Goal: Task Accomplishment & Management: Complete application form

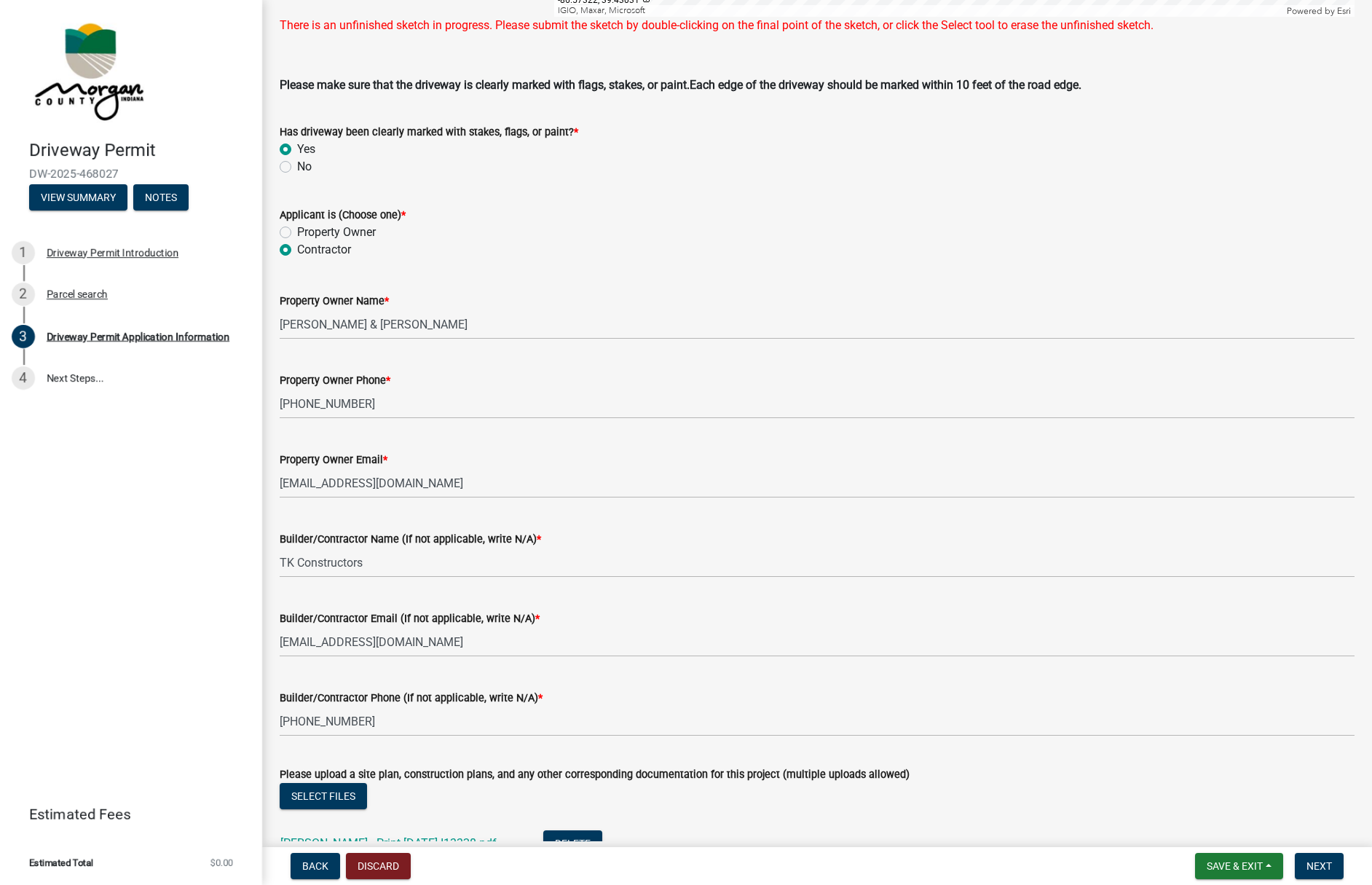
scroll to position [1238, 0]
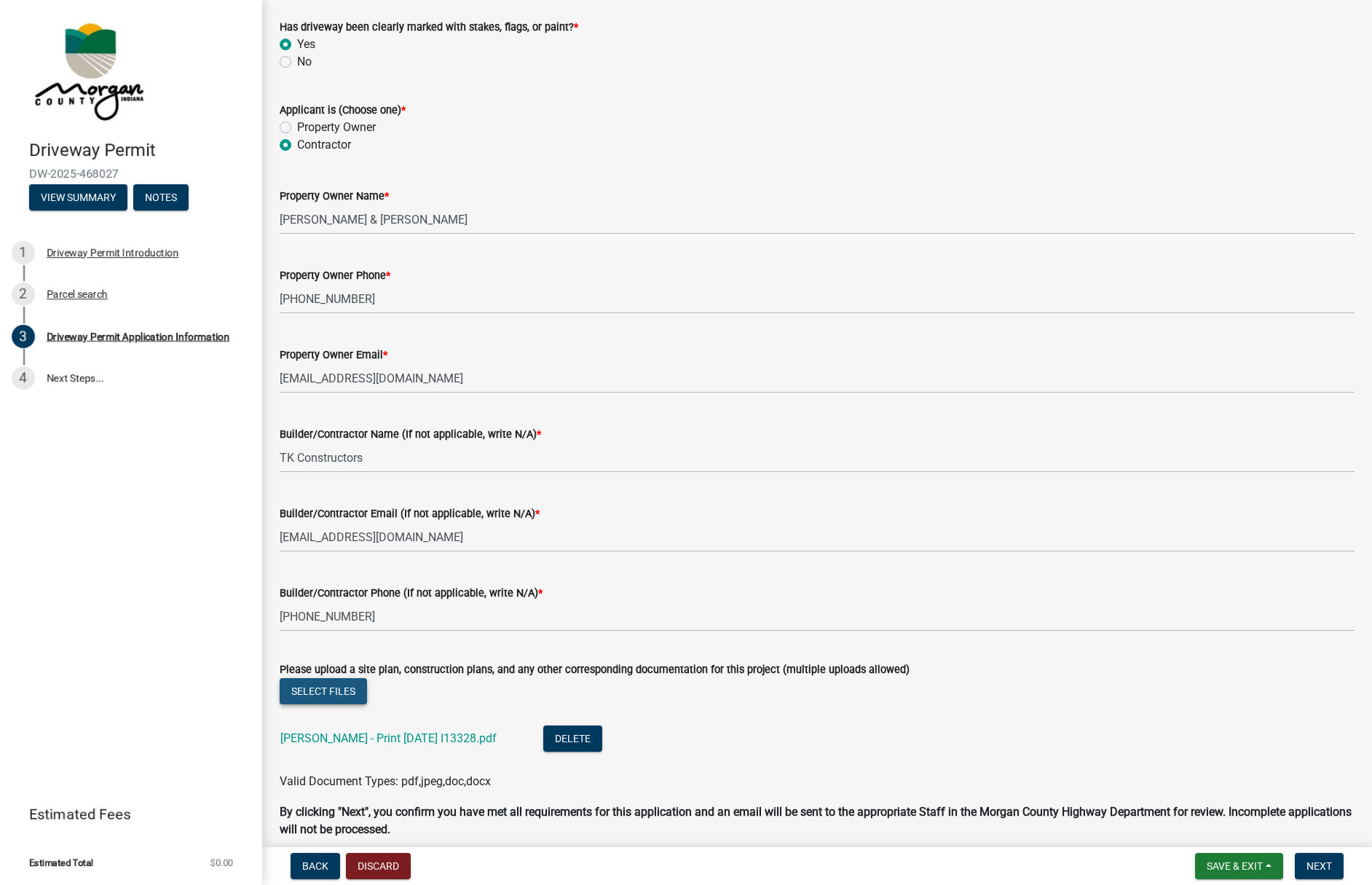
click at [331, 704] on button "Select files" at bounding box center [323, 691] width 88 height 26
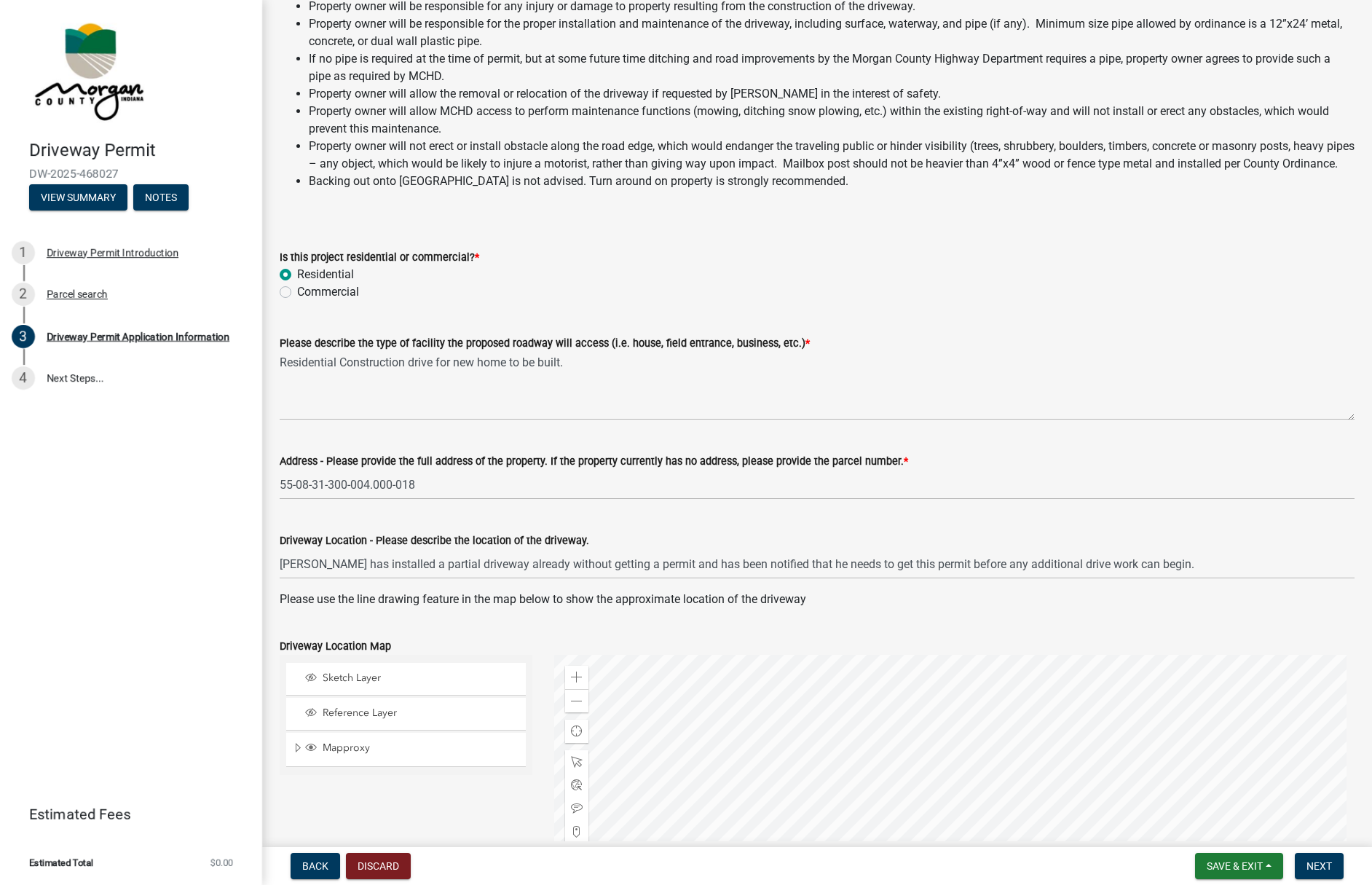
scroll to position [146, 0]
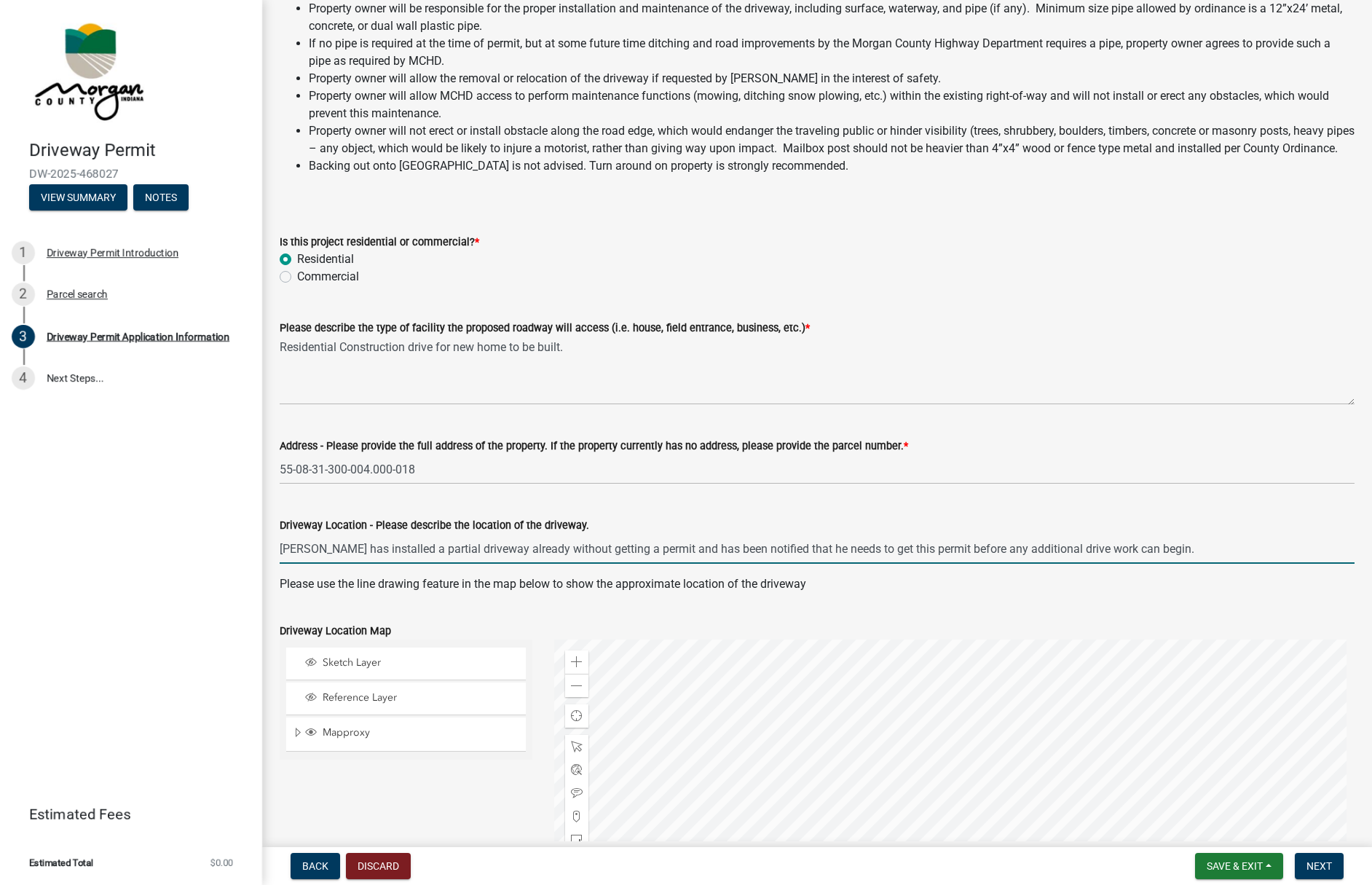
drag, startPoint x: 779, startPoint y: 567, endPoint x: 839, endPoint y: 553, distance: 61.6
click at [780, 563] on input "Mr. Hogan has installed a partial driveway already without getting a permit and…" at bounding box center [817, 549] width 1075 height 30
click at [1247, 563] on input "Mr. Hogan has installed a partial driveway already without getting a permit and…" at bounding box center [817, 549] width 1075 height 30
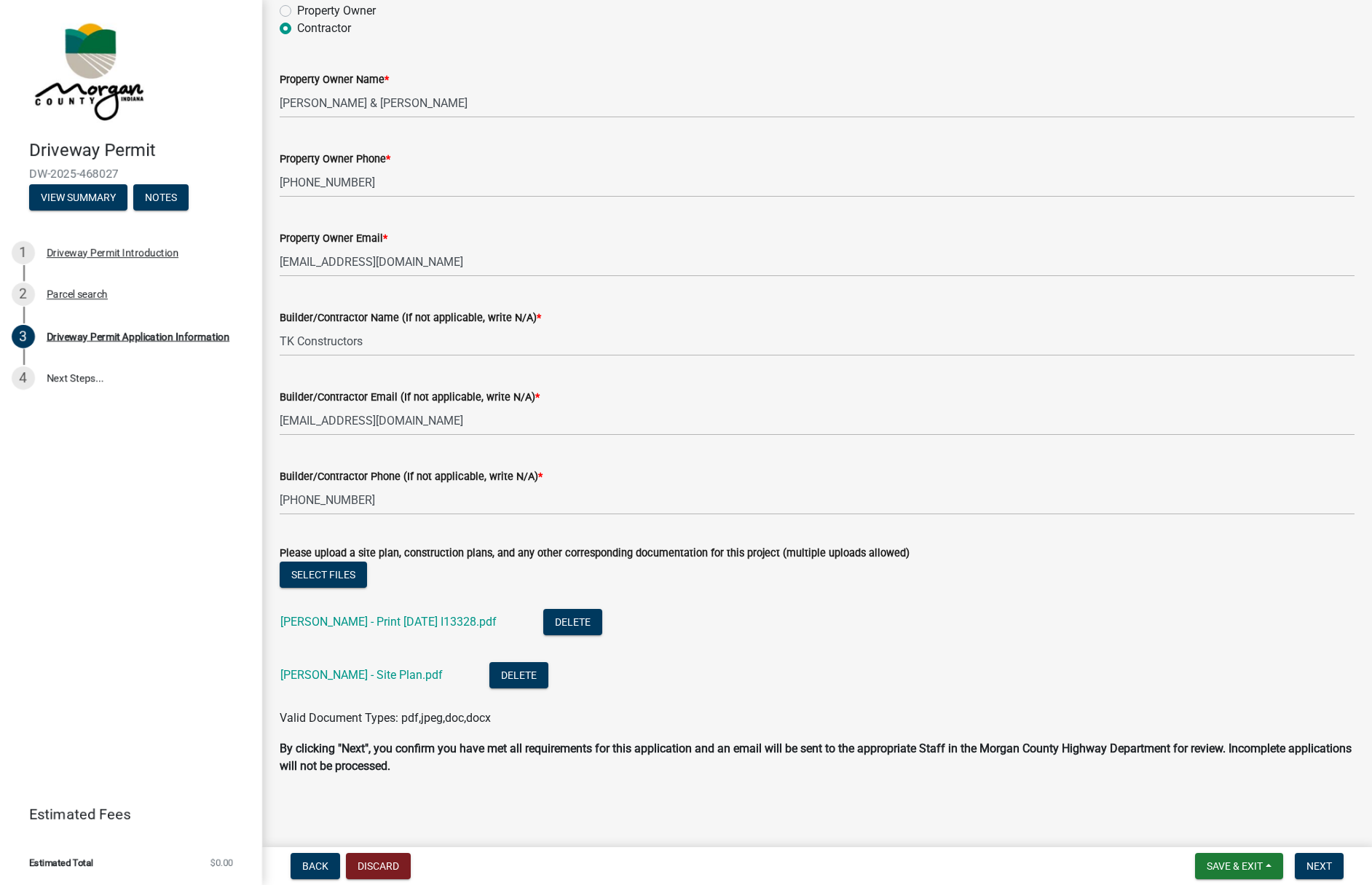
scroll to position [1374, 0]
type input "Mr. Hogan has installed a partial driveway already without getting a permit and…"
click at [1241, 867] on span "Save & Exit" at bounding box center [1235, 866] width 56 height 12
click at [1196, 791] on button "Save" at bounding box center [1225, 793] width 116 height 35
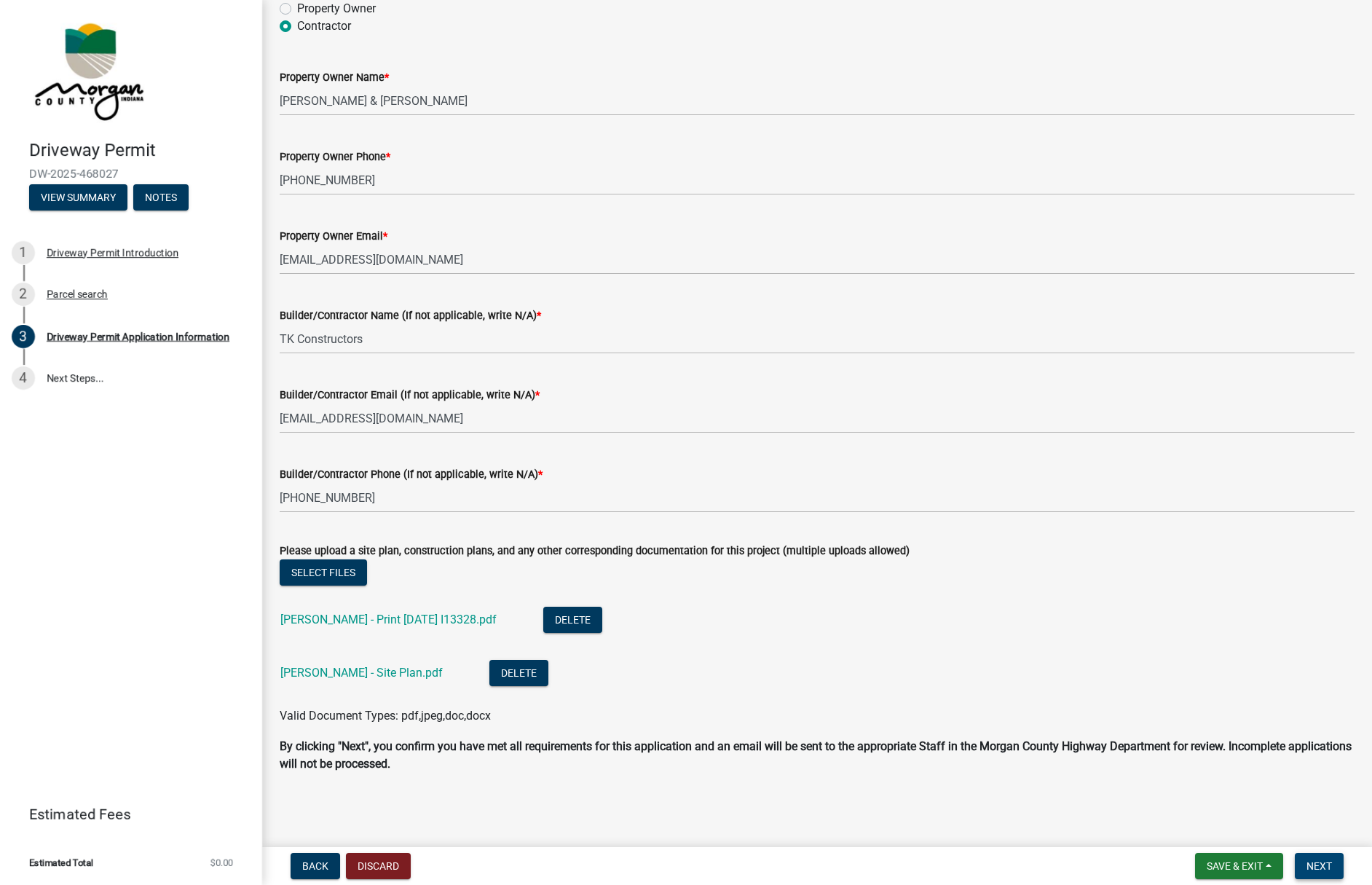
click at [1320, 868] on span "Next" at bounding box center [1319, 866] width 25 height 12
click at [72, 377] on link "4 Next Steps..." at bounding box center [131, 378] width 263 height 42
click at [70, 336] on div "Driveway Permit Application Information" at bounding box center [138, 336] width 183 height 10
click at [1318, 864] on span "Next" at bounding box center [1319, 866] width 25 height 12
click at [1226, 858] on button "Save & Exit" at bounding box center [1239, 866] width 88 height 26
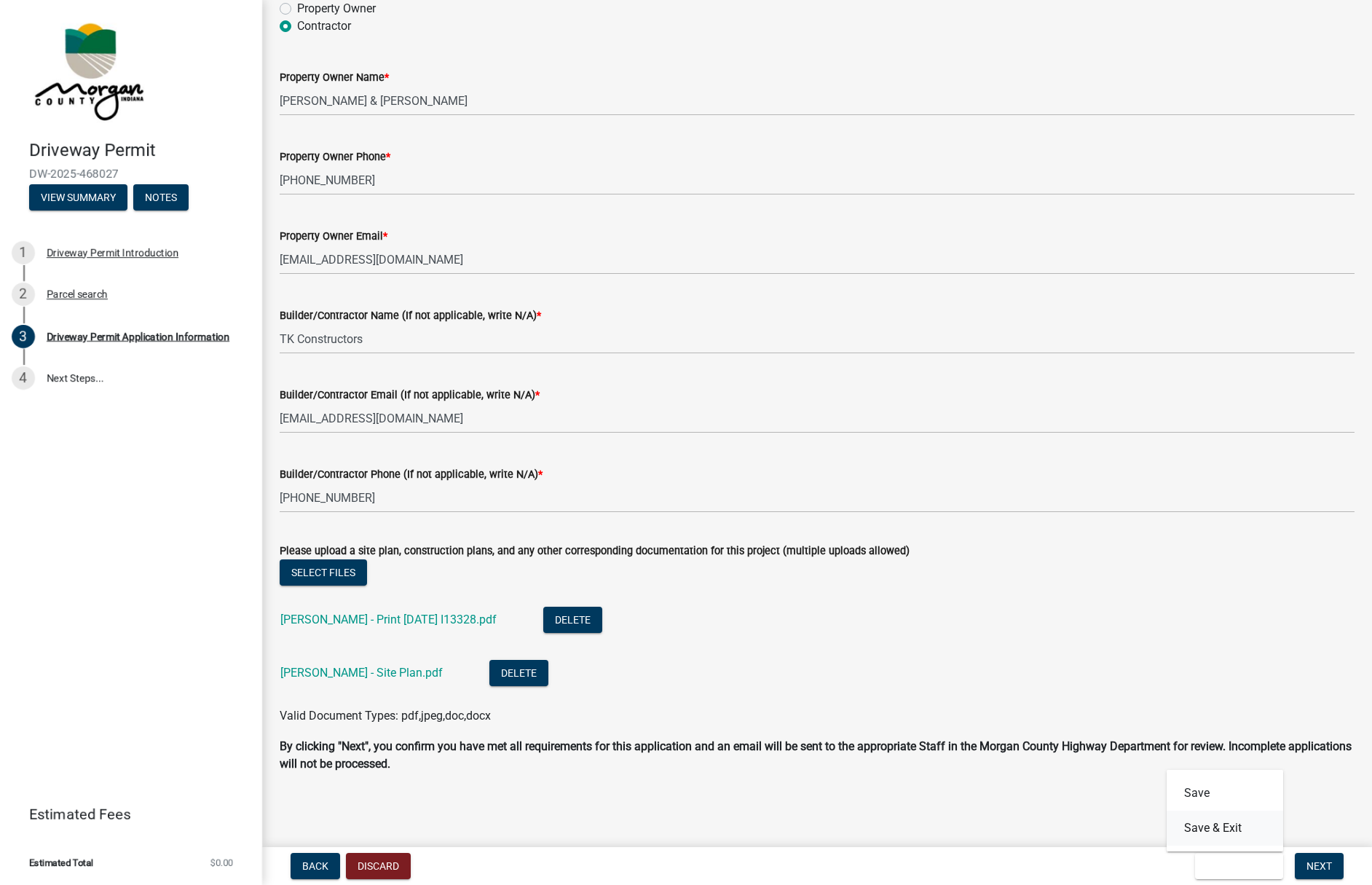
click at [1226, 852] on div "Save Save & Exit" at bounding box center [1225, 810] width 116 height 82
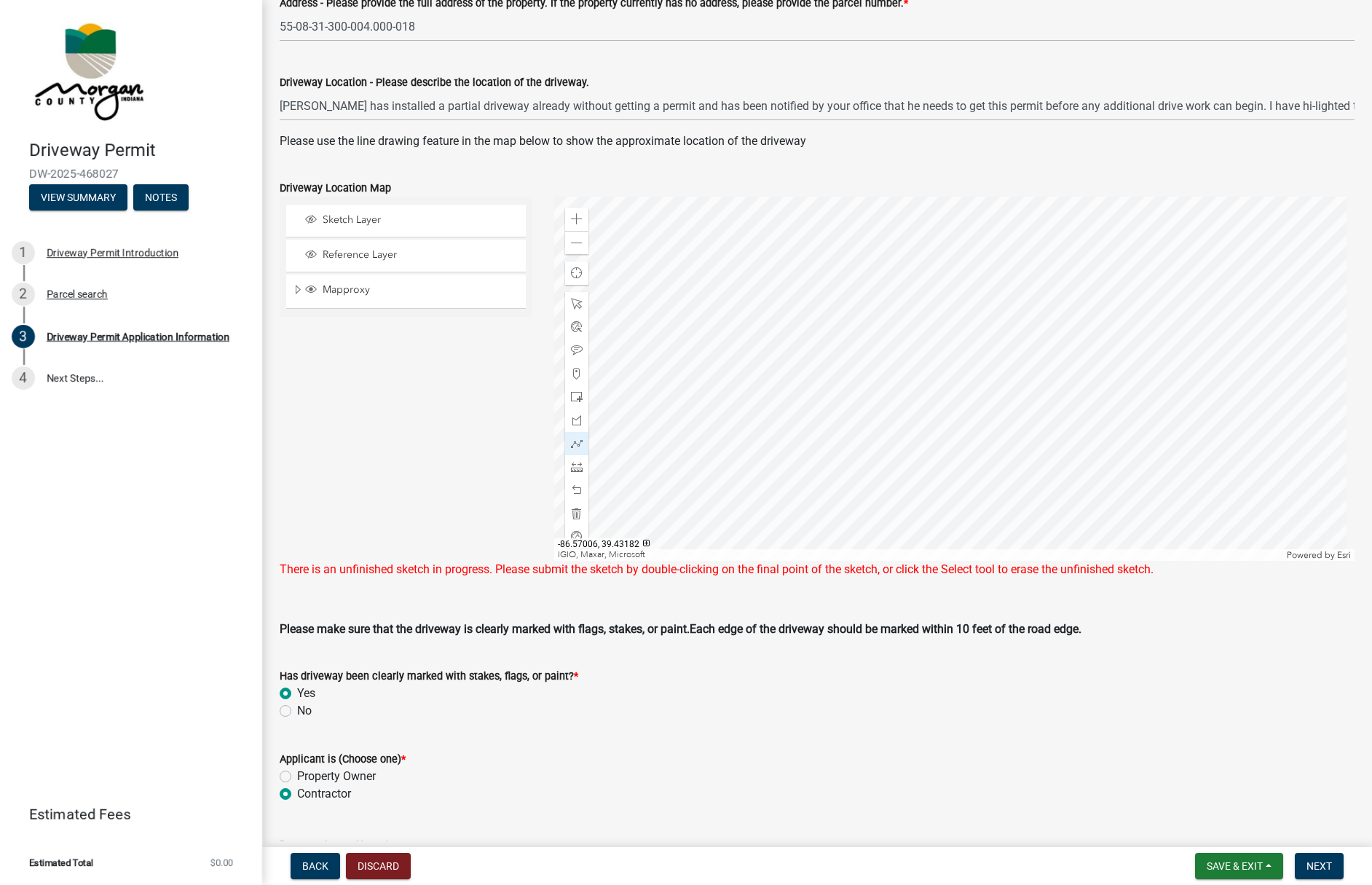
scroll to position [354, 0]
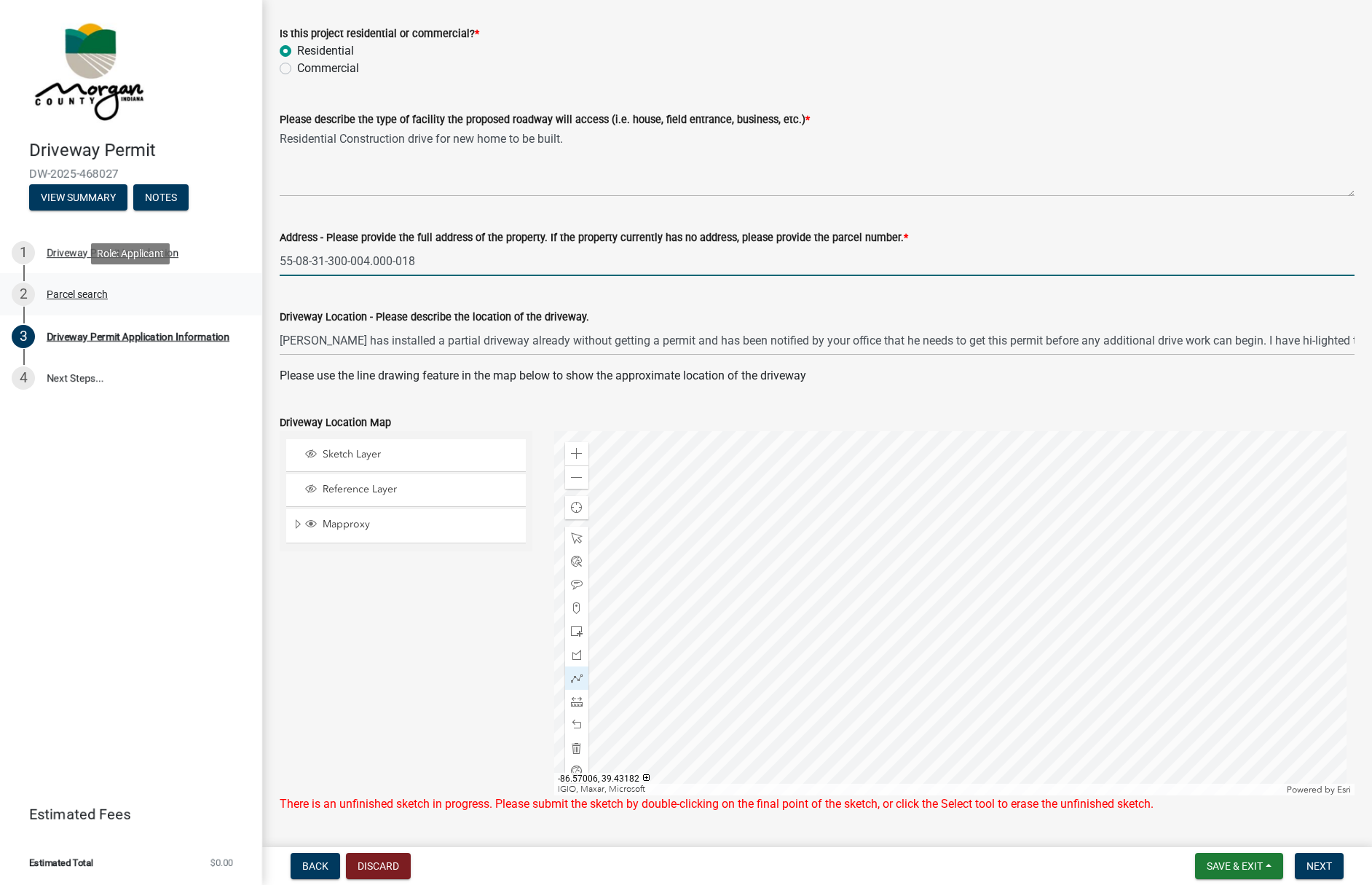
drag, startPoint x: 437, startPoint y: 279, endPoint x: 205, endPoint y: 279, distance: 232.0
click at [205, 279] on div "Driveway Permit DW-2025-468027 View Summary Notes 1 Driveway Permit Introductio…" at bounding box center [686, 442] width 1372 height 885
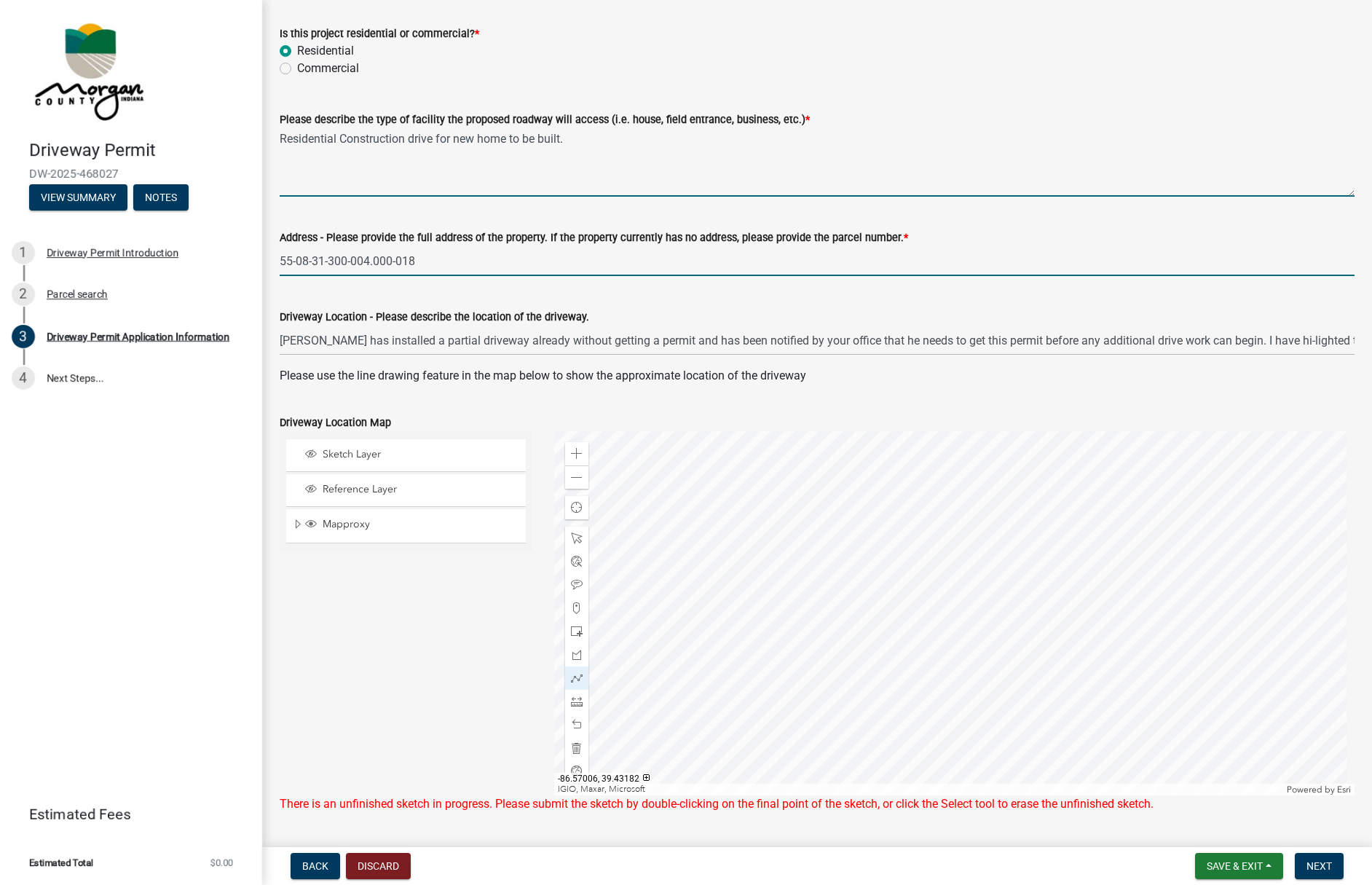
click at [567, 193] on textarea "Residential Construction drive for new home to be built." at bounding box center [817, 162] width 1075 height 68
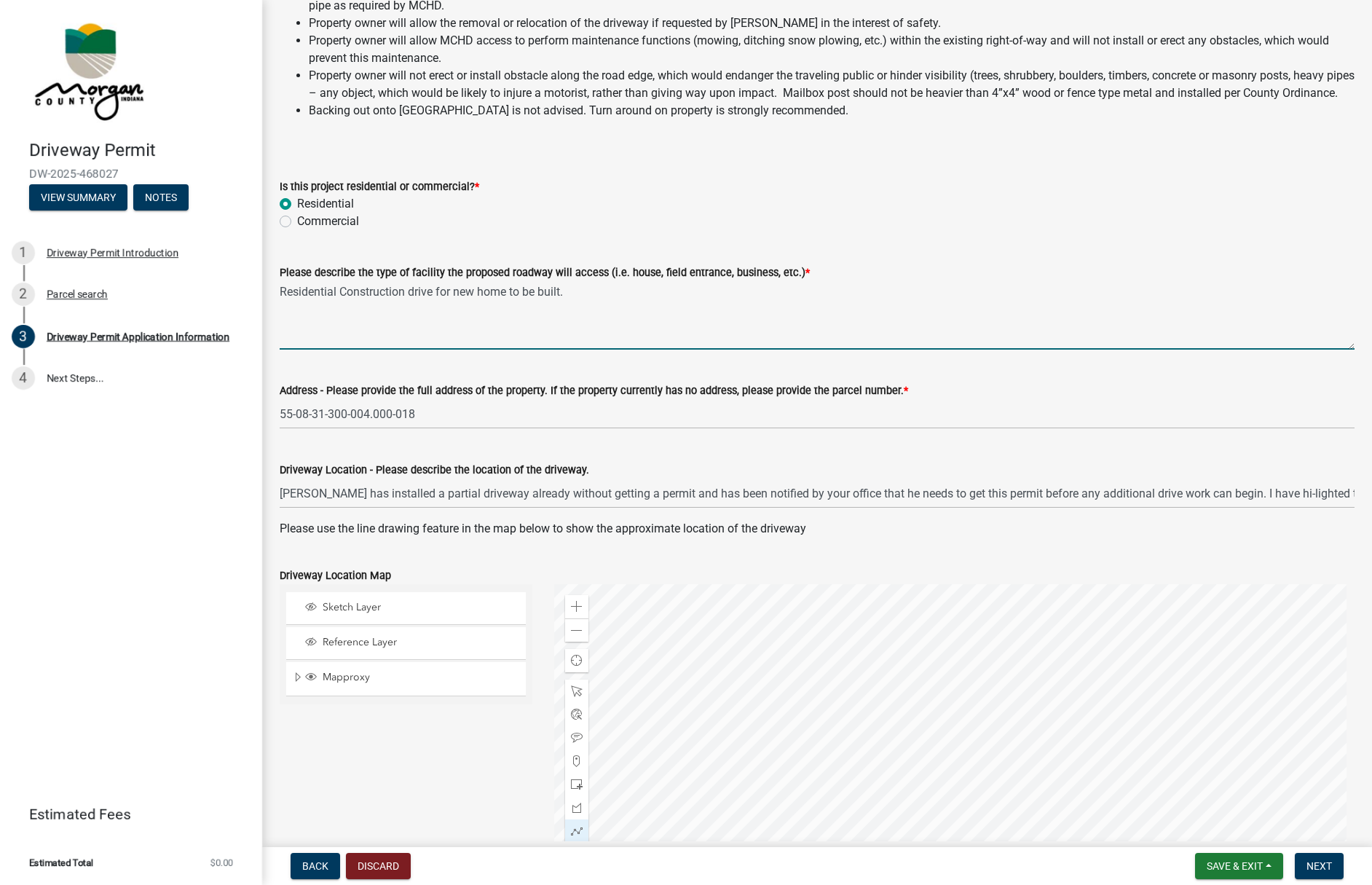
scroll to position [0, 0]
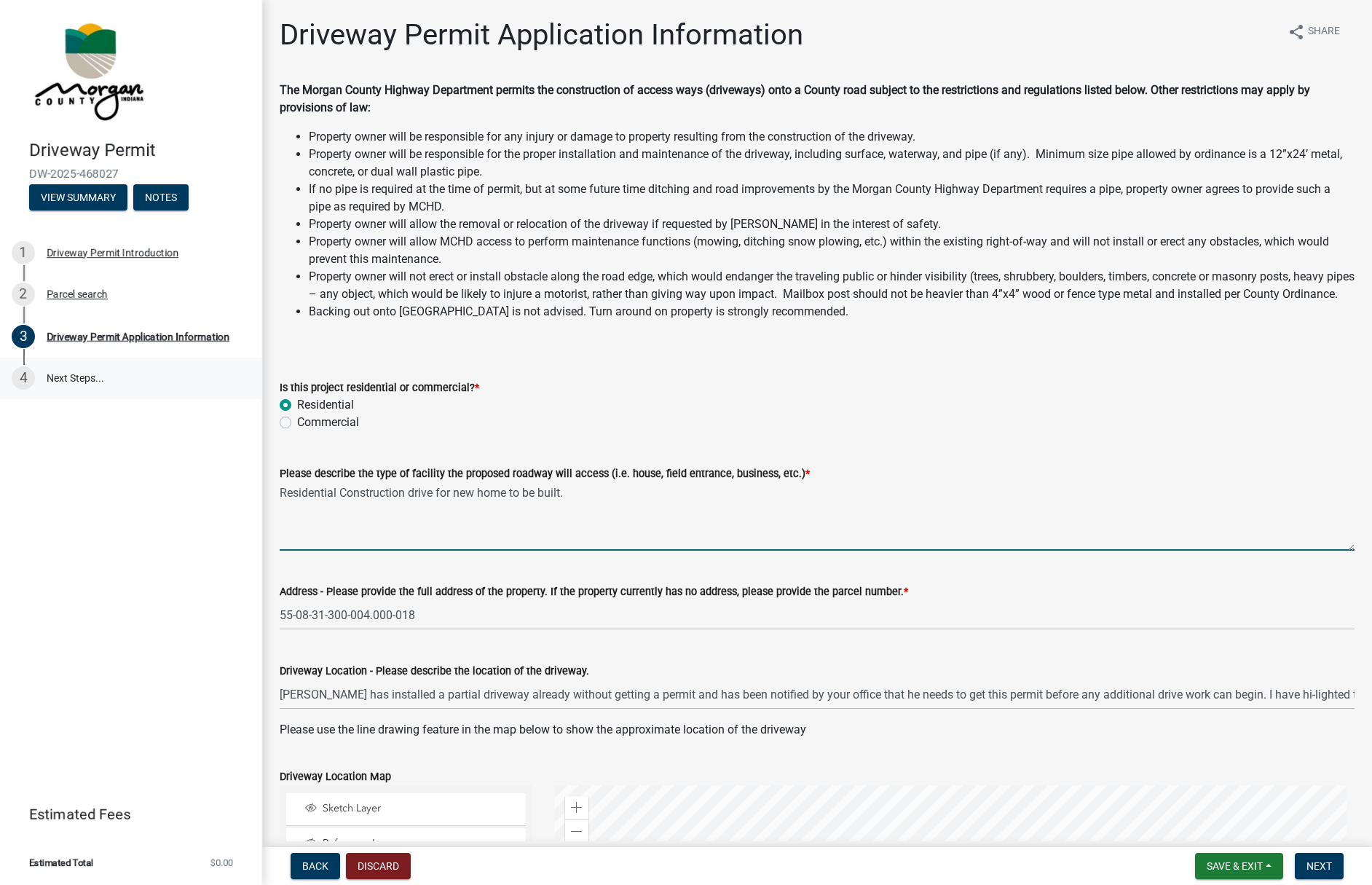
click at [64, 376] on link "4 Next Steps..." at bounding box center [131, 378] width 263 height 42
click at [26, 377] on div "4" at bounding box center [23, 377] width 23 height 23
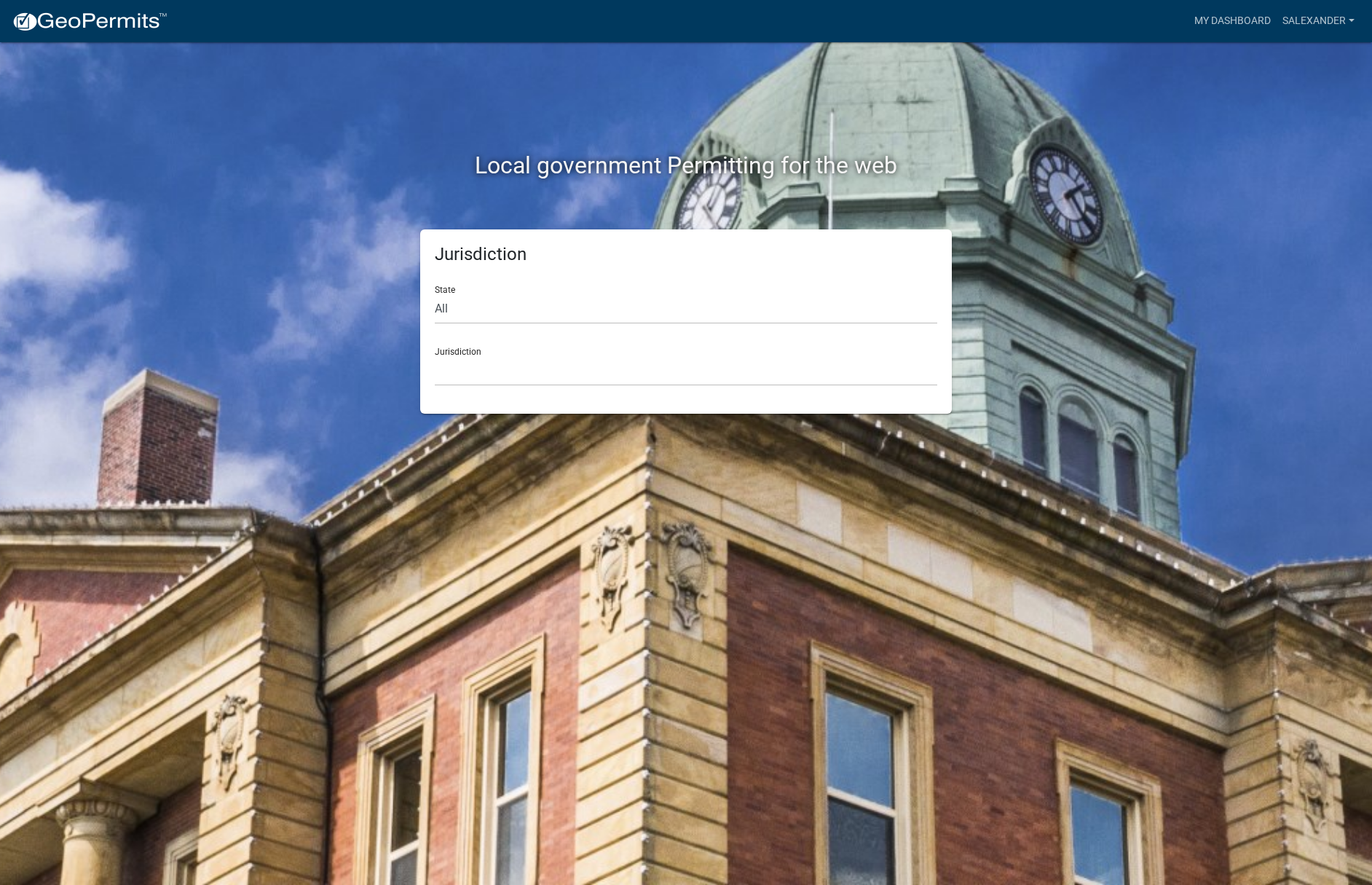
drag, startPoint x: 574, startPoint y: 293, endPoint x: 572, endPoint y: 309, distance: 16.1
click at [573, 294] on div "State All [US_STATE] [US_STATE] [US_STATE] [US_STATE] [US_STATE] [US_STATE] [US…" at bounding box center [686, 298] width 503 height 50
click at [446, 307] on select "All [US_STATE] [US_STATE] [US_STATE] [US_STATE] [US_STATE] [US_STATE] [US_STATE…" at bounding box center [686, 310] width 503 height 30
select select "[US_STATE]"
click at [435, 294] on select "All [US_STATE] [US_STATE] [US_STATE] [US_STATE] [US_STATE] [US_STATE] [US_STATE…" at bounding box center [686, 310] width 503 height 30
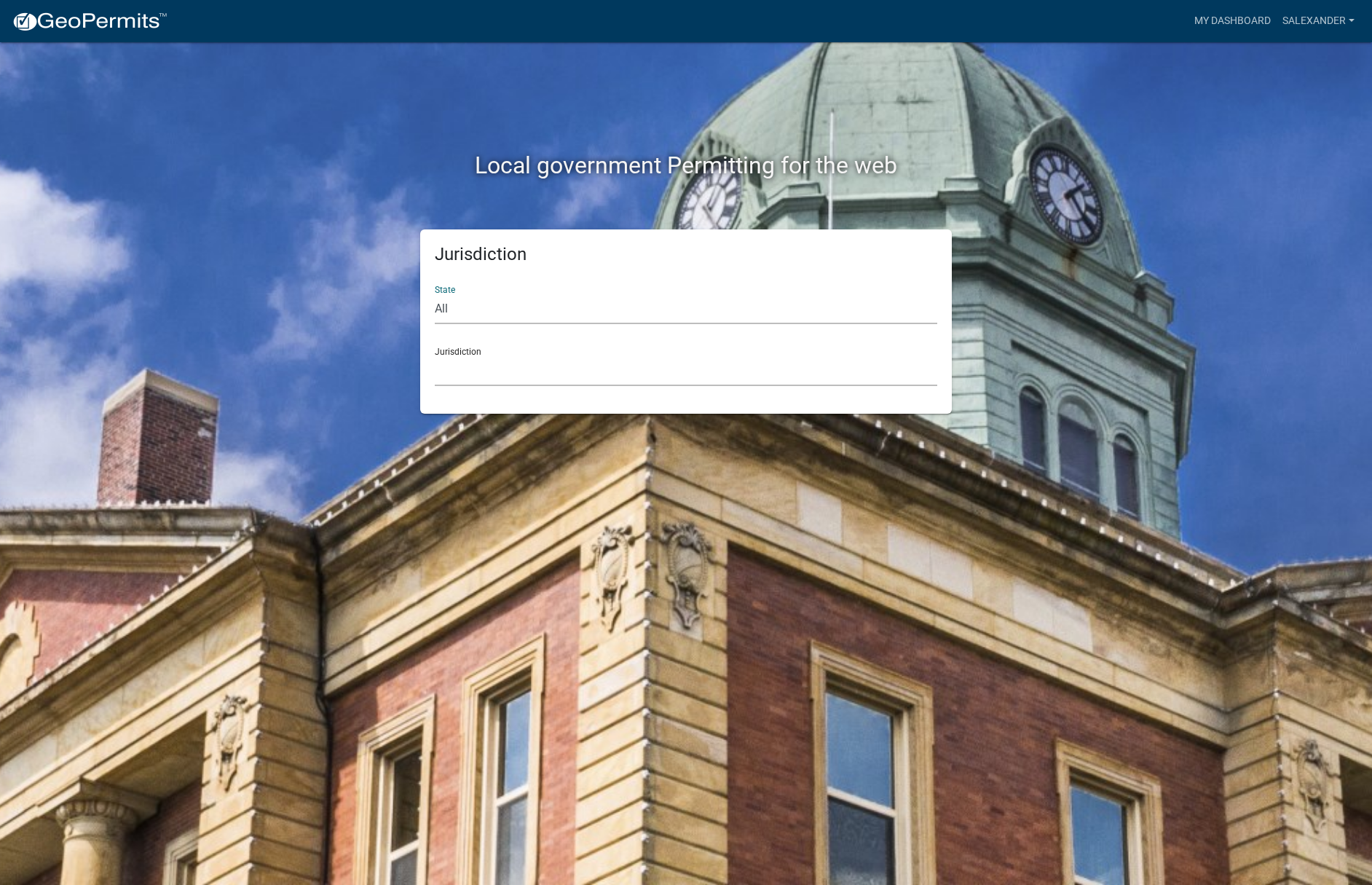
click at [466, 361] on select "City of [GEOGRAPHIC_DATA], [US_STATE] City of [GEOGRAPHIC_DATA], [US_STATE] Cit…" at bounding box center [686, 372] width 503 height 30
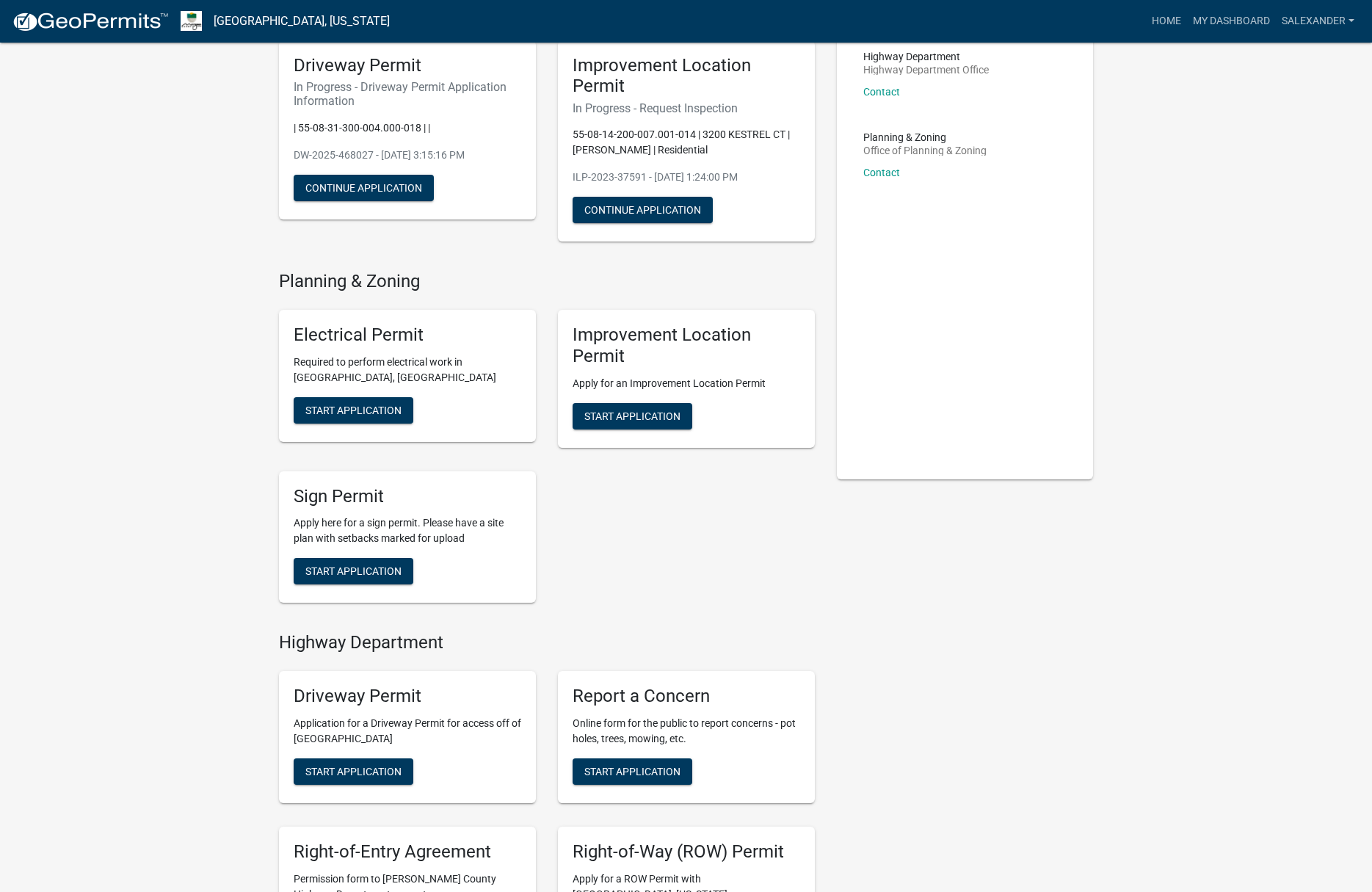
scroll to position [91, 0]
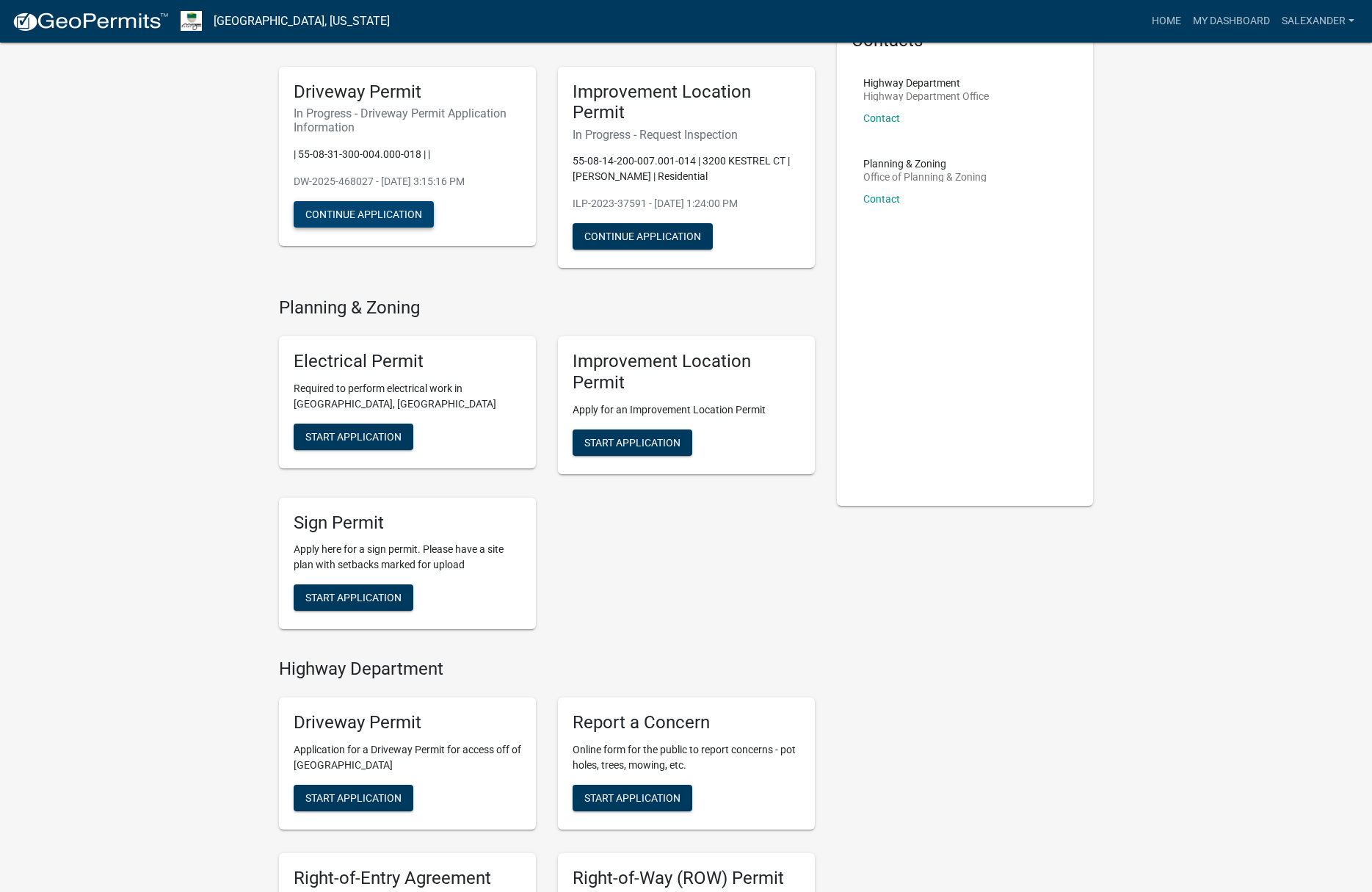
click at [354, 210] on button "Continue Application" at bounding box center [363, 214] width 140 height 26
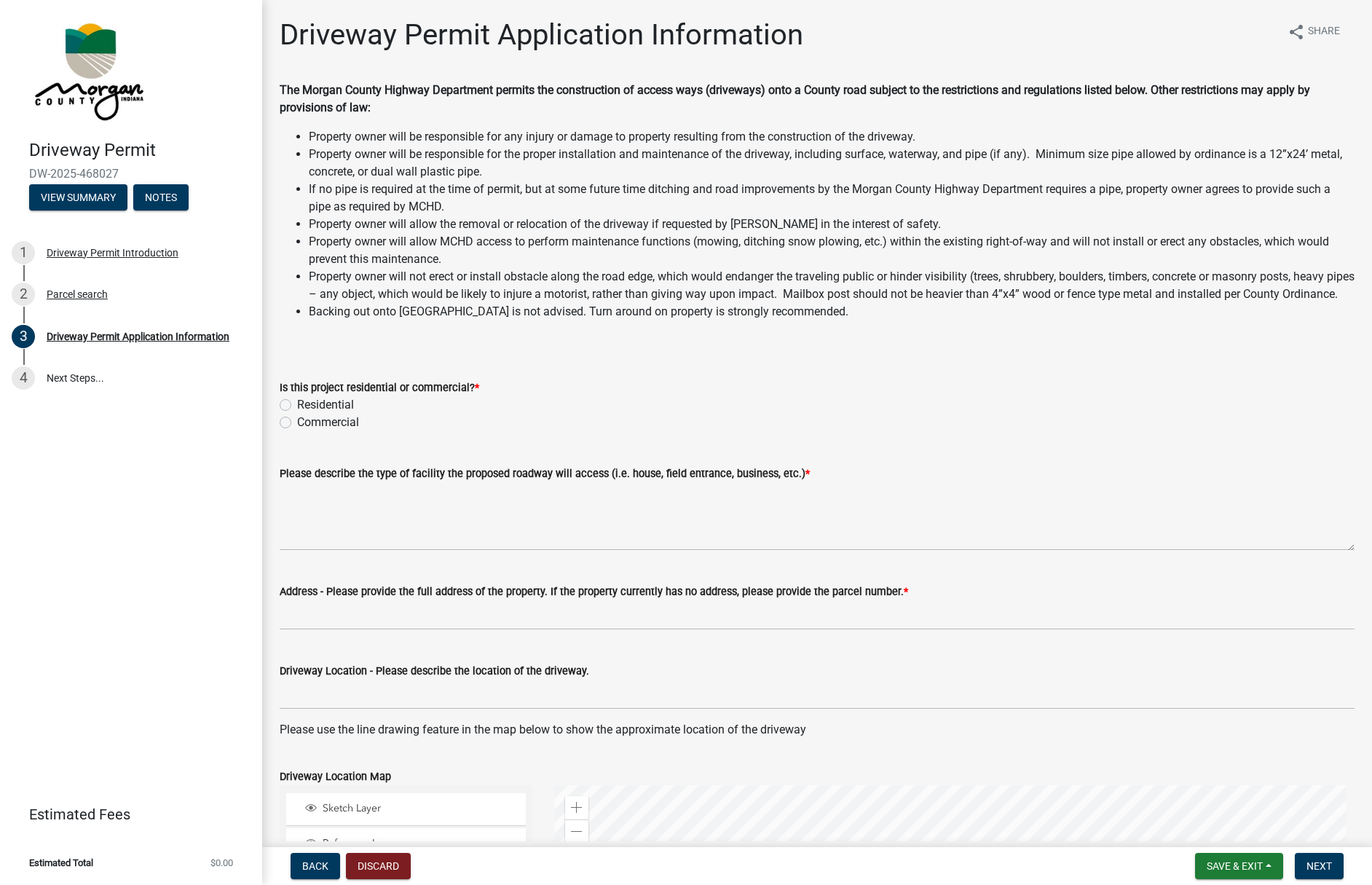
click at [297, 414] on label "Residential" at bounding box center [325, 405] width 57 height 18
click at [297, 406] on input "Residential" at bounding box center [302, 401] width 10 height 10
radio input "true"
click at [470, 544] on textarea "Please describe the type of facility the proposed roadway will access (i.e. hou…" at bounding box center [817, 517] width 1075 height 68
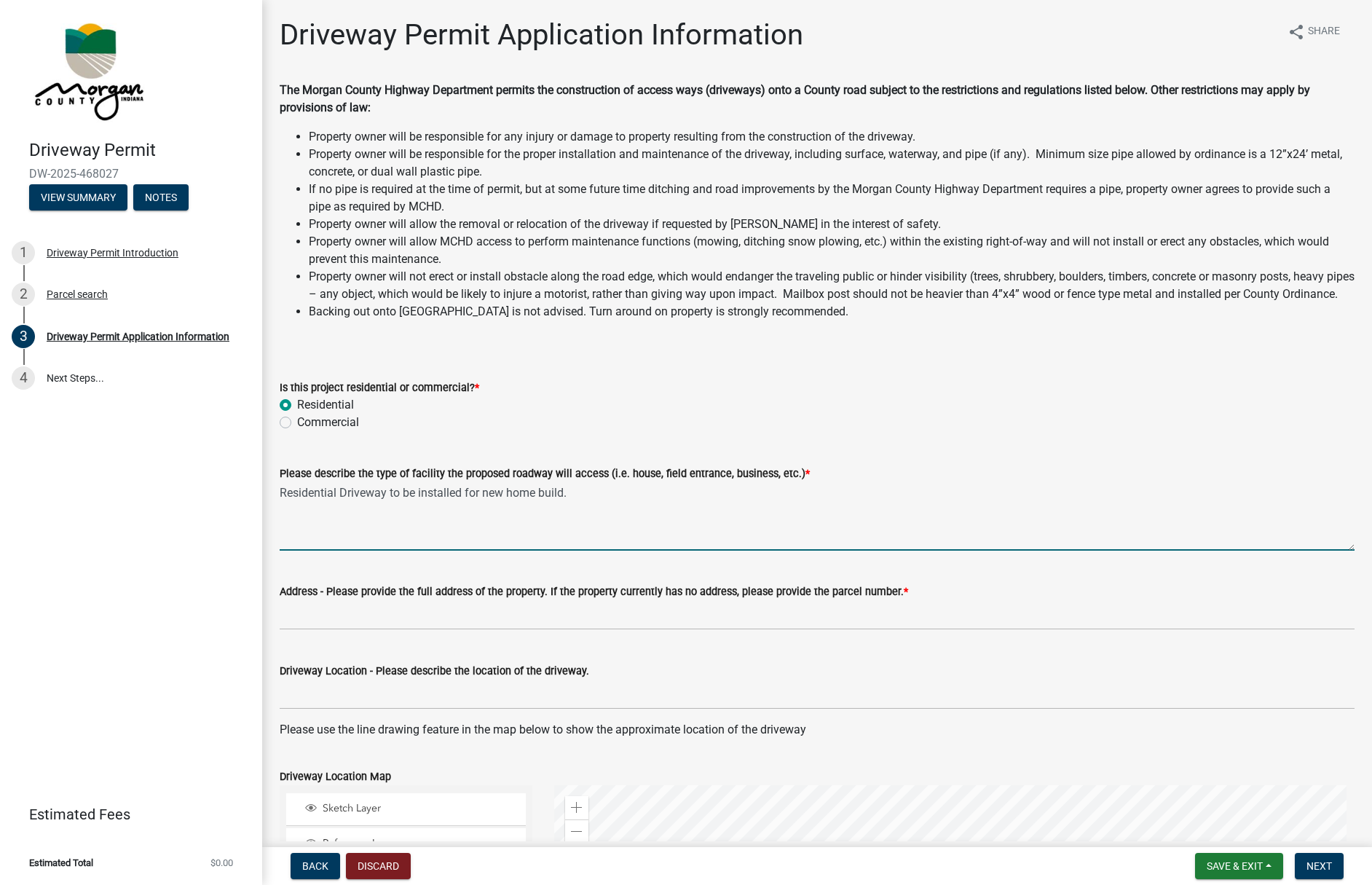
type textarea "Residential Driveway to be installed for new home build."
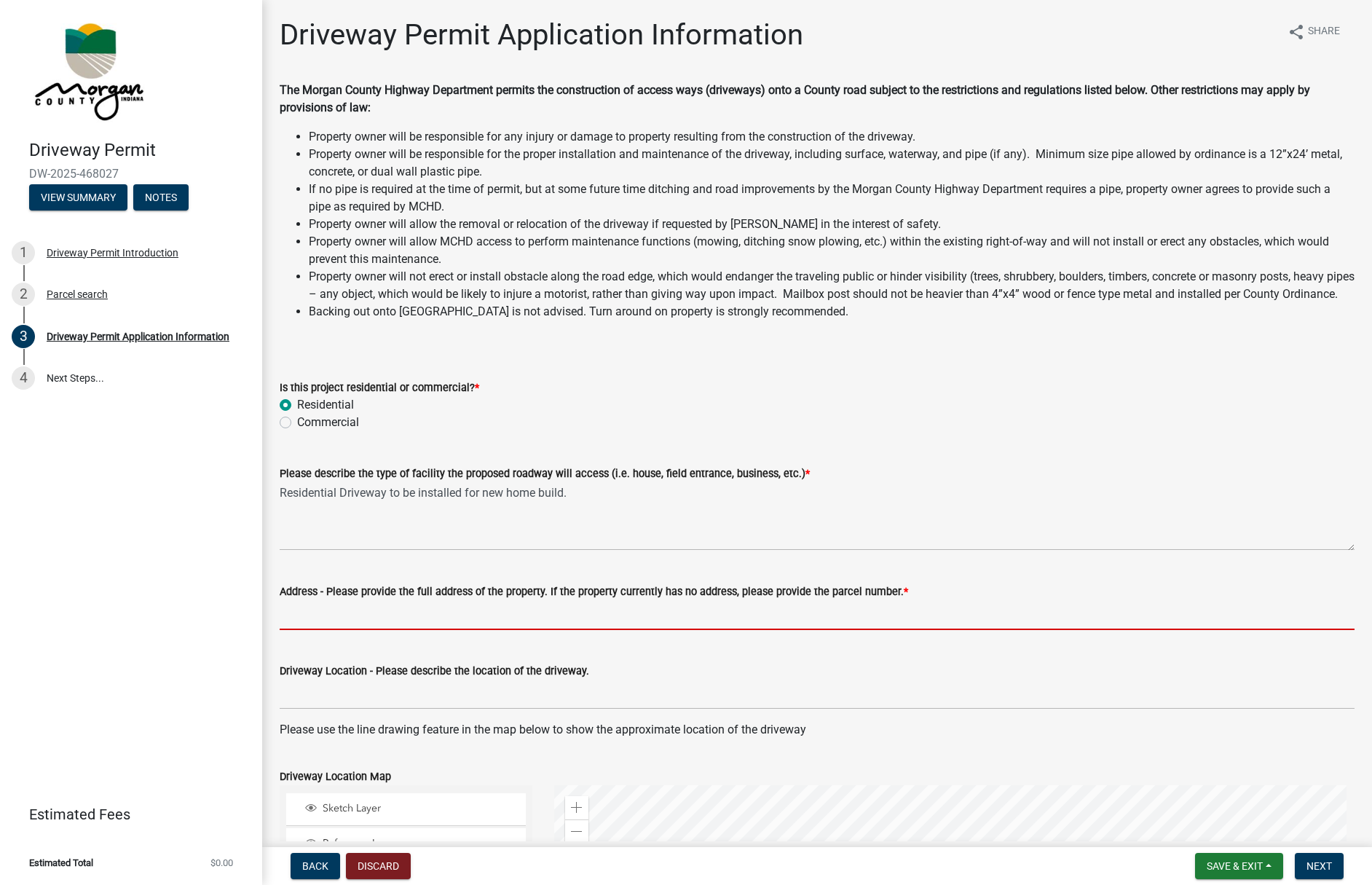
click at [352, 630] on input "Address - Please provide the full address of the property. If the property curr…" at bounding box center [817, 615] width 1075 height 30
paste input "55-08-31-300-004.000-018"
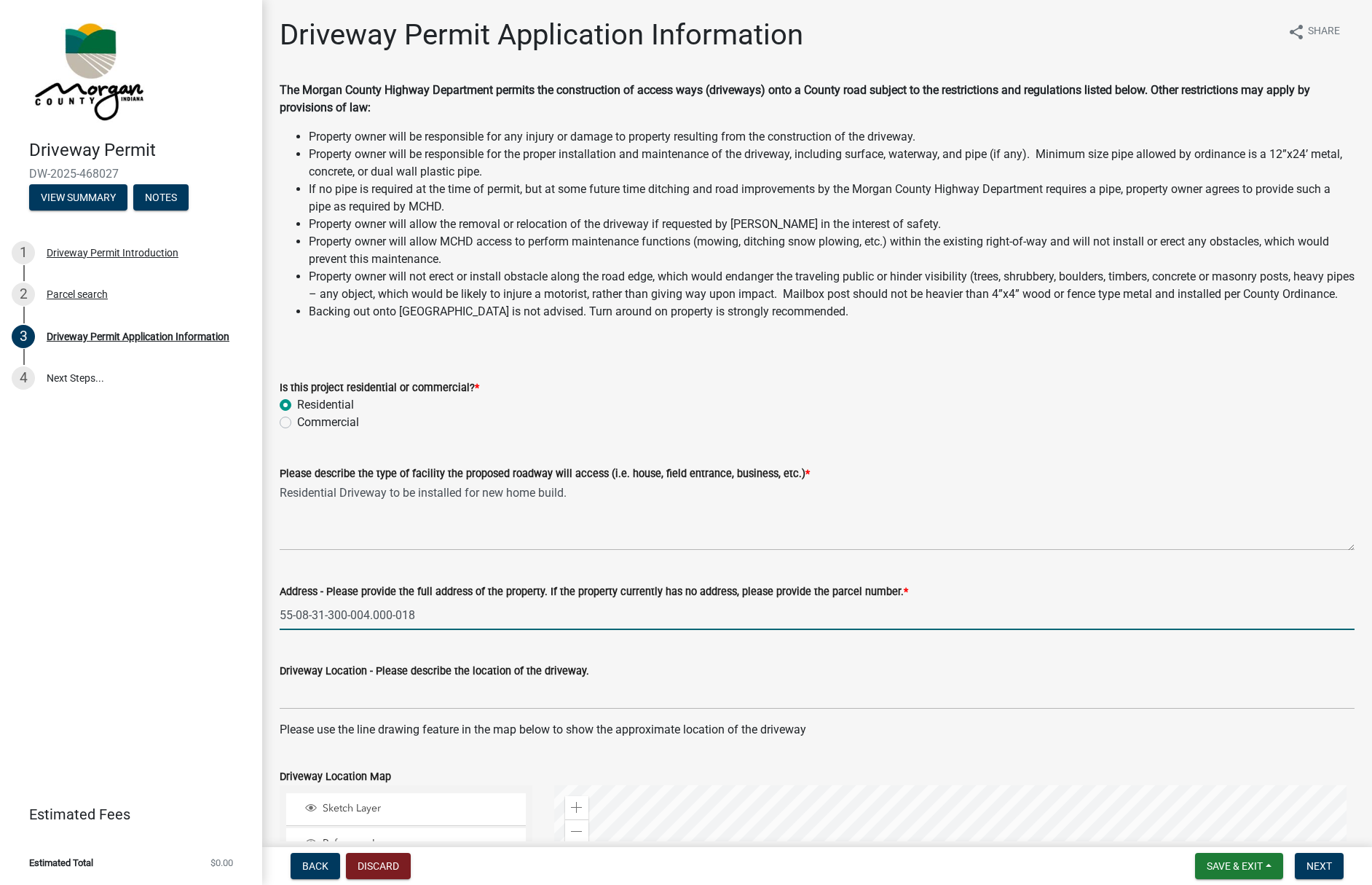
type input "55-08-31-300-004.000-018"
click at [387, 710] on input "Driveway Location - Please describe the location of the driveway." at bounding box center [817, 695] width 1075 height 30
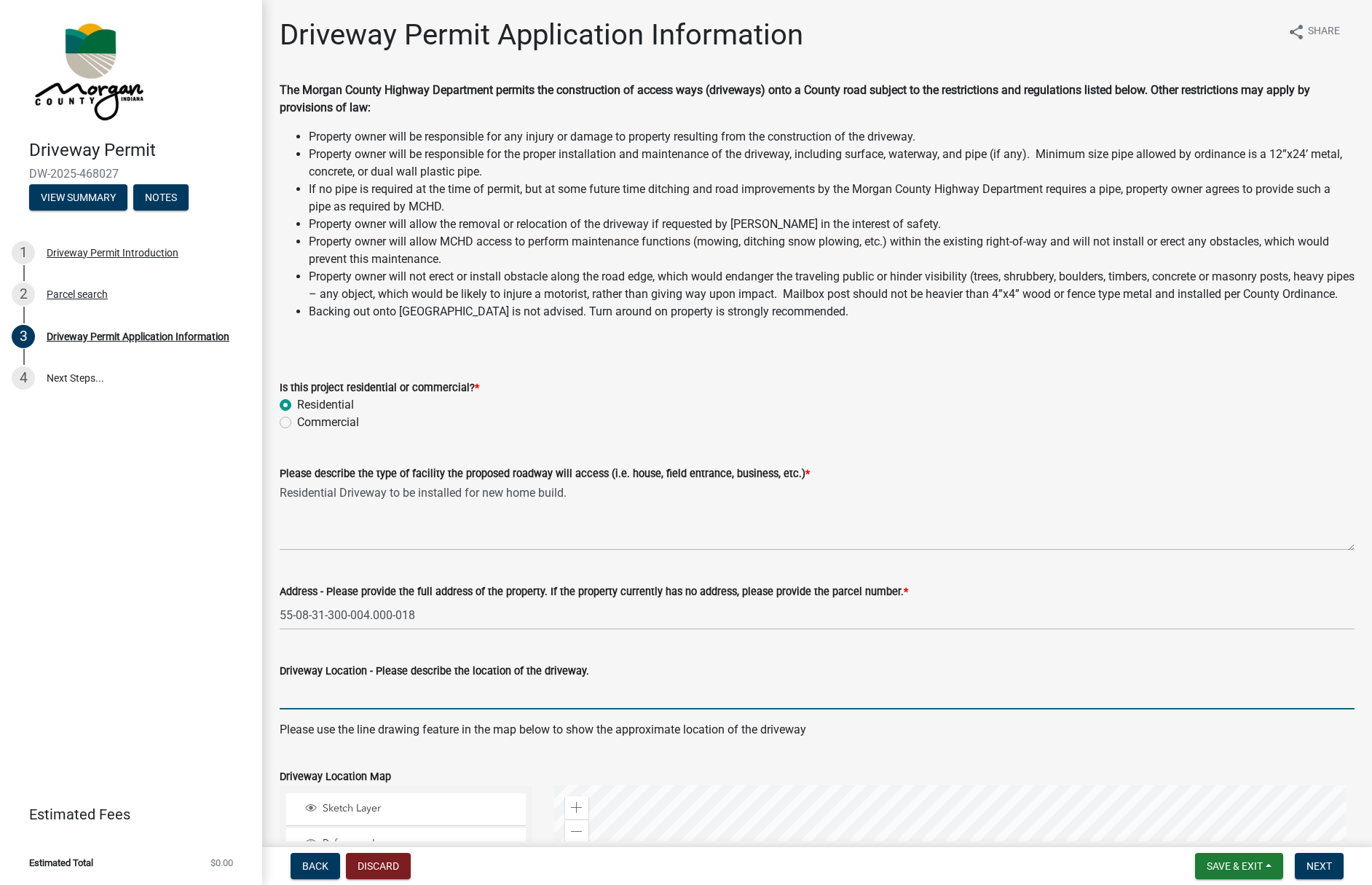
type input "E"
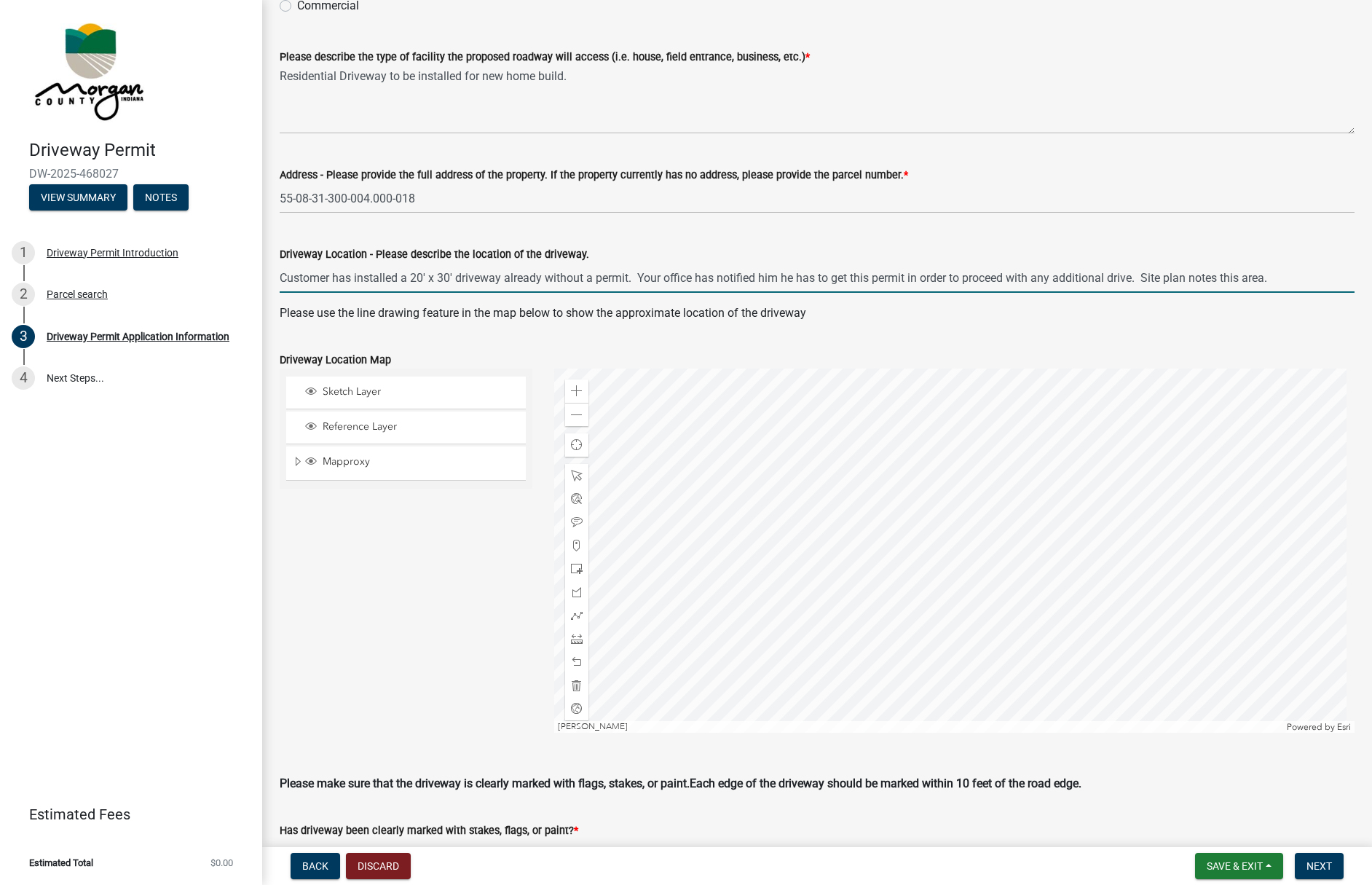
scroll to position [437, 0]
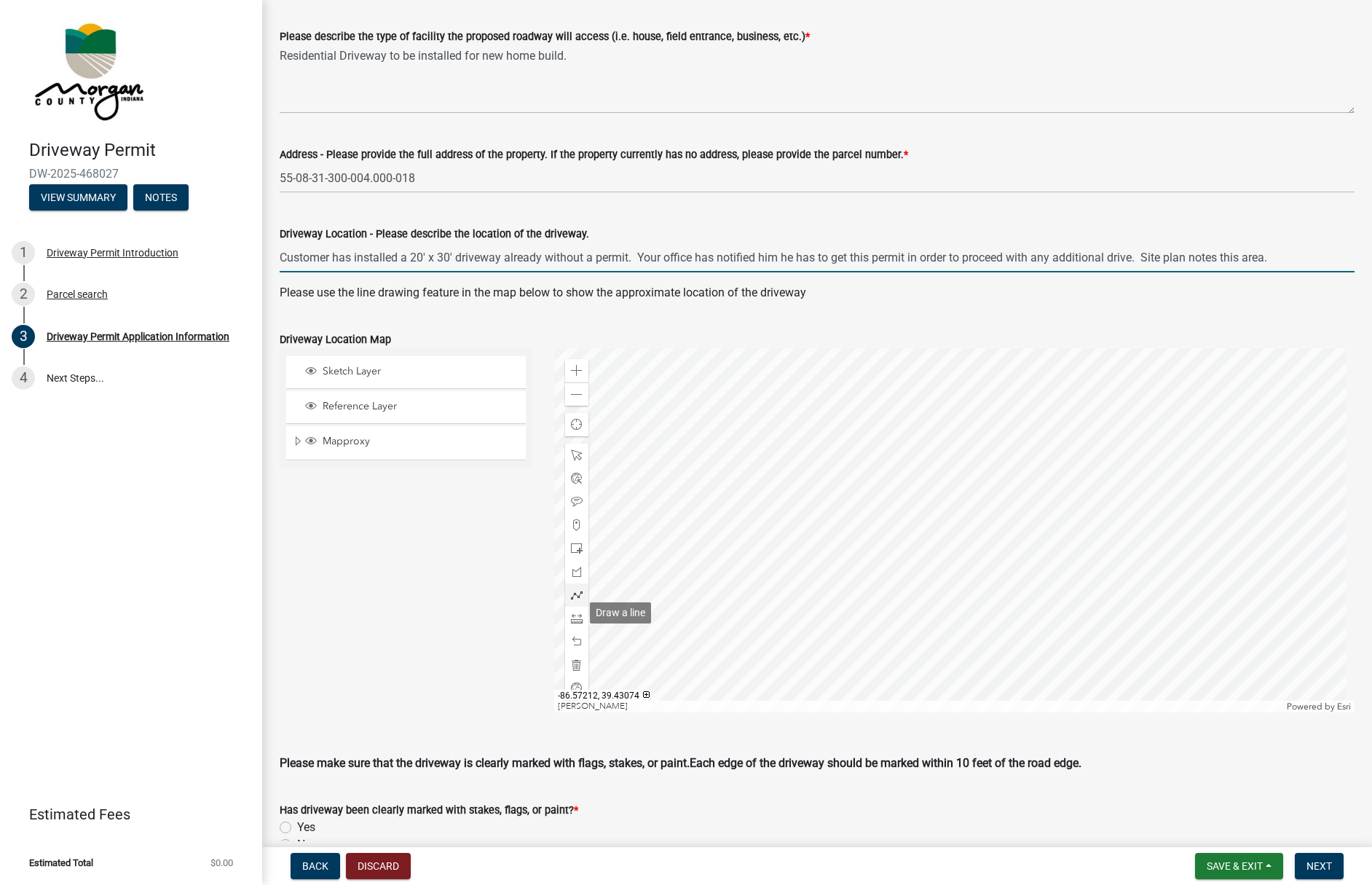
type input "Customer has installed a 20' x 30' driveway already without a permit. Your offi…"
drag, startPoint x: 572, startPoint y: 614, endPoint x: 622, endPoint y: 614, distance: 50.0
click at [573, 601] on span at bounding box center [577, 595] width 12 height 12
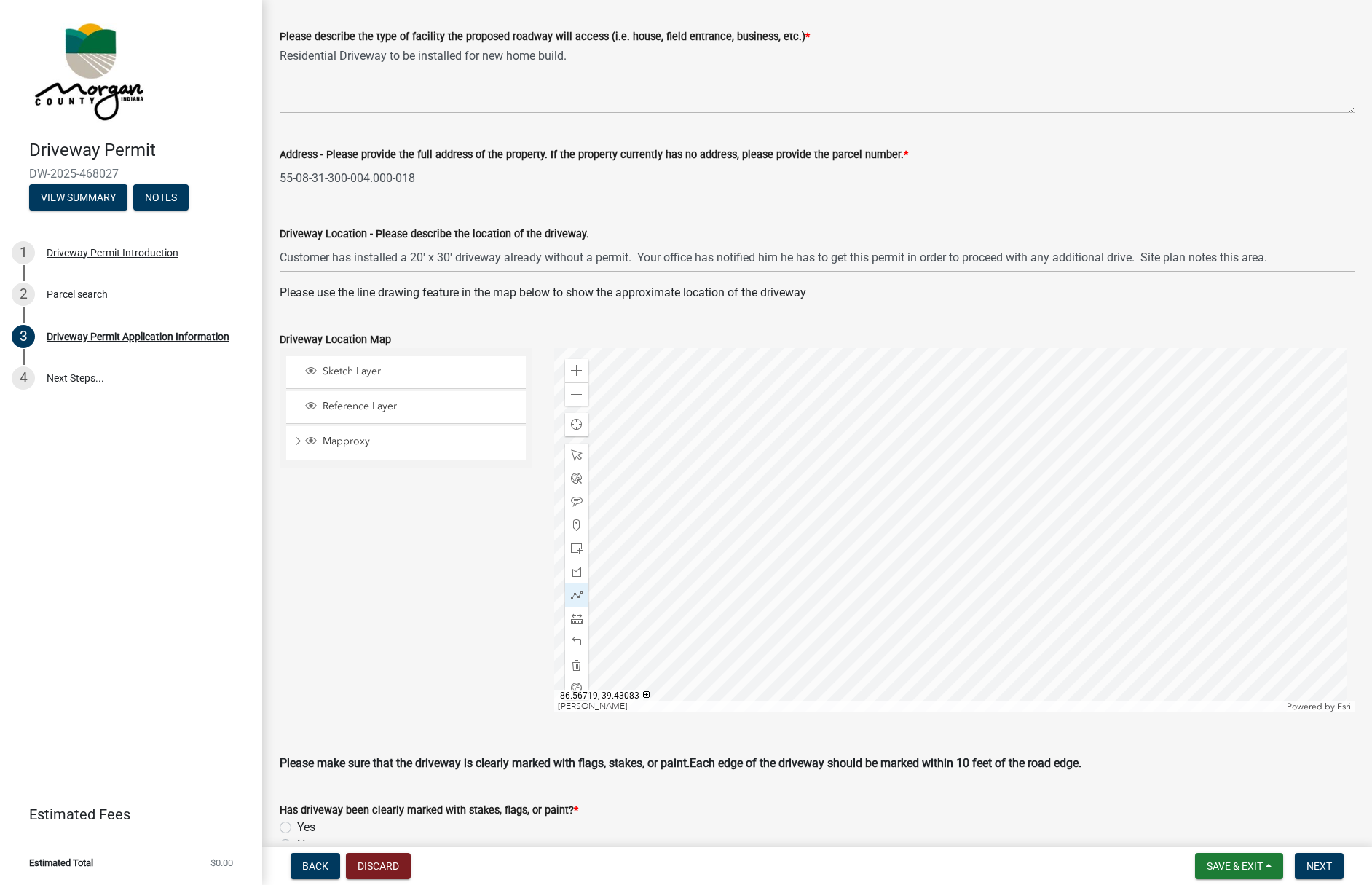
click at [1017, 505] on div at bounding box center [955, 531] width 801 height 365
click at [1005, 522] on div at bounding box center [955, 531] width 801 height 365
click at [1005, 521] on div at bounding box center [955, 531] width 801 height 365
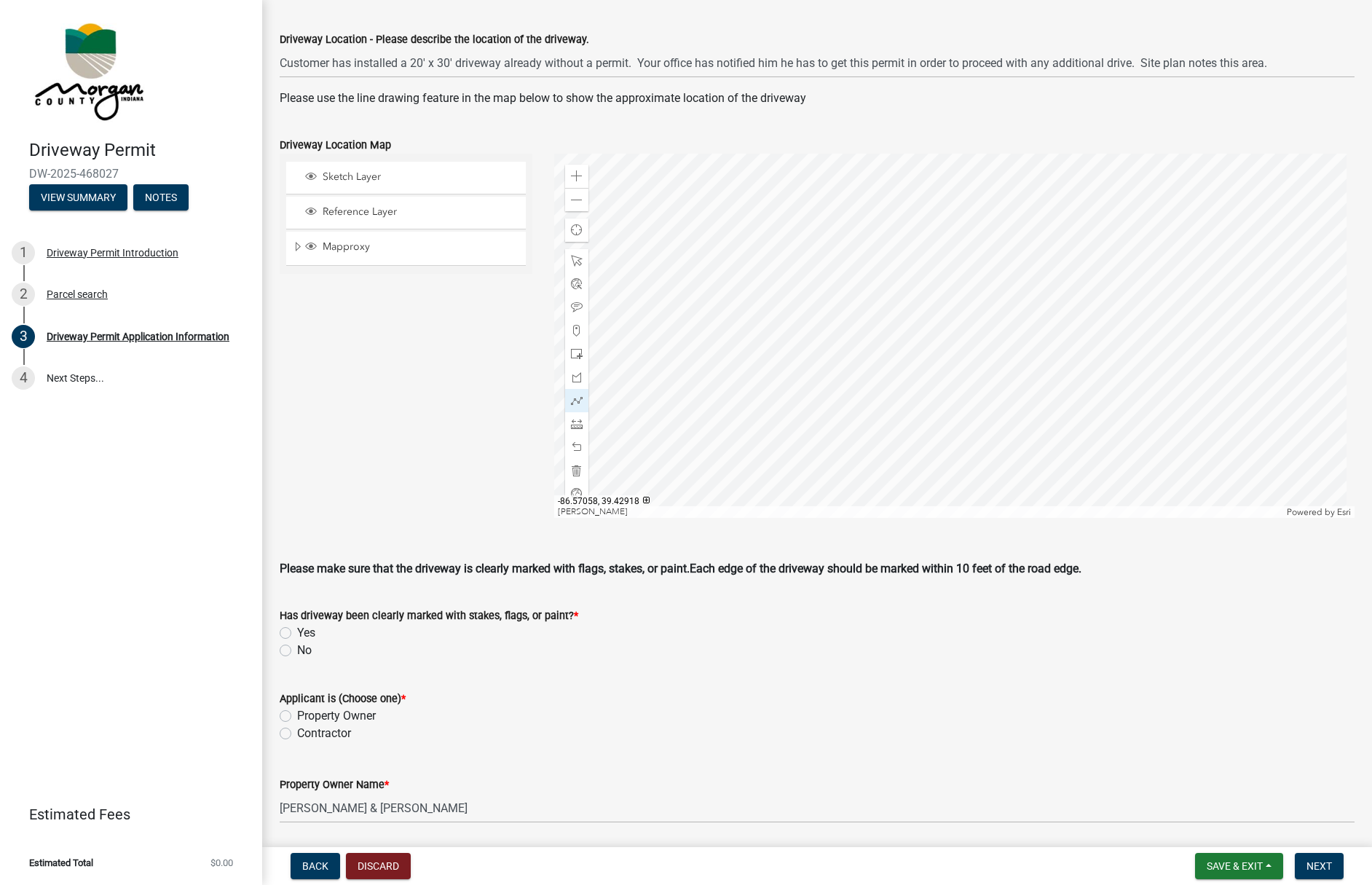
scroll to position [656, 0]
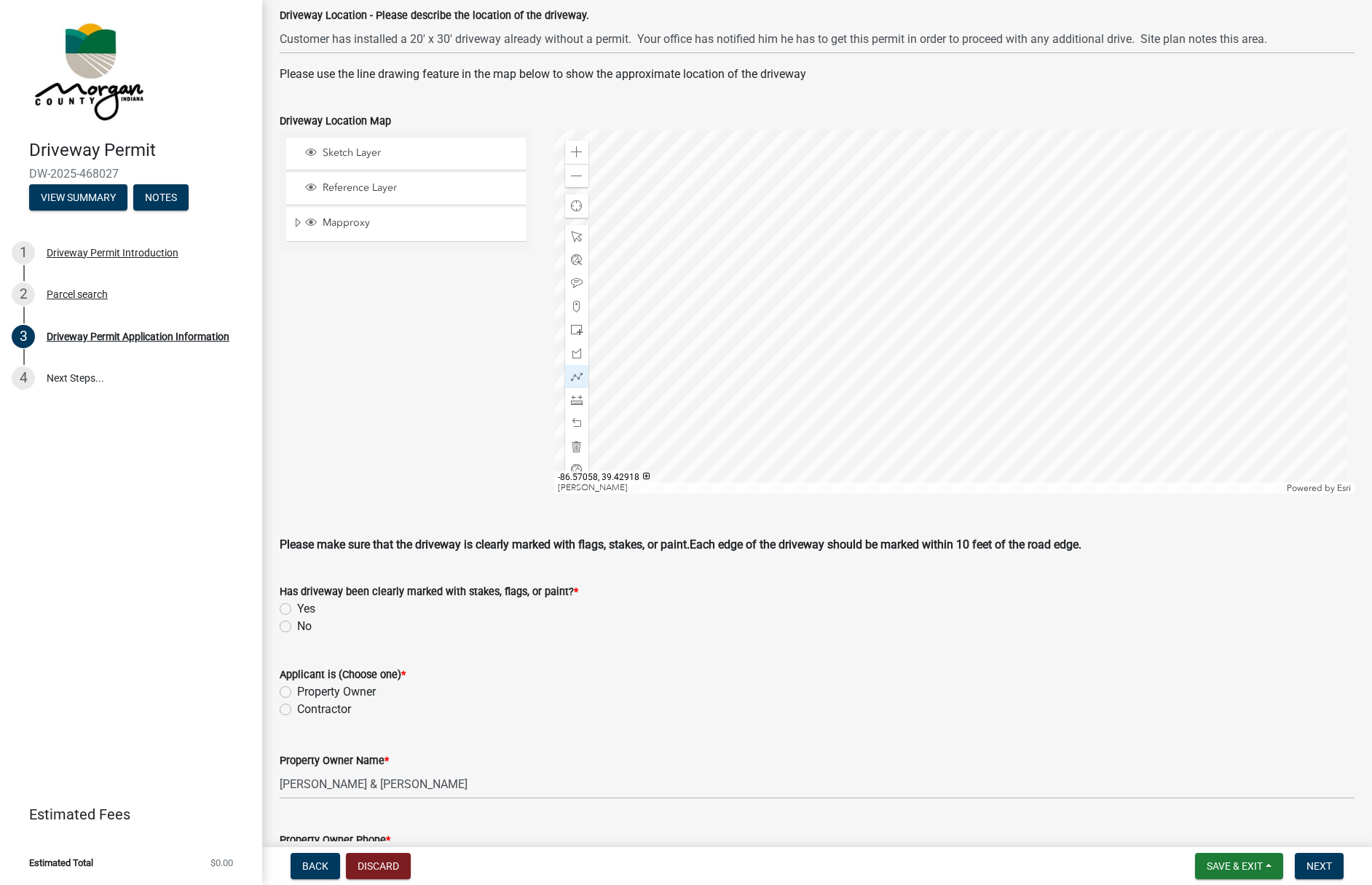
click at [297, 618] on label "Yes" at bounding box center [306, 609] width 18 height 18
click at [297, 610] on input "Yes" at bounding box center [302, 605] width 10 height 10
radio input "true"
click at [297, 718] on label "Contractor" at bounding box center [324, 710] width 54 height 18
click at [297, 710] on input "Contractor" at bounding box center [302, 706] width 10 height 10
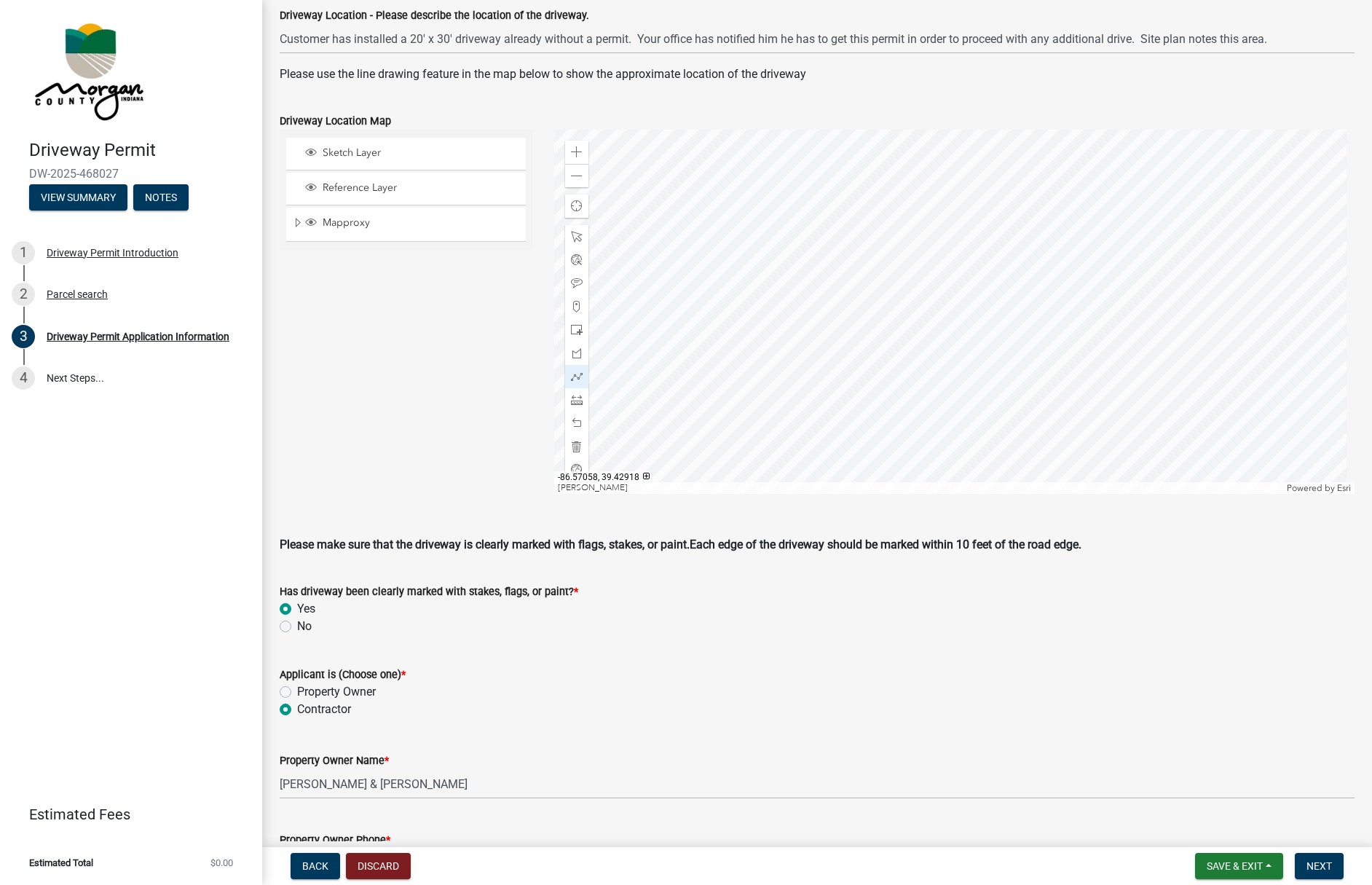
radio input "true"
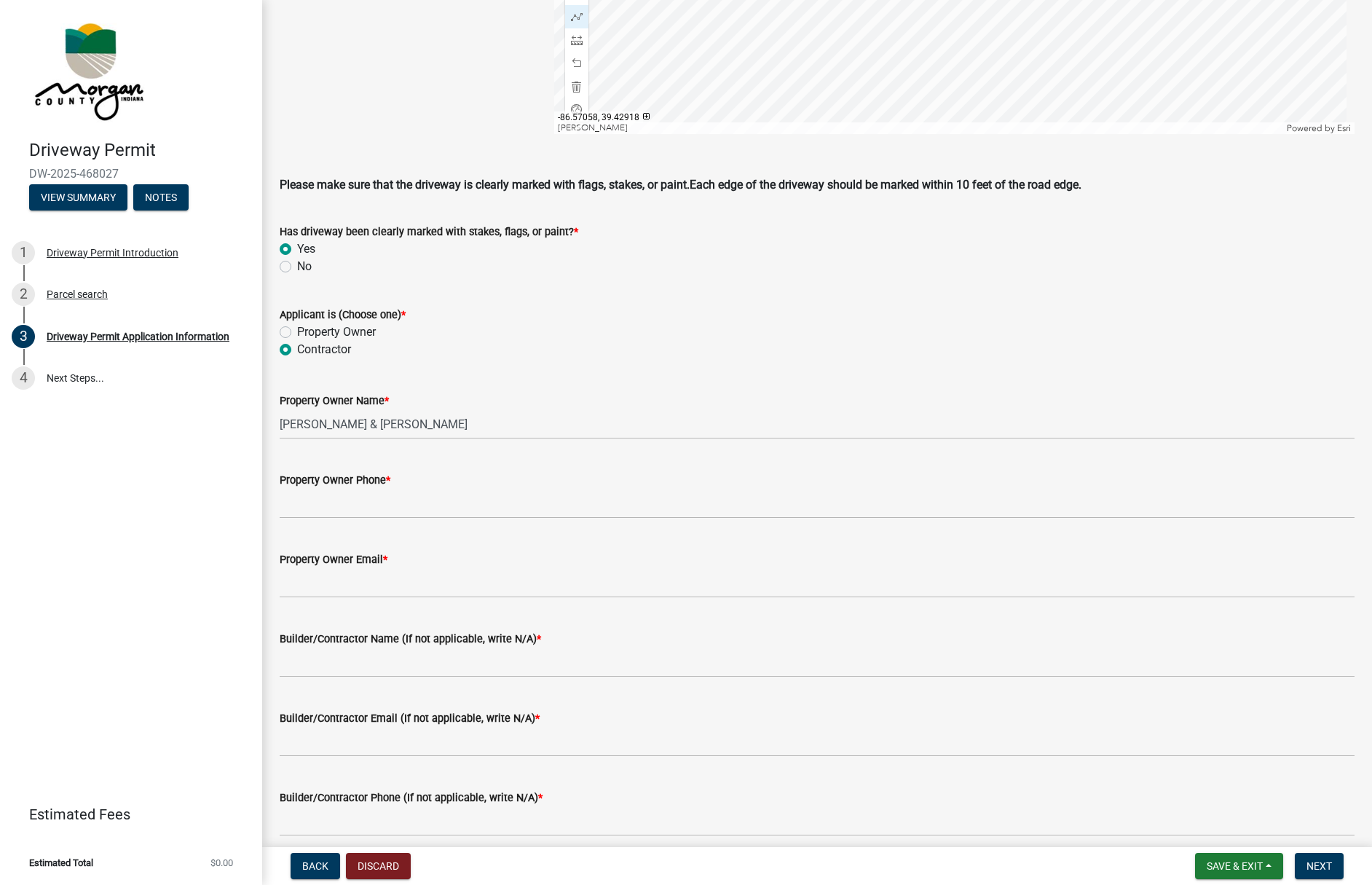
scroll to position [1020, 0]
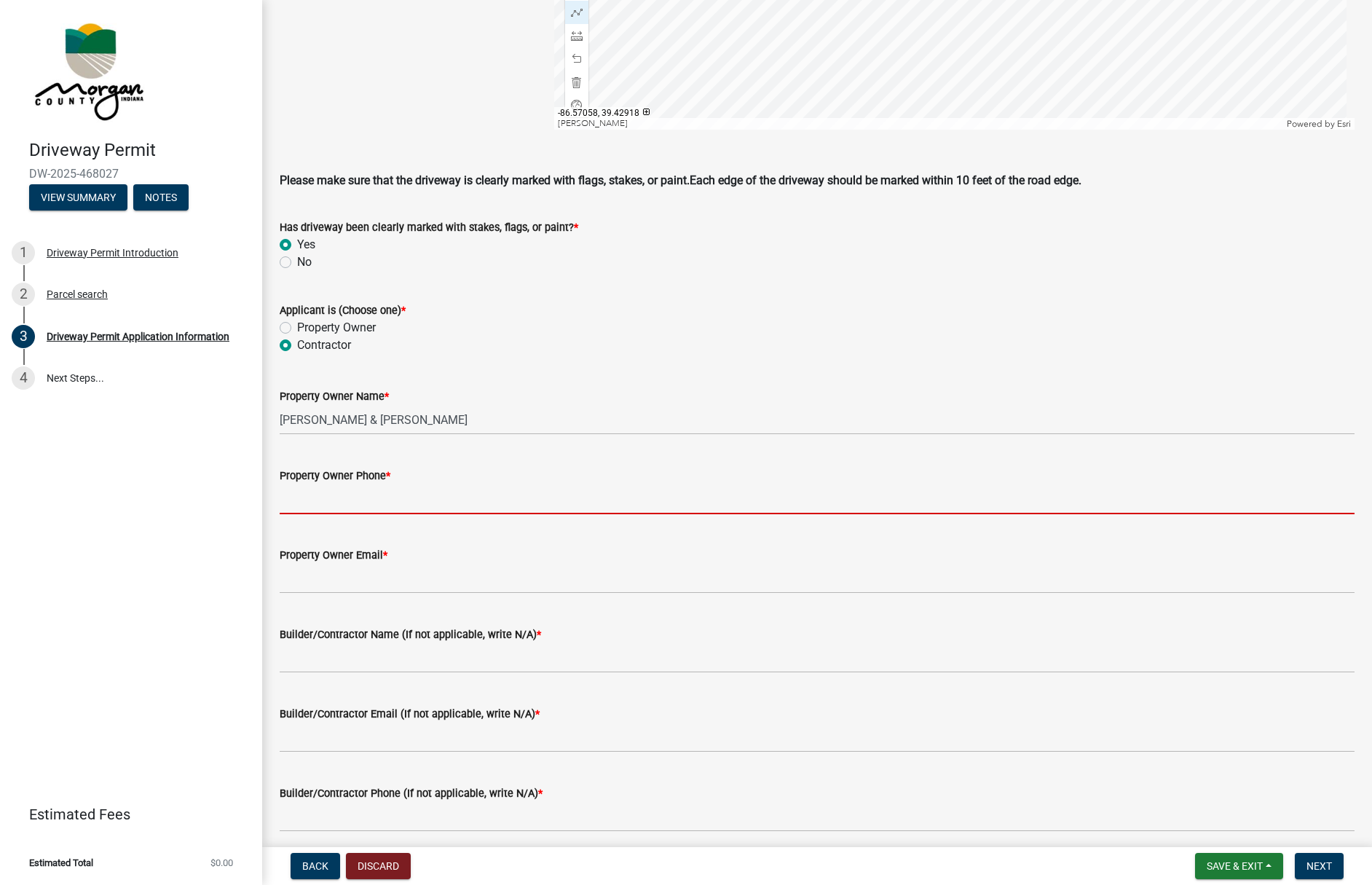
click at [313, 514] on input "Property Owner Phone *" at bounding box center [817, 500] width 1075 height 30
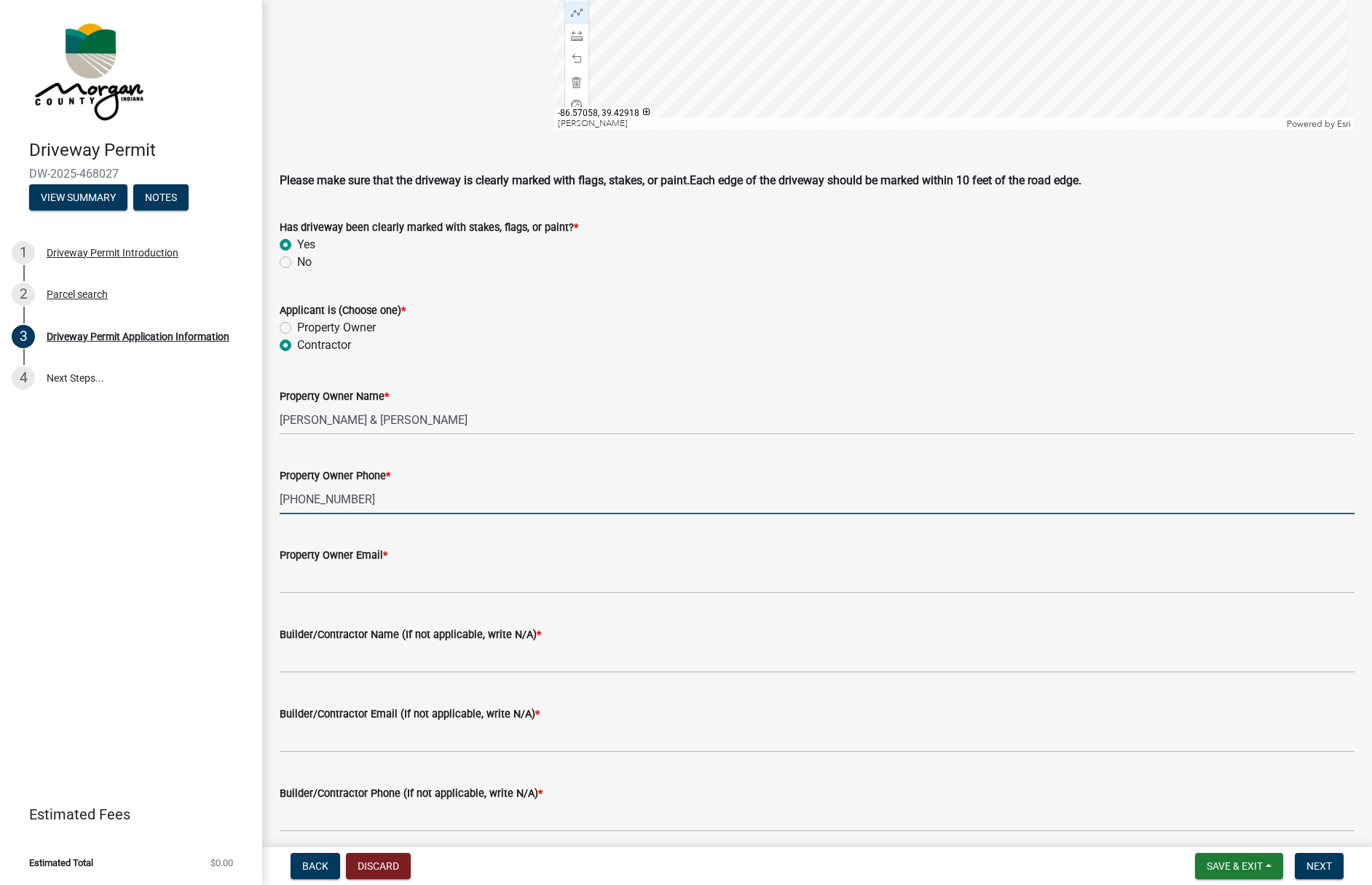
type input "[PHONE_NUMBER]"
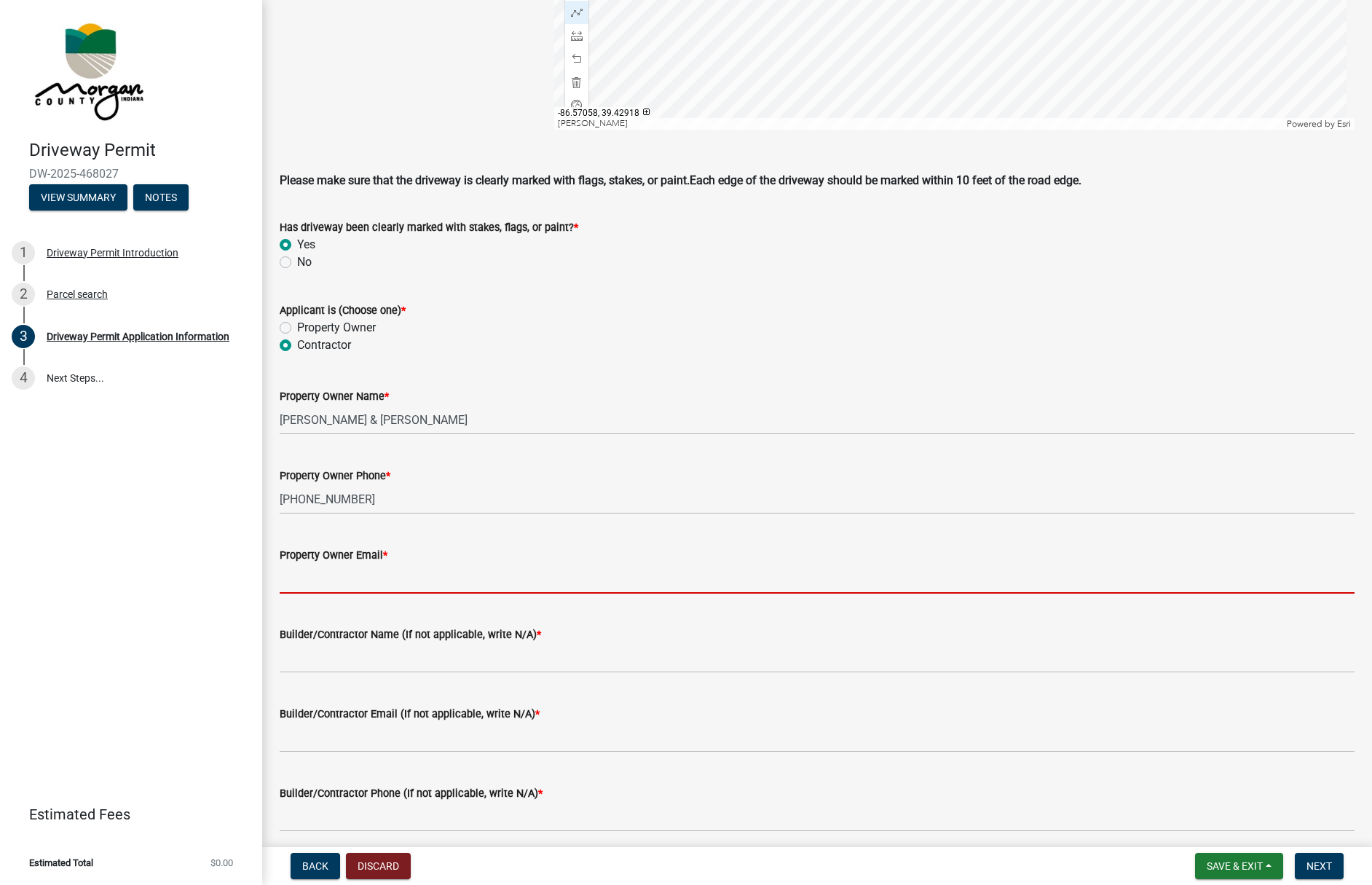
click at [323, 587] on input "Property Owner Email *" at bounding box center [817, 579] width 1075 height 30
paste input "[EMAIL_ADDRESS][DOMAIN_NAME]"
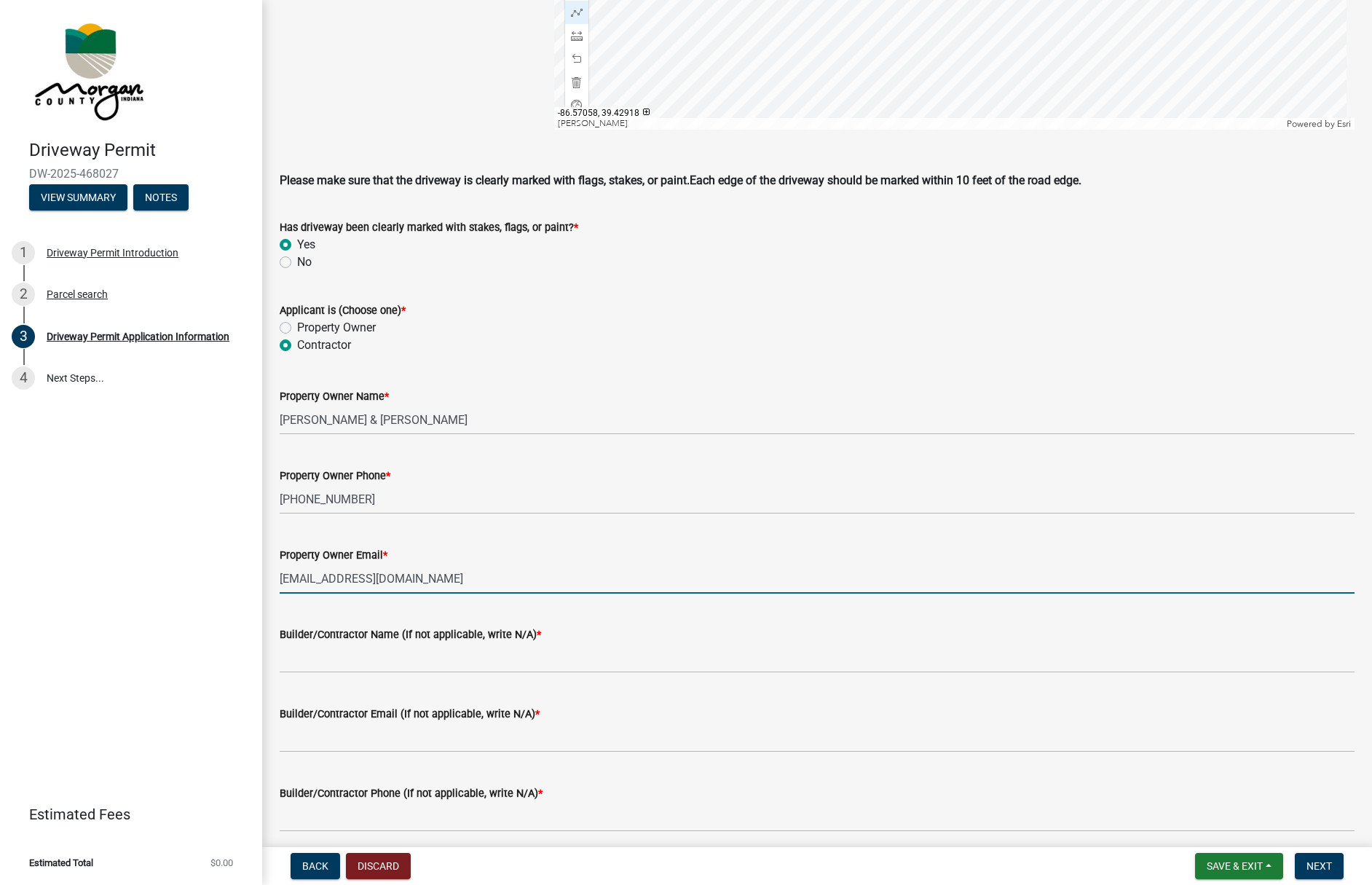
type input "[EMAIL_ADDRESS][DOMAIN_NAME]"
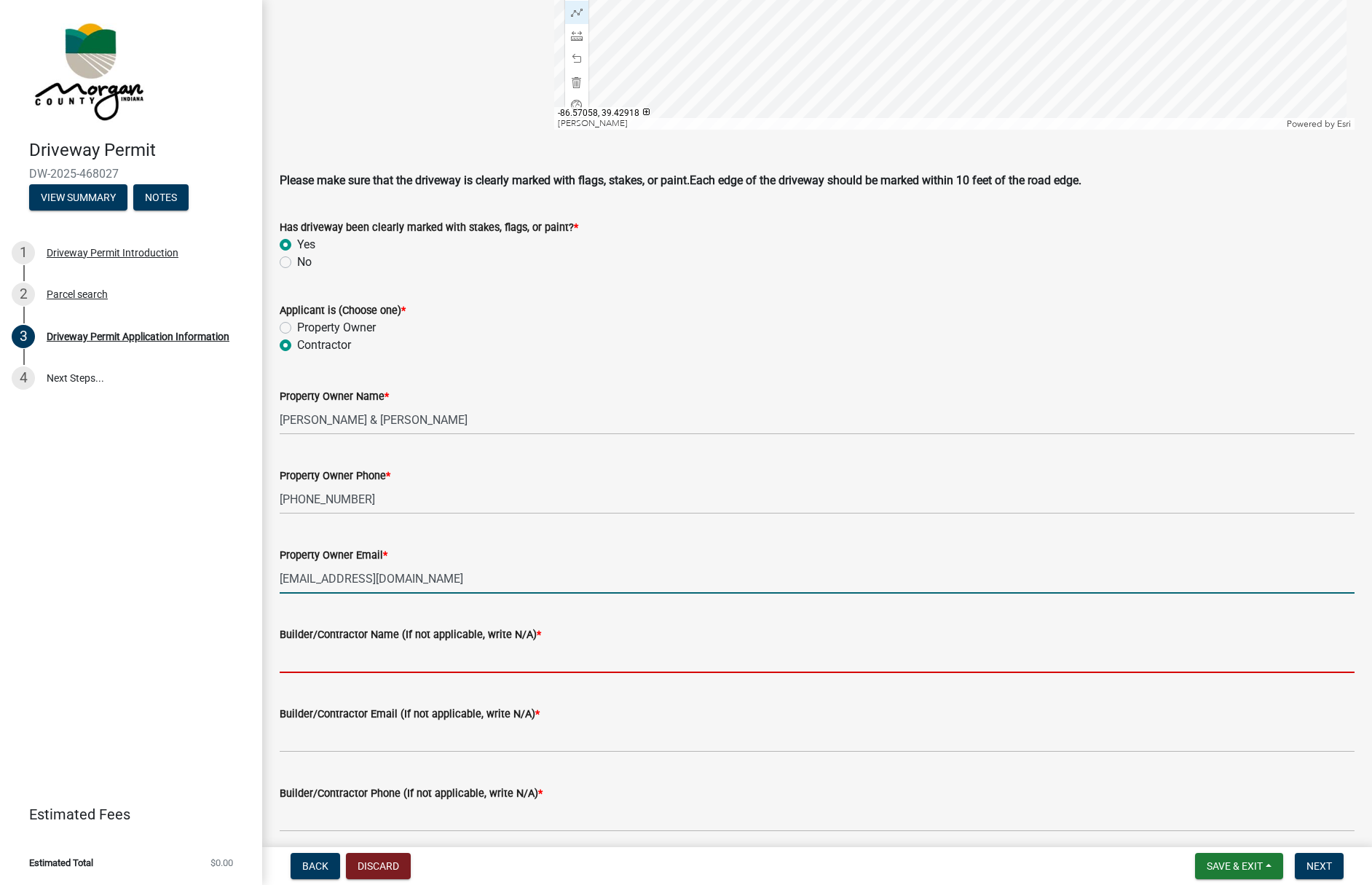
click at [365, 669] on input "Builder/Contractor Name (If not applicable, write N/A) *" at bounding box center [817, 658] width 1075 height 30
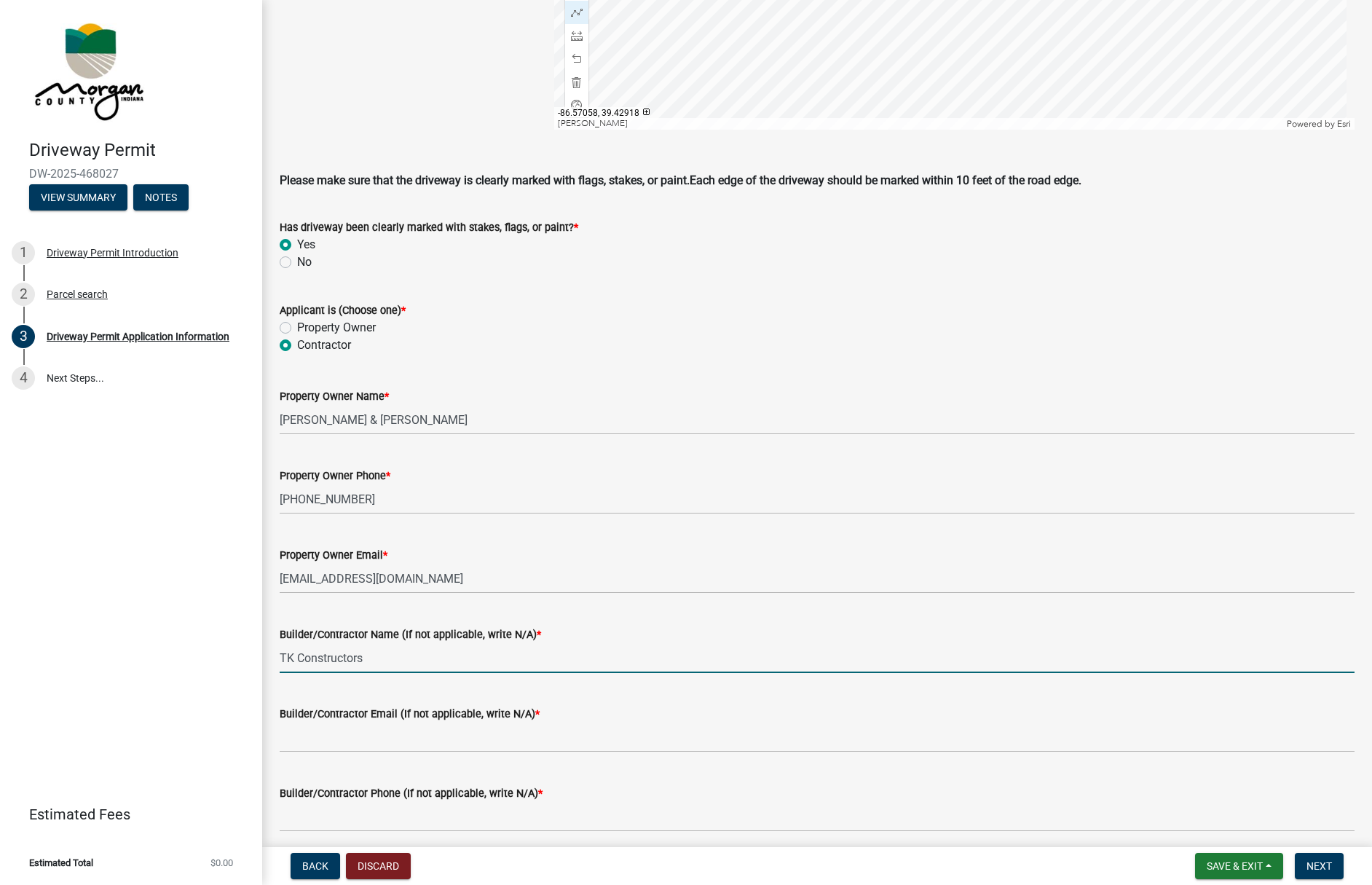
type input "TK Constructors"
click at [382, 750] on input "Builder/Contractor Email (If not applicable, write N/A) *" at bounding box center [817, 738] width 1075 height 30
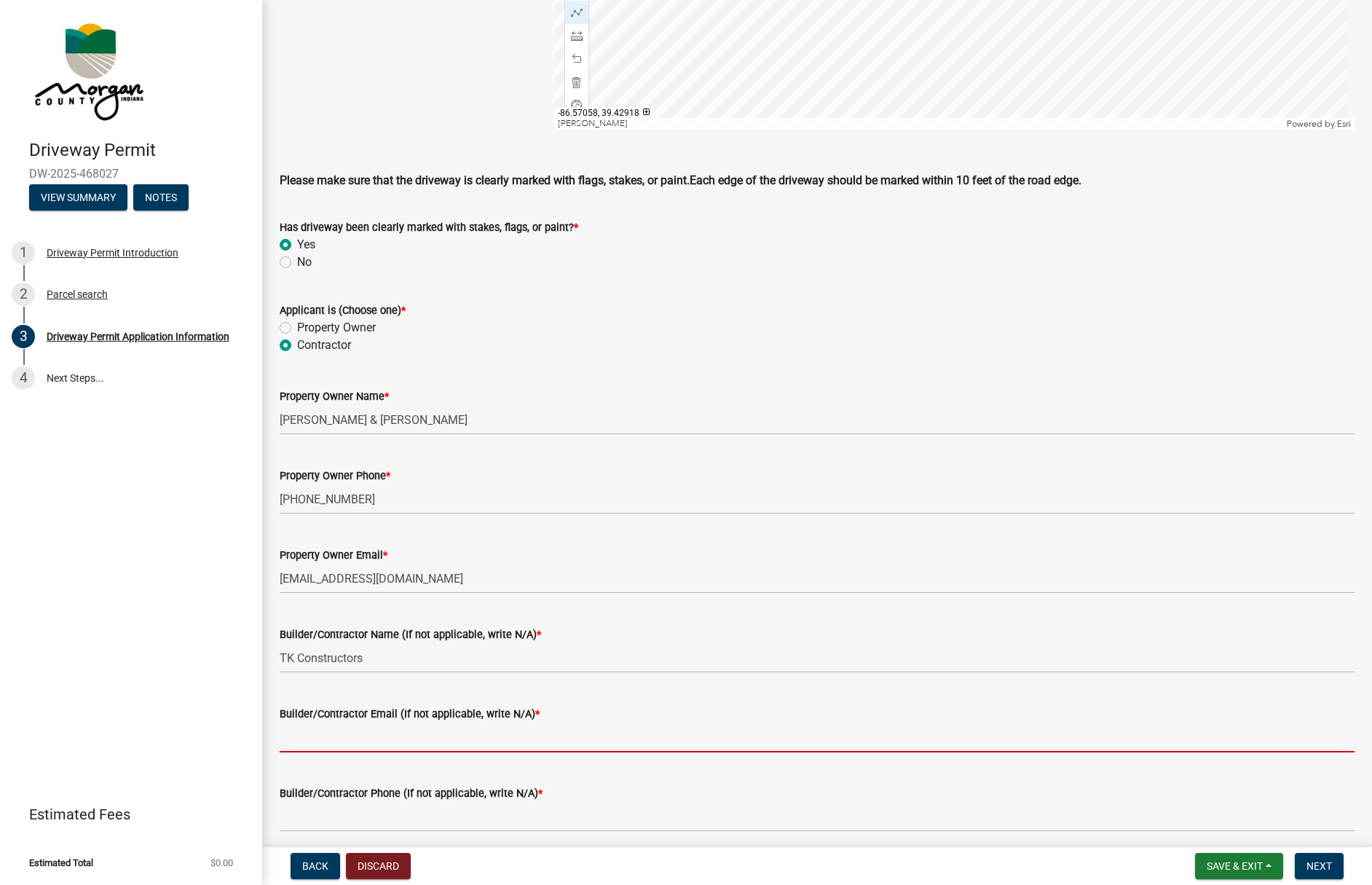
type input "[EMAIL_ADDRESS][DOMAIN_NAME]"
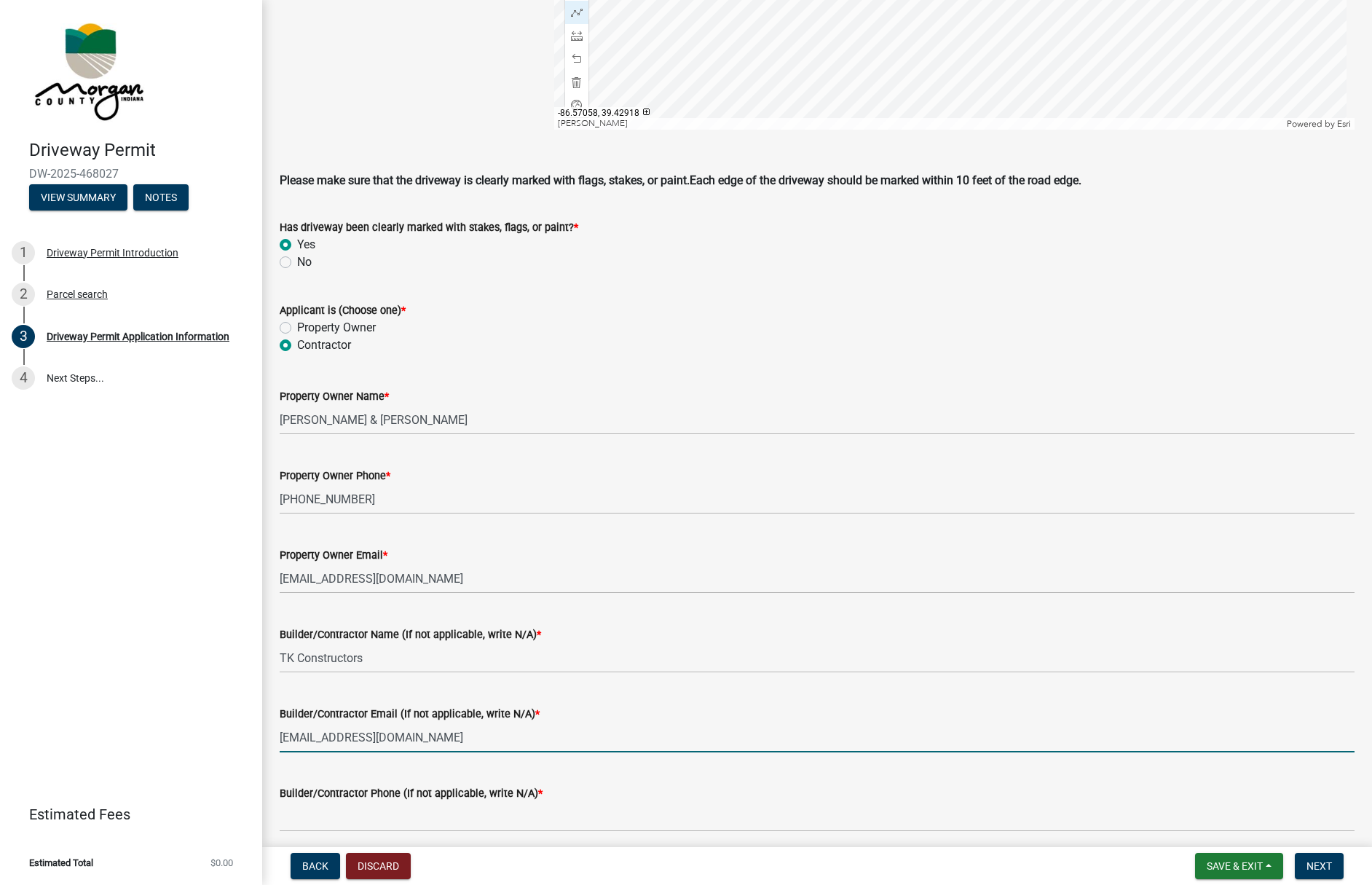
type input "7657298772"
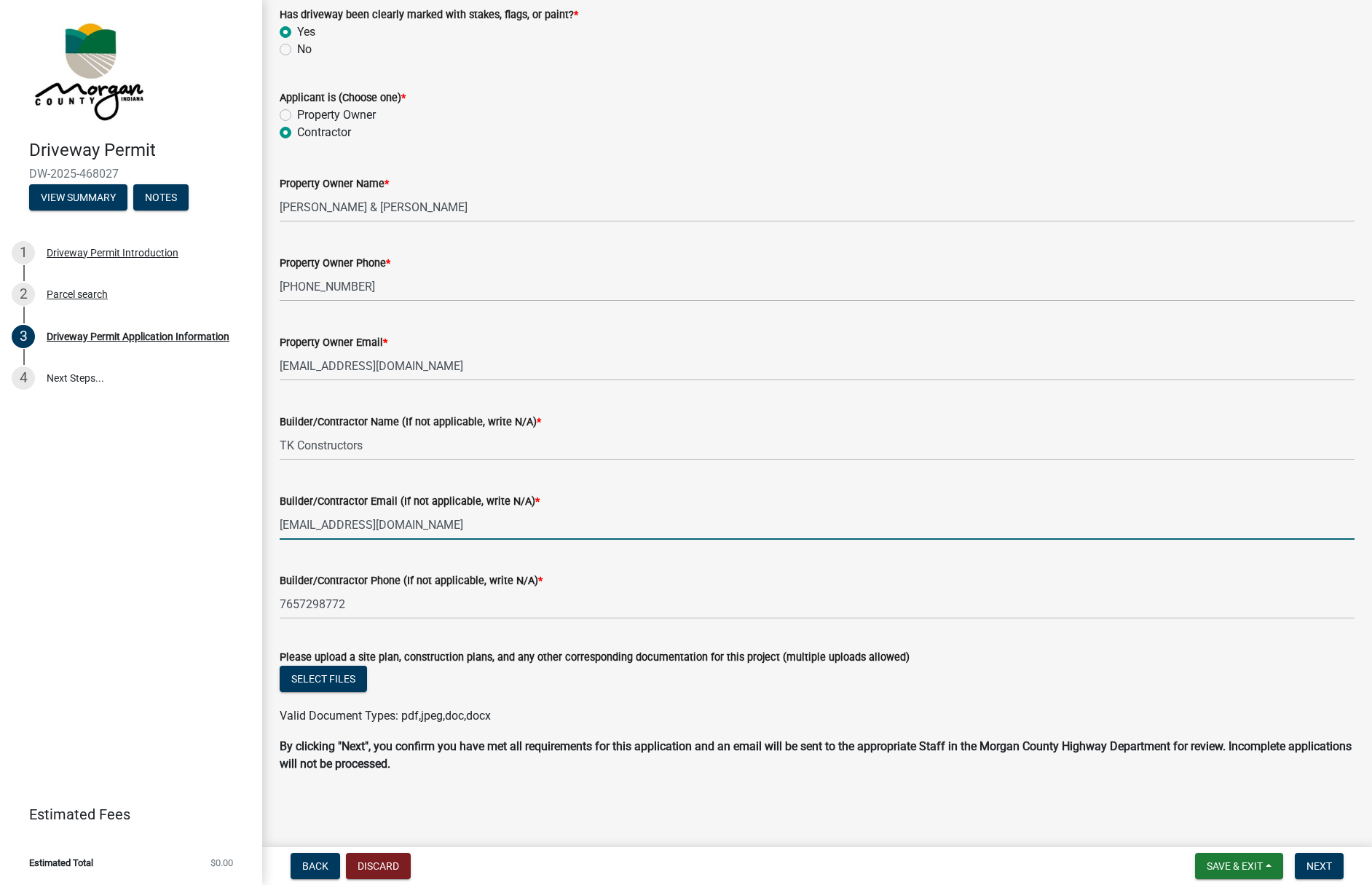
scroll to position [1250, 0]
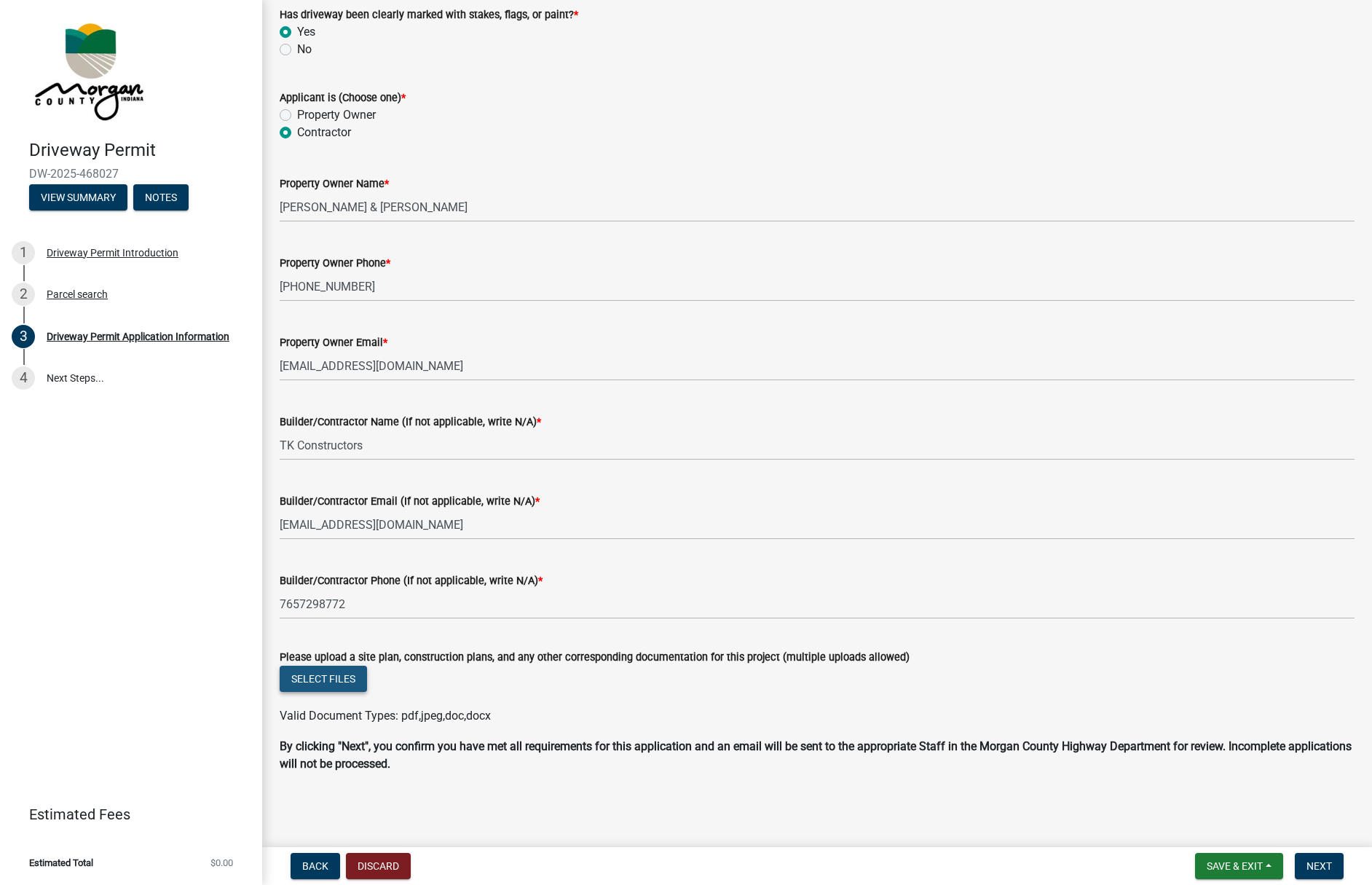
click at [337, 679] on button "Select files" at bounding box center [323, 679] width 88 height 26
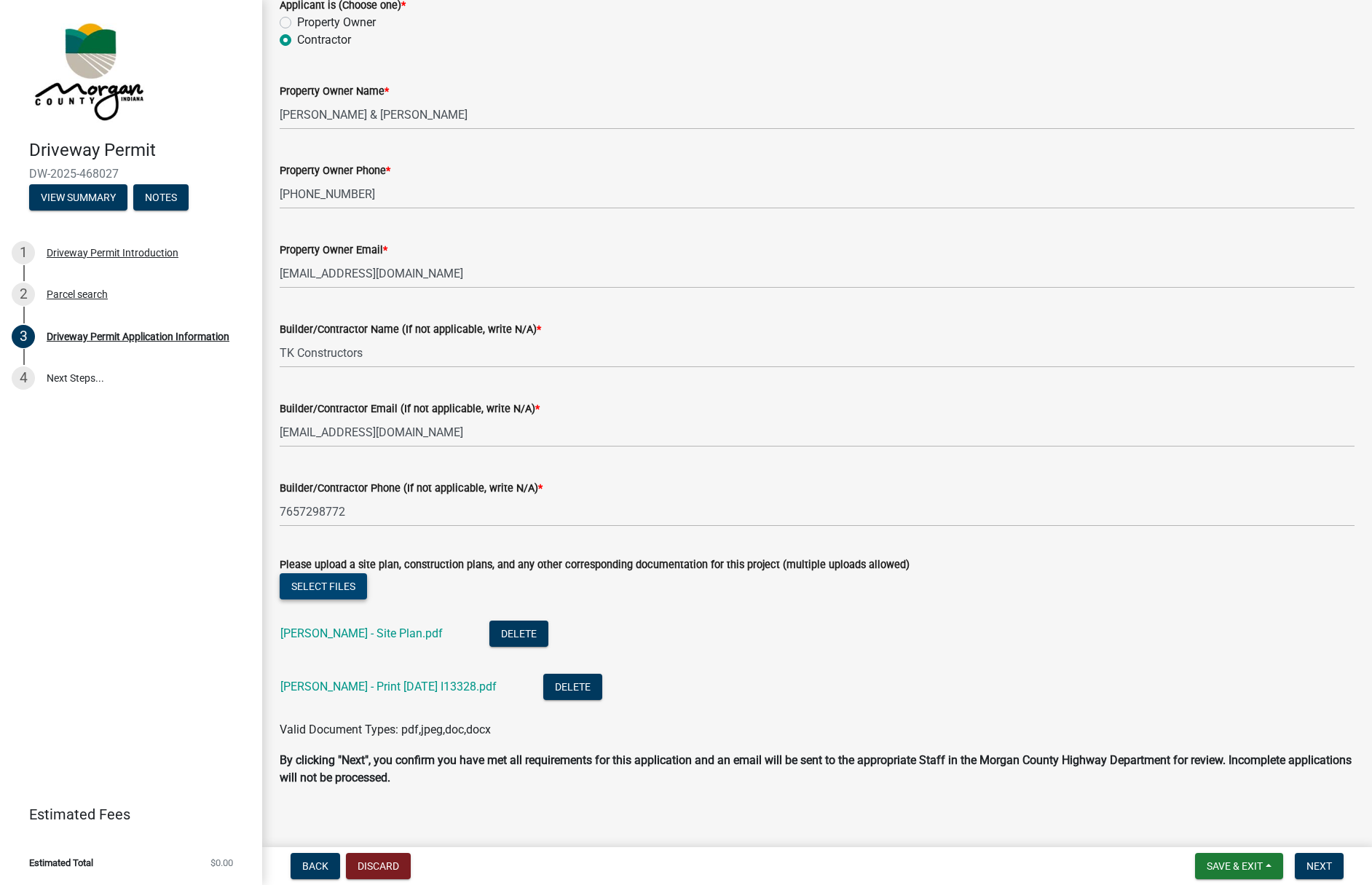
scroll to position [1356, 0]
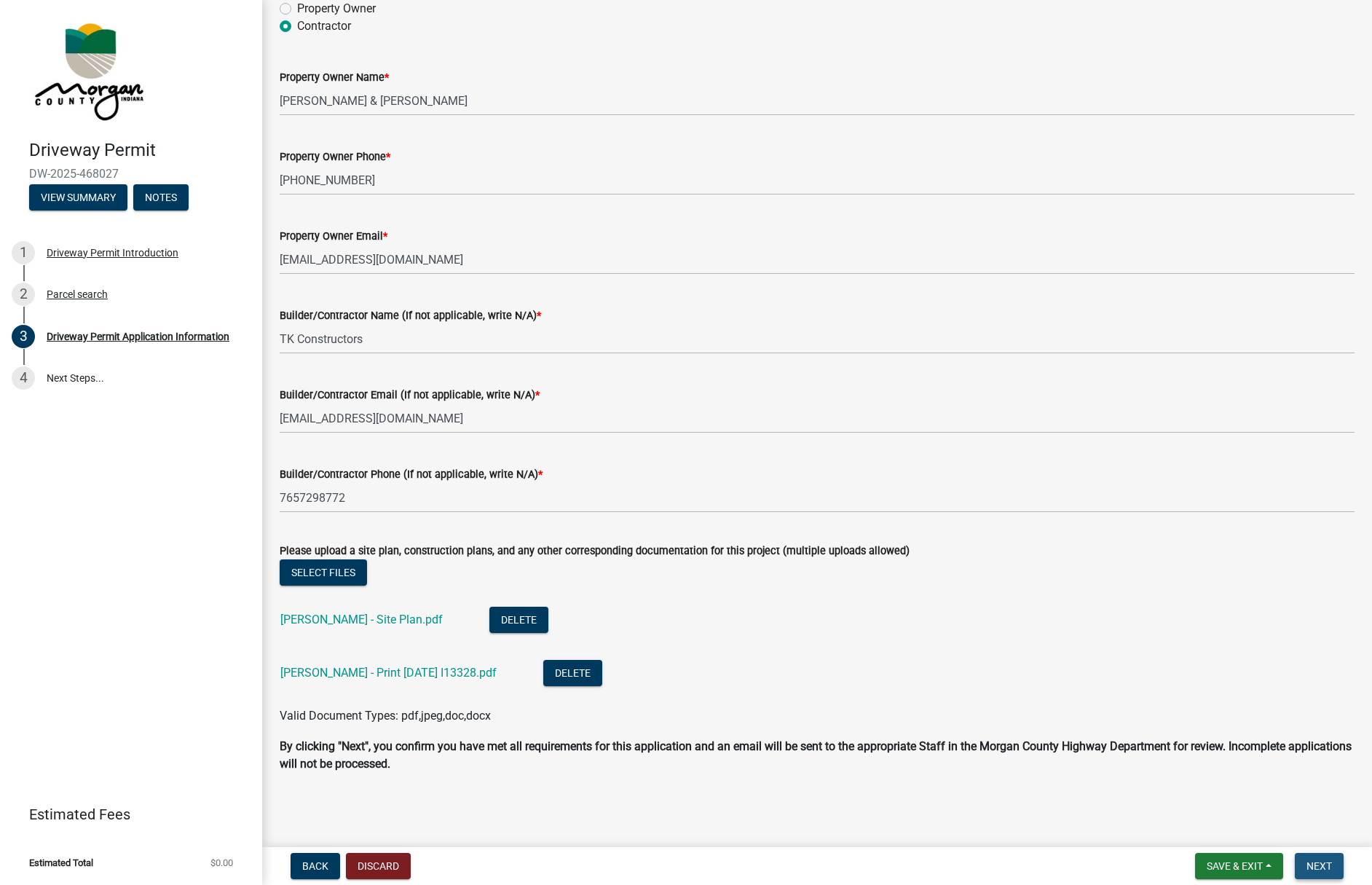
click at [1316, 868] on span "Next" at bounding box center [1319, 866] width 25 height 12
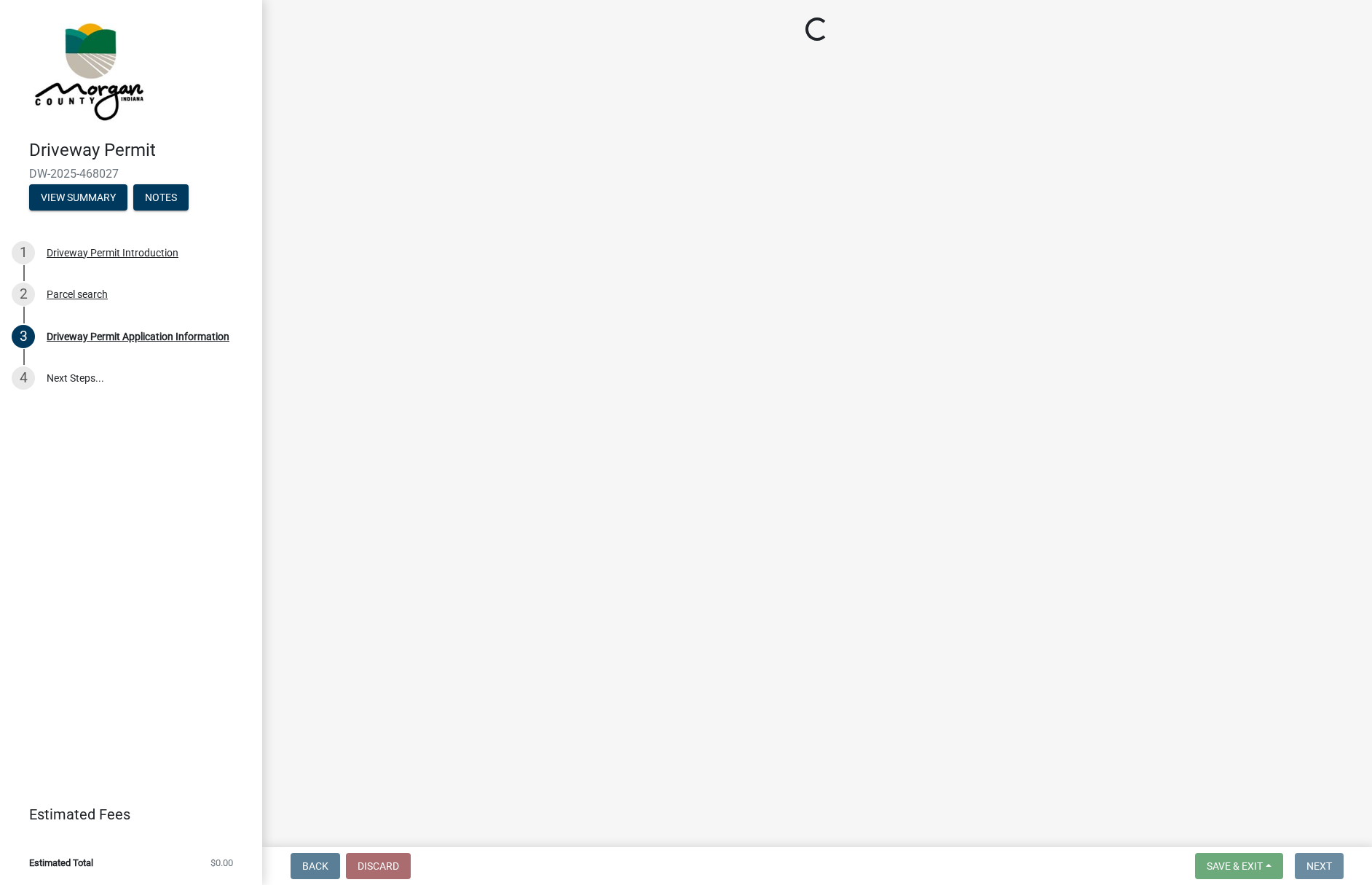
scroll to position [0, 0]
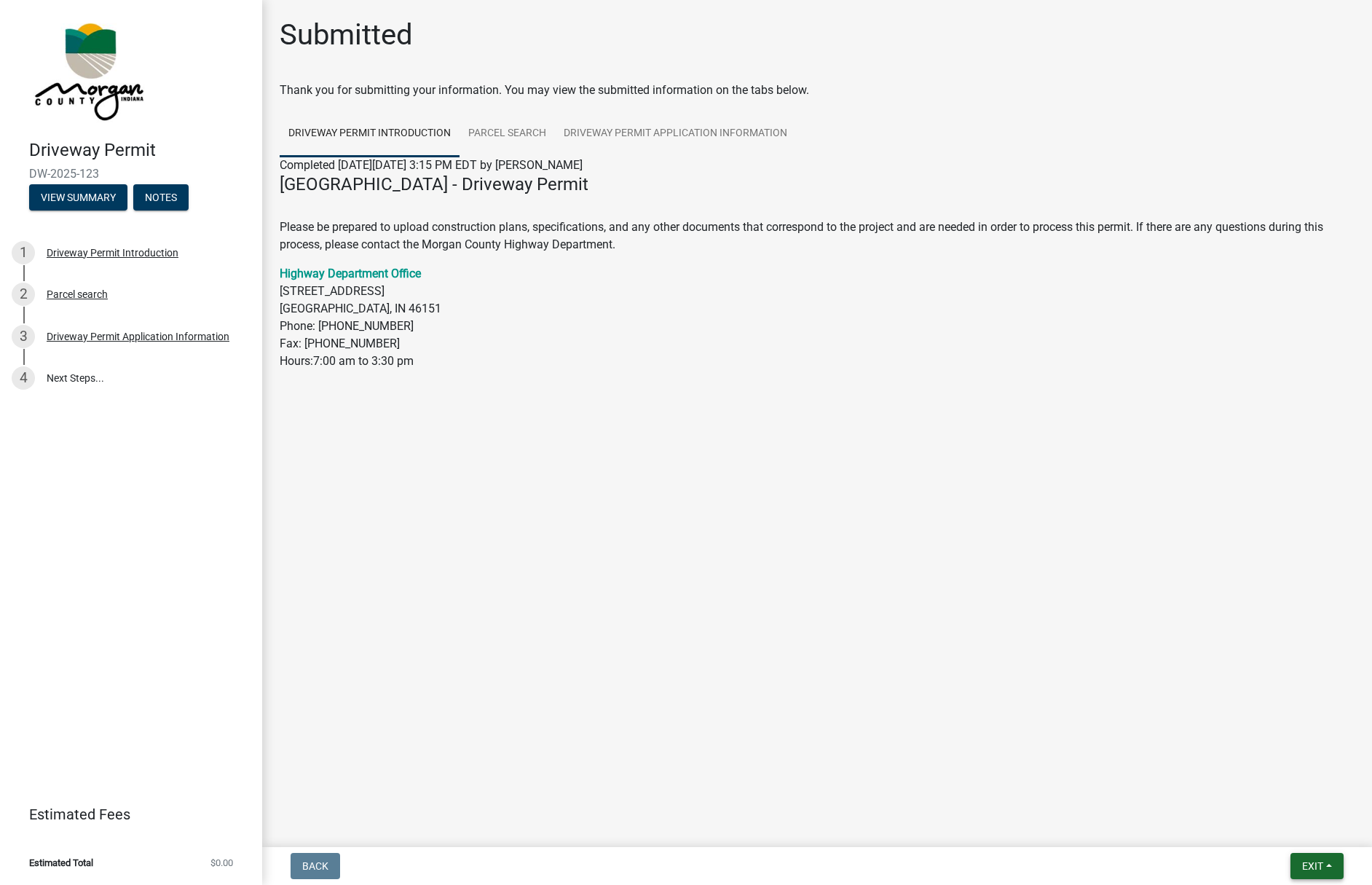
click at [1296, 874] on button "Exit" at bounding box center [1317, 866] width 53 height 26
click at [1264, 828] on button "Save & Exit" at bounding box center [1285, 828] width 116 height 35
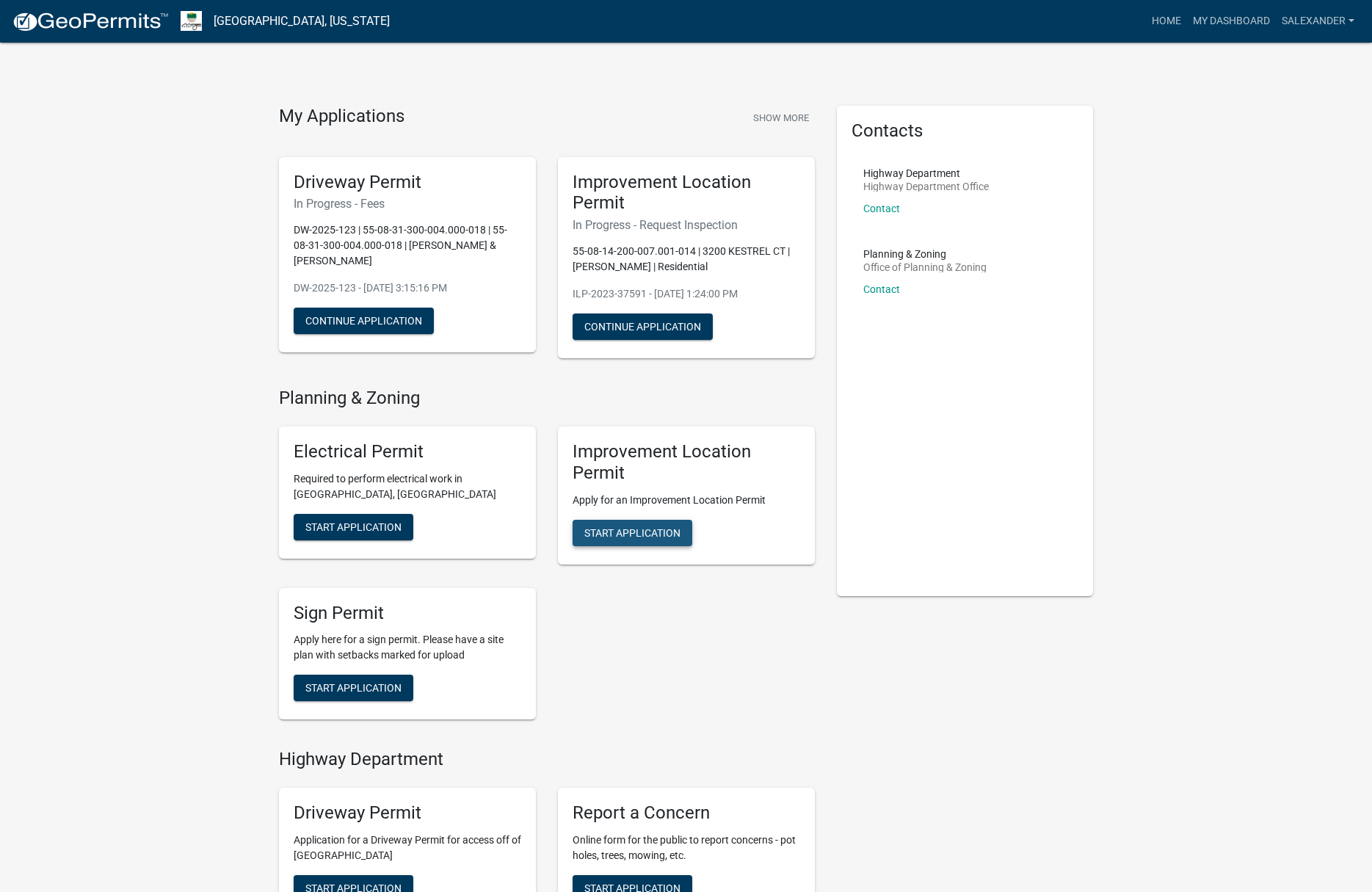
click at [637, 526] on span "Start Application" at bounding box center [633, 532] width 96 height 12
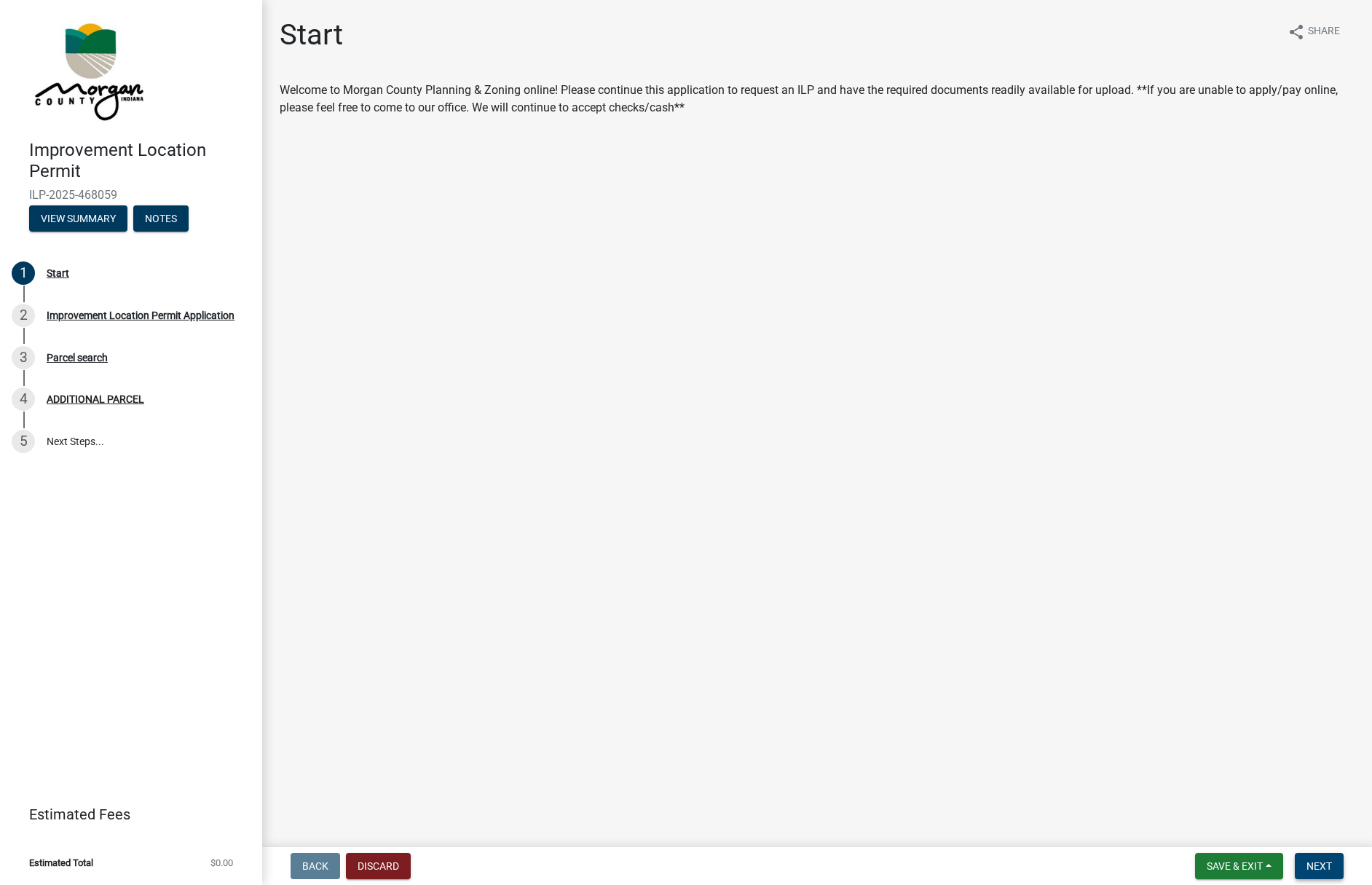
click at [1322, 860] on span "Next" at bounding box center [1319, 866] width 25 height 12
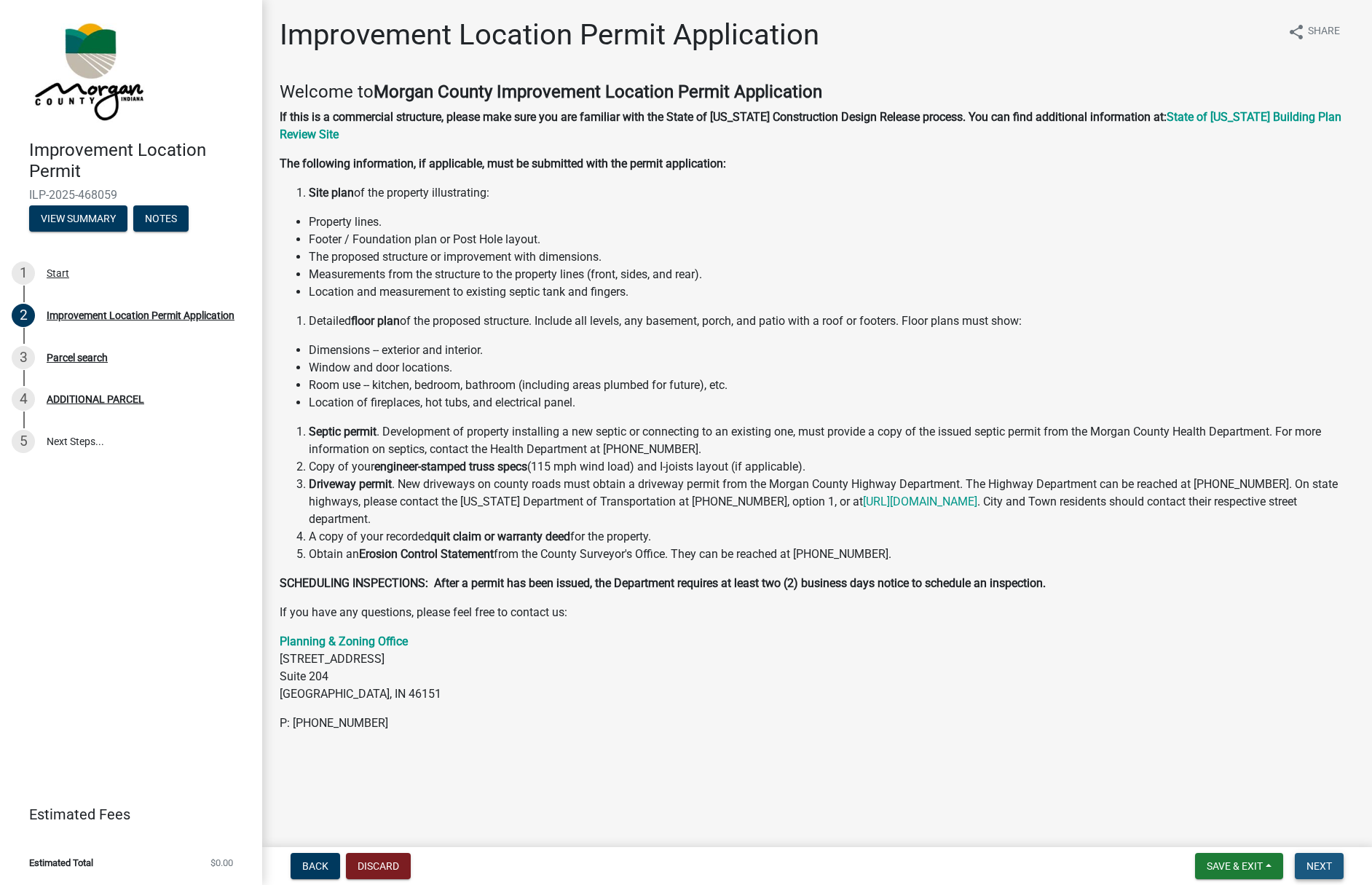
click at [1329, 867] on span "Next" at bounding box center [1319, 866] width 25 height 12
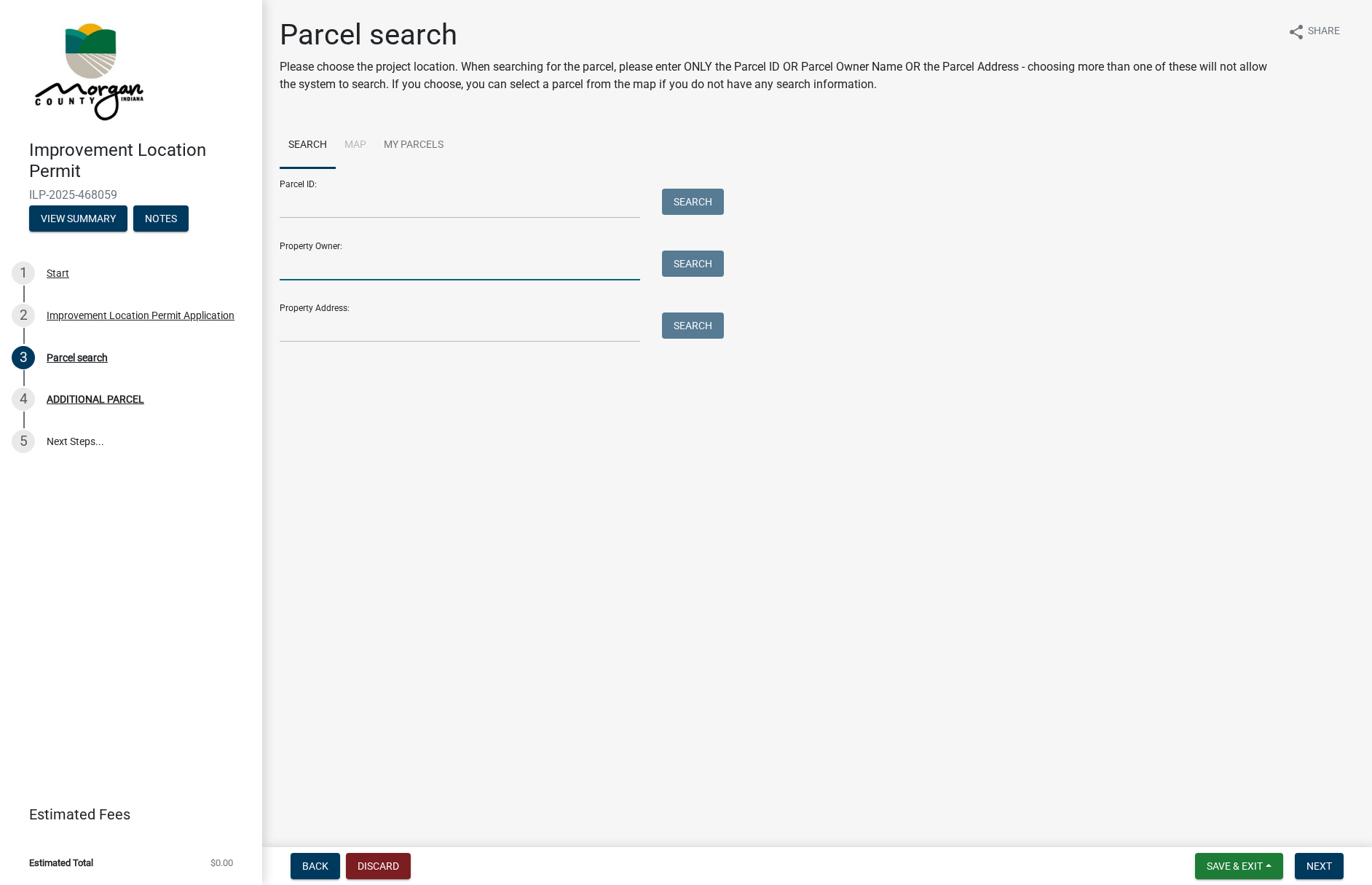
click at [351, 263] on input "Property Owner:" at bounding box center [459, 266] width 361 height 30
type input "[PERSON_NAME]"
click at [692, 271] on button "Search" at bounding box center [693, 263] width 62 height 26
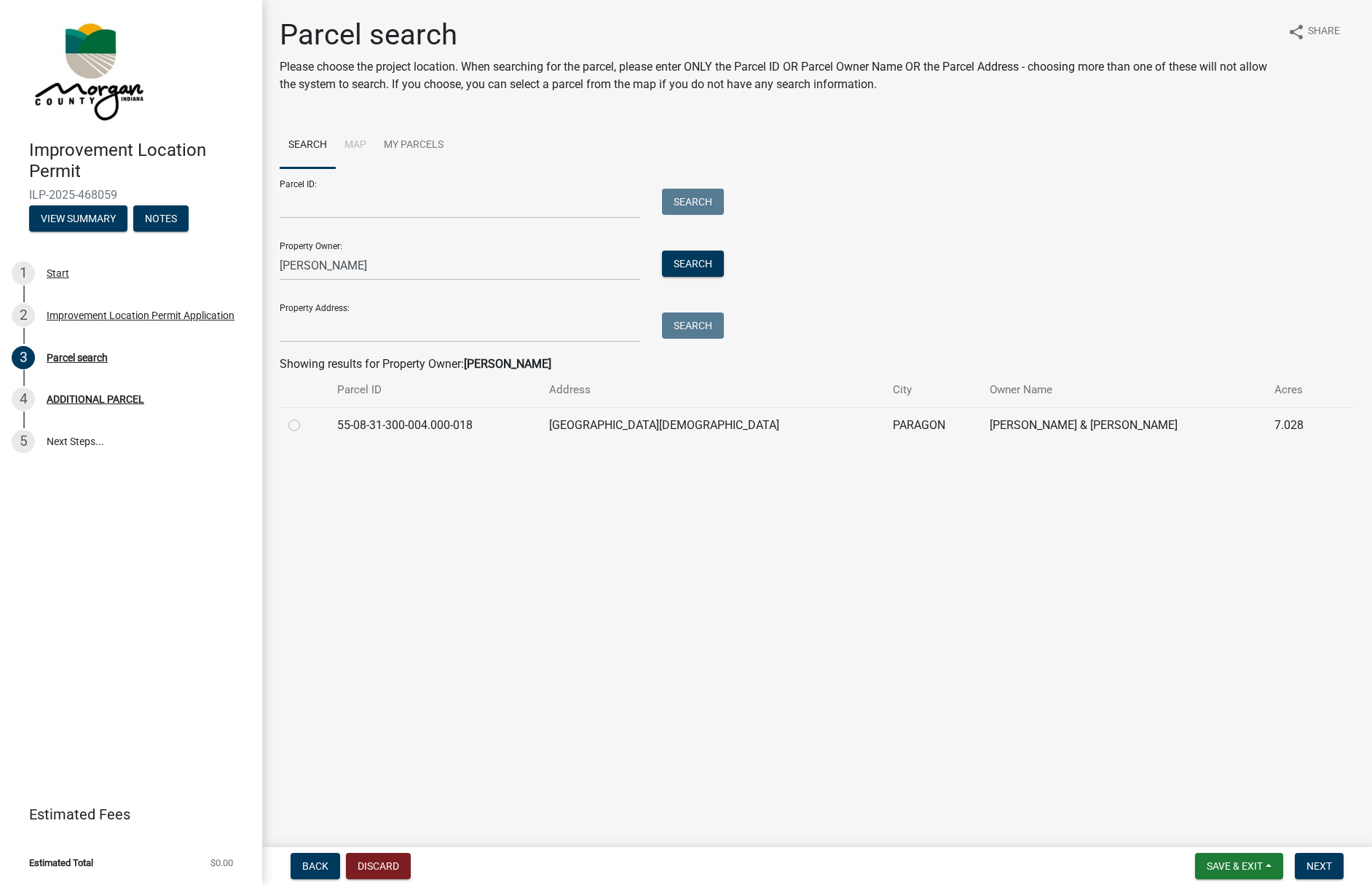
click at [306, 417] on label at bounding box center [306, 417] width 0 height 0
click at [306, 426] on input "radio" at bounding box center [310, 422] width 10 height 10
radio input "true"
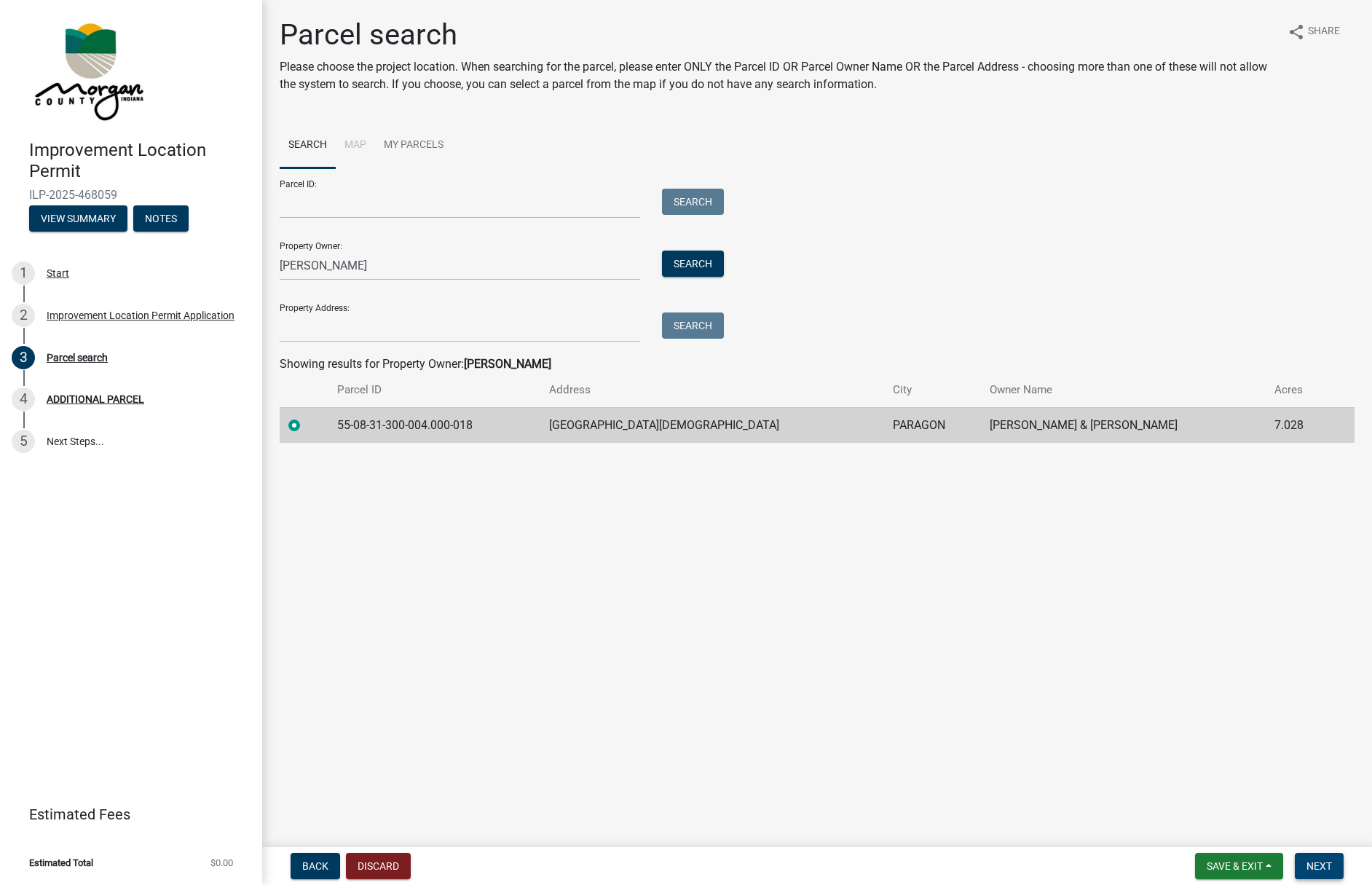
click at [1310, 869] on span "Next" at bounding box center [1319, 866] width 25 height 12
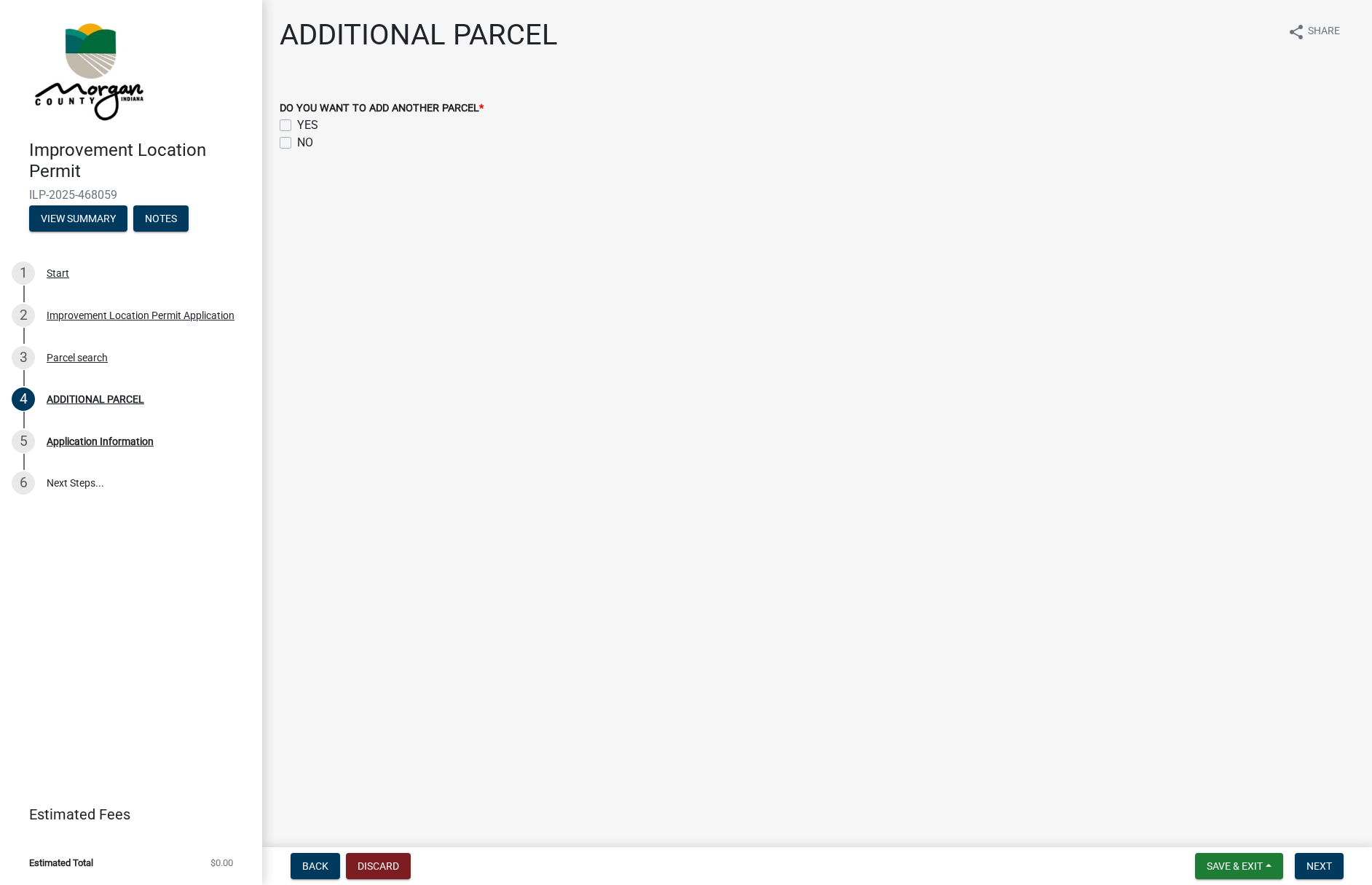
click at [297, 142] on label "NO" at bounding box center [305, 142] width 16 height 18
click at [297, 142] on input "NO" at bounding box center [302, 138] width 10 height 10
checkbox input "true"
checkbox input "false"
checkbox input "true"
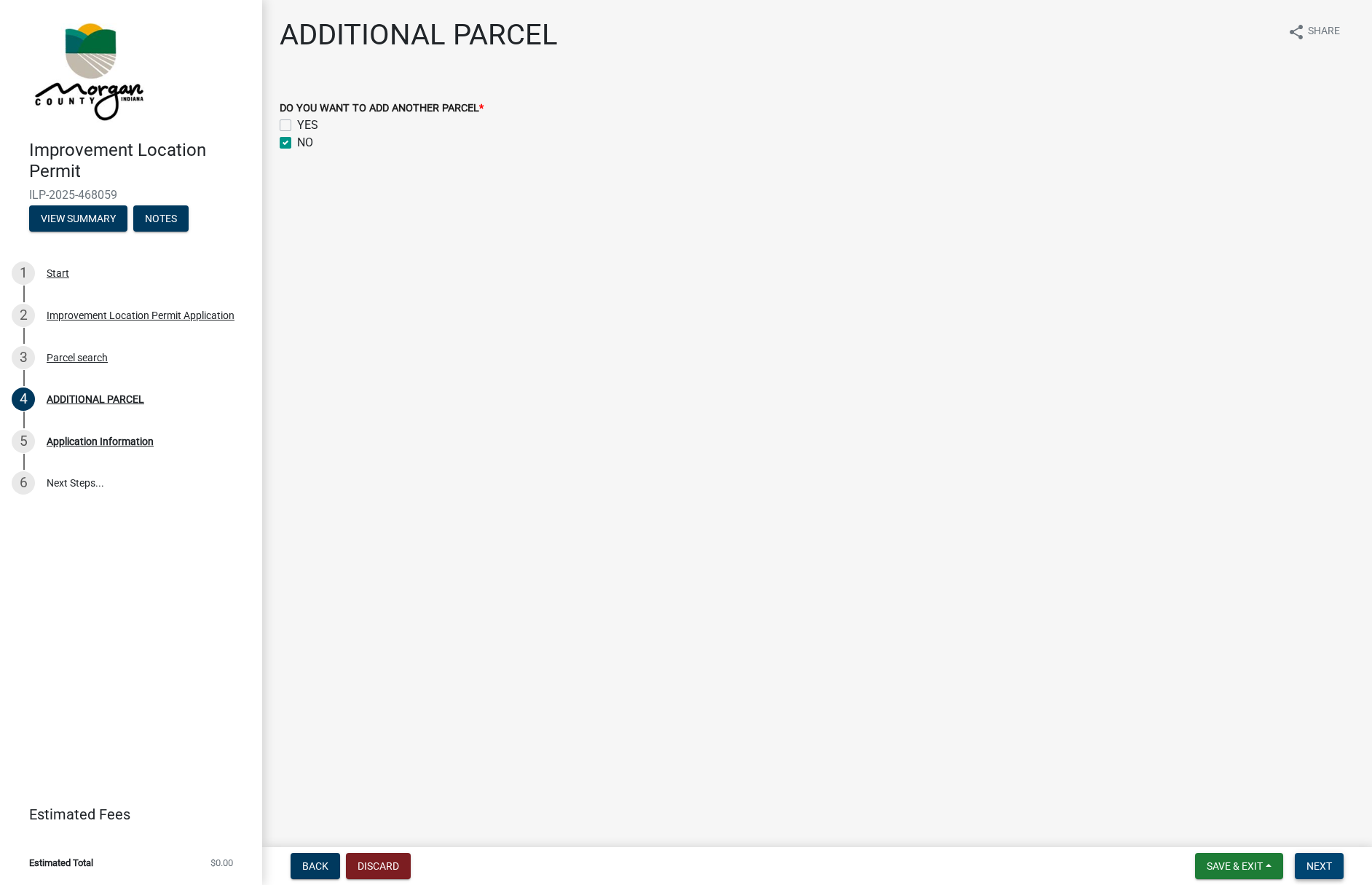
click at [1320, 860] on span "Next" at bounding box center [1319, 866] width 25 height 12
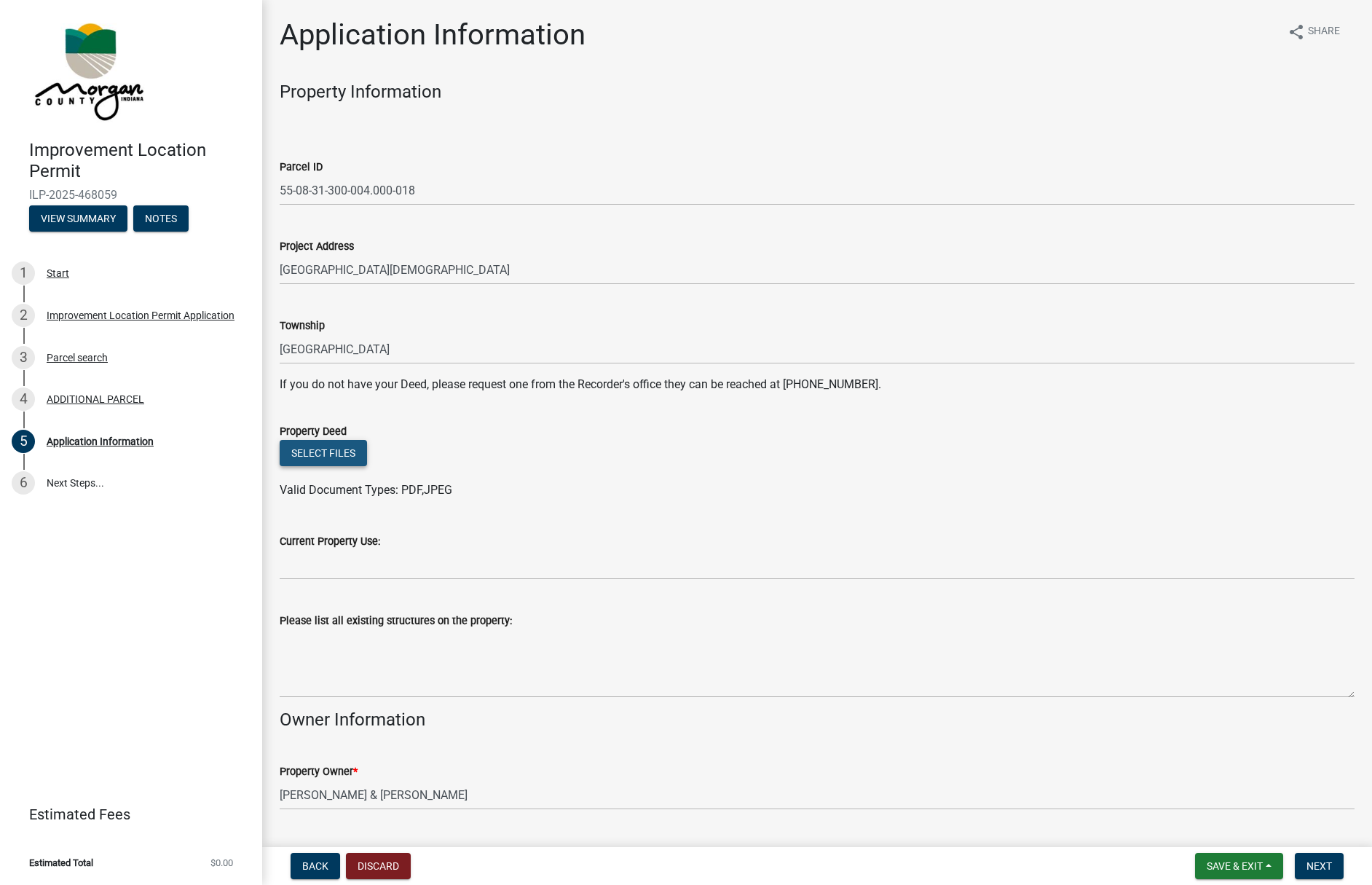
click at [325, 457] on button "Select files" at bounding box center [323, 453] width 88 height 26
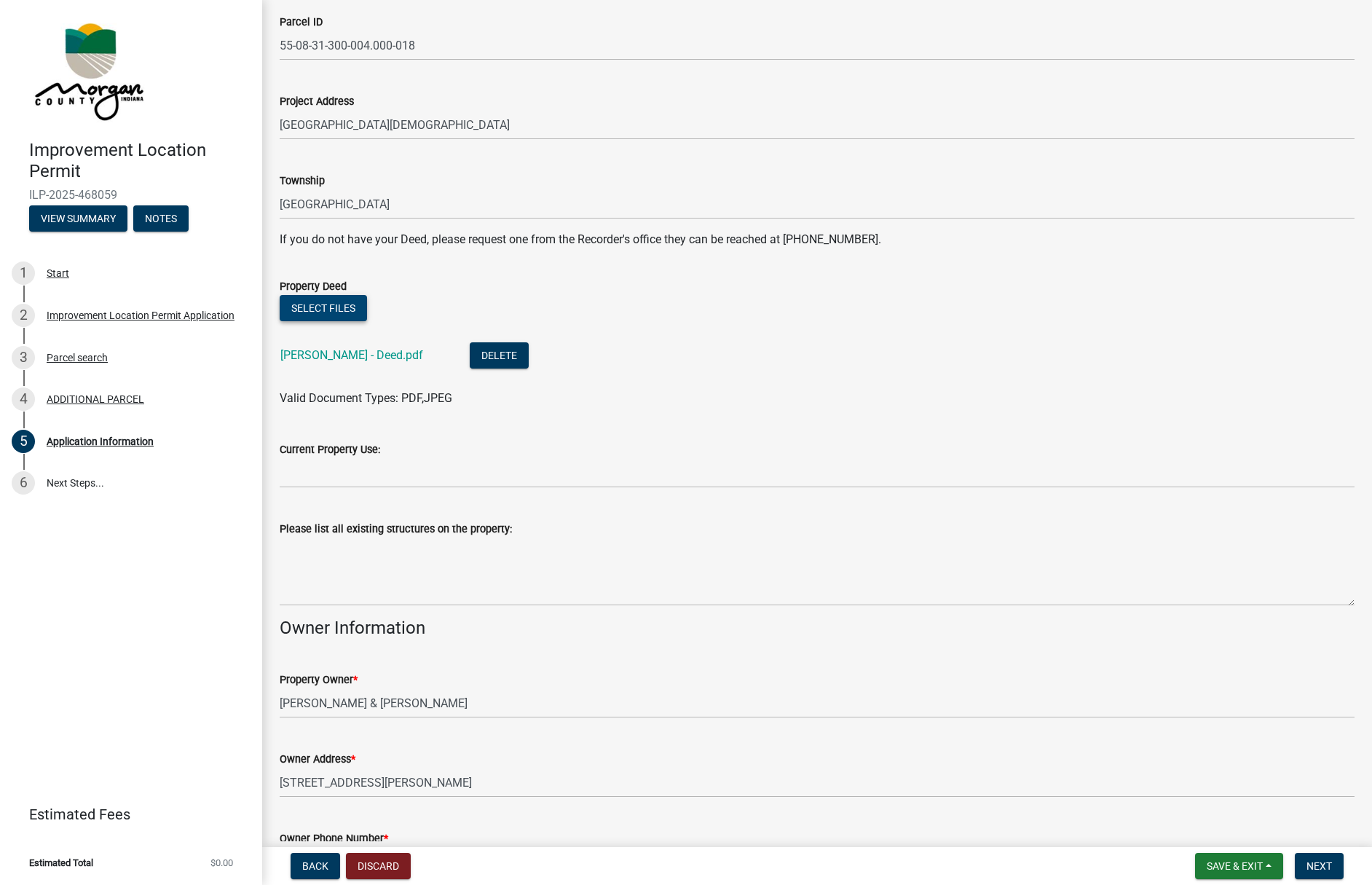
scroll to position [146, 0]
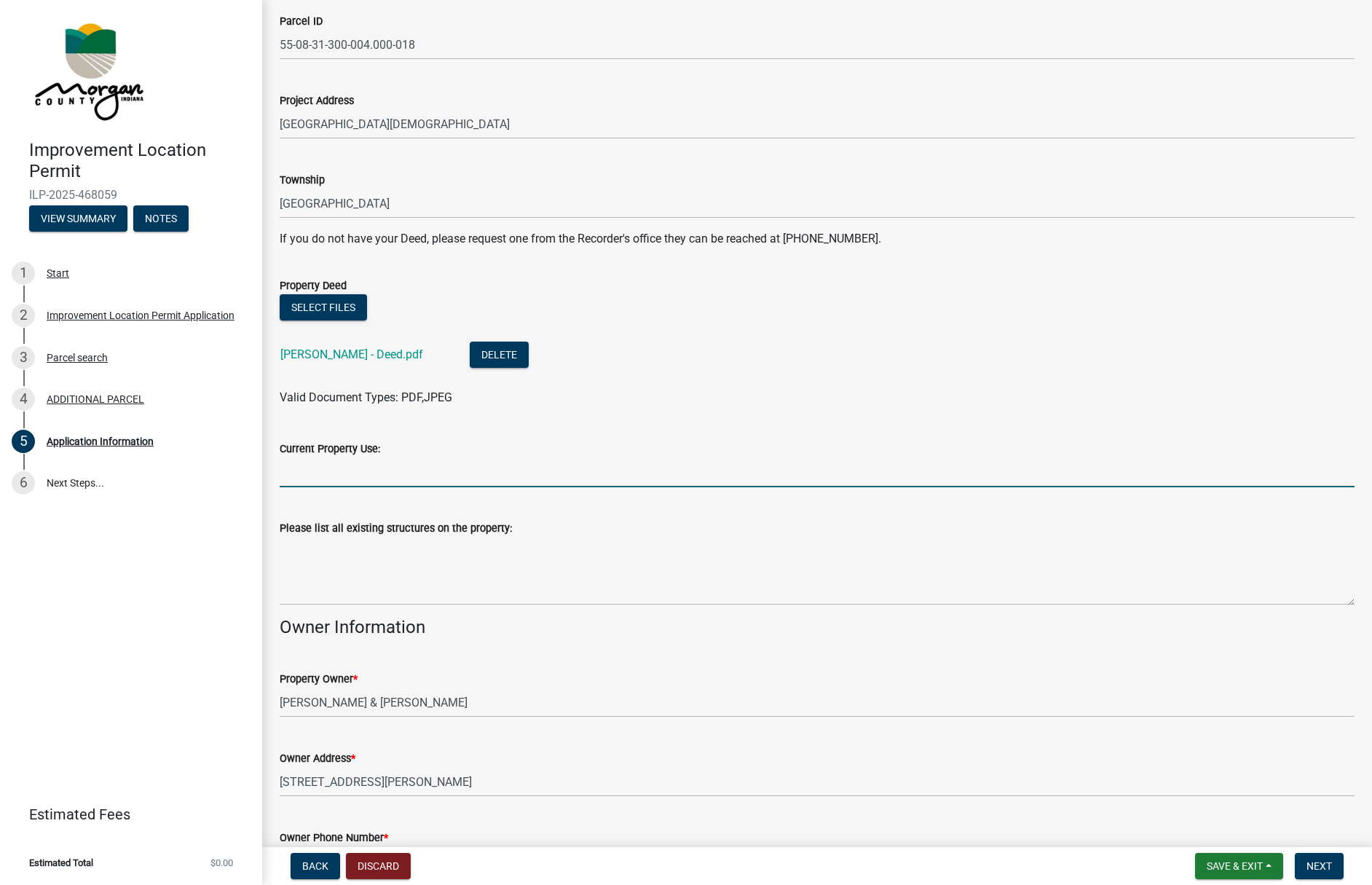
click at [326, 477] on input "Current Property Use:" at bounding box center [817, 473] width 1075 height 30
type input "Bare Ground"
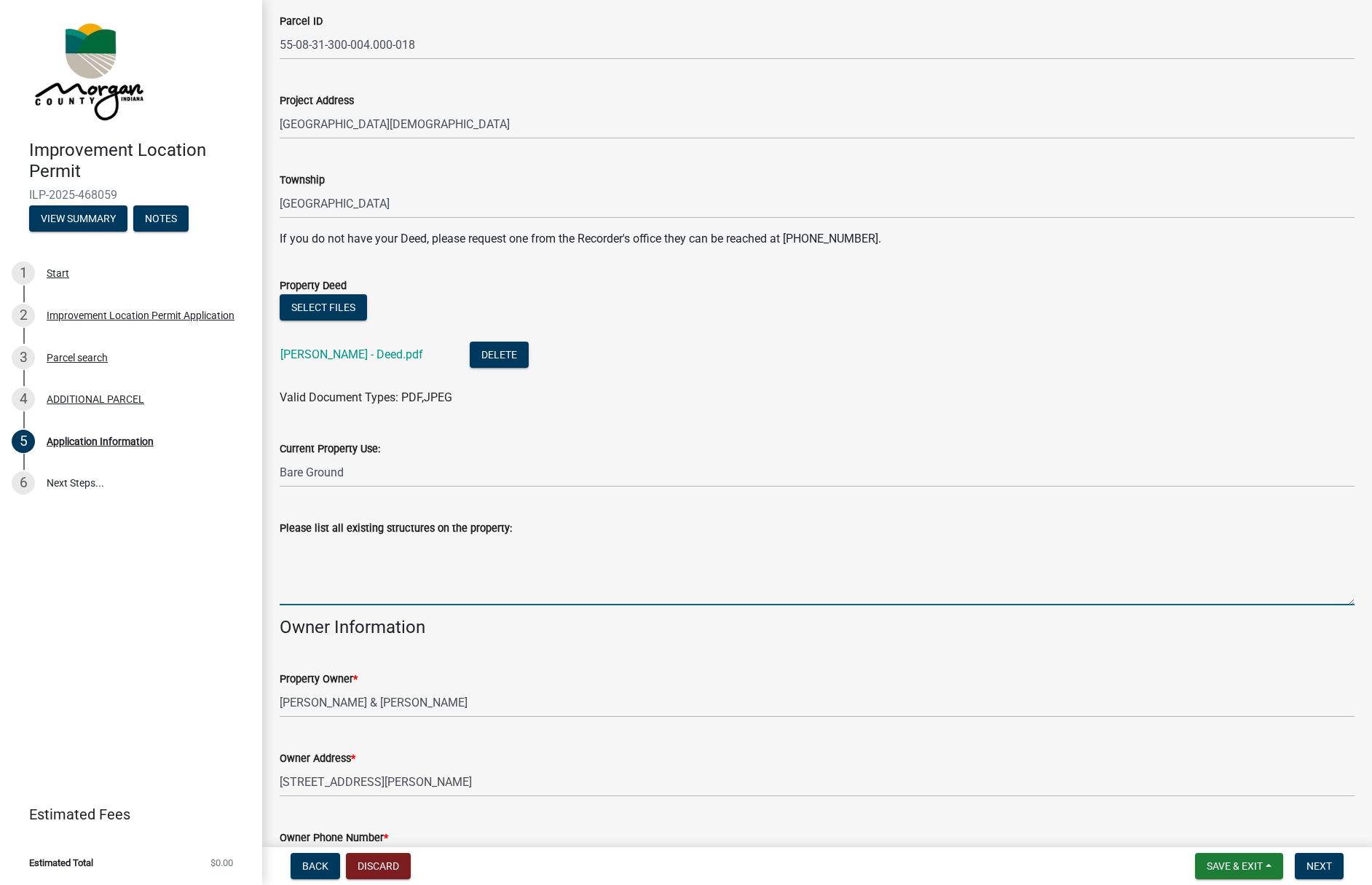
click at [345, 582] on textarea "Please list all existing structures on the property:" at bounding box center [817, 571] width 1075 height 68
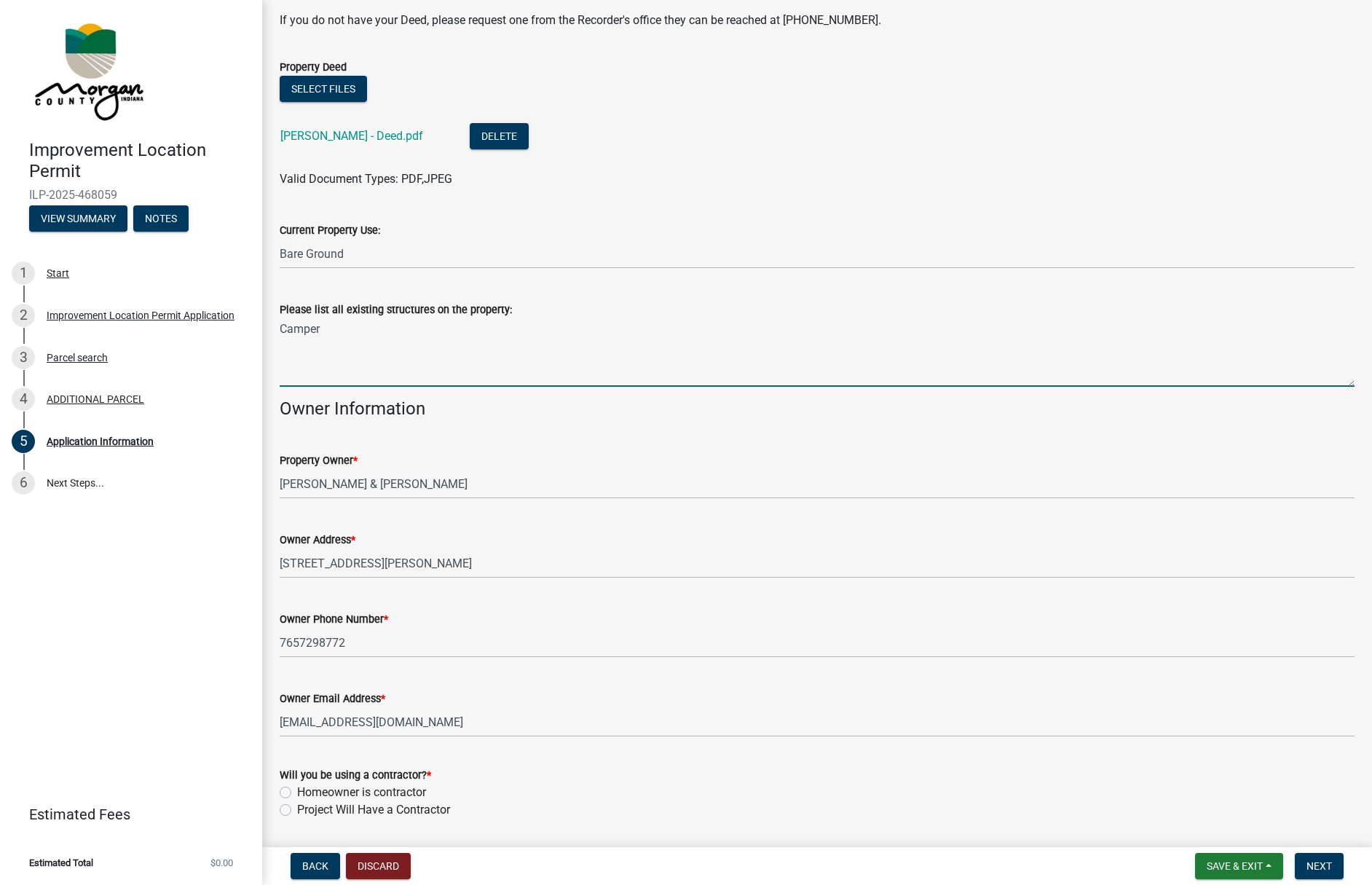
scroll to position [411, 0]
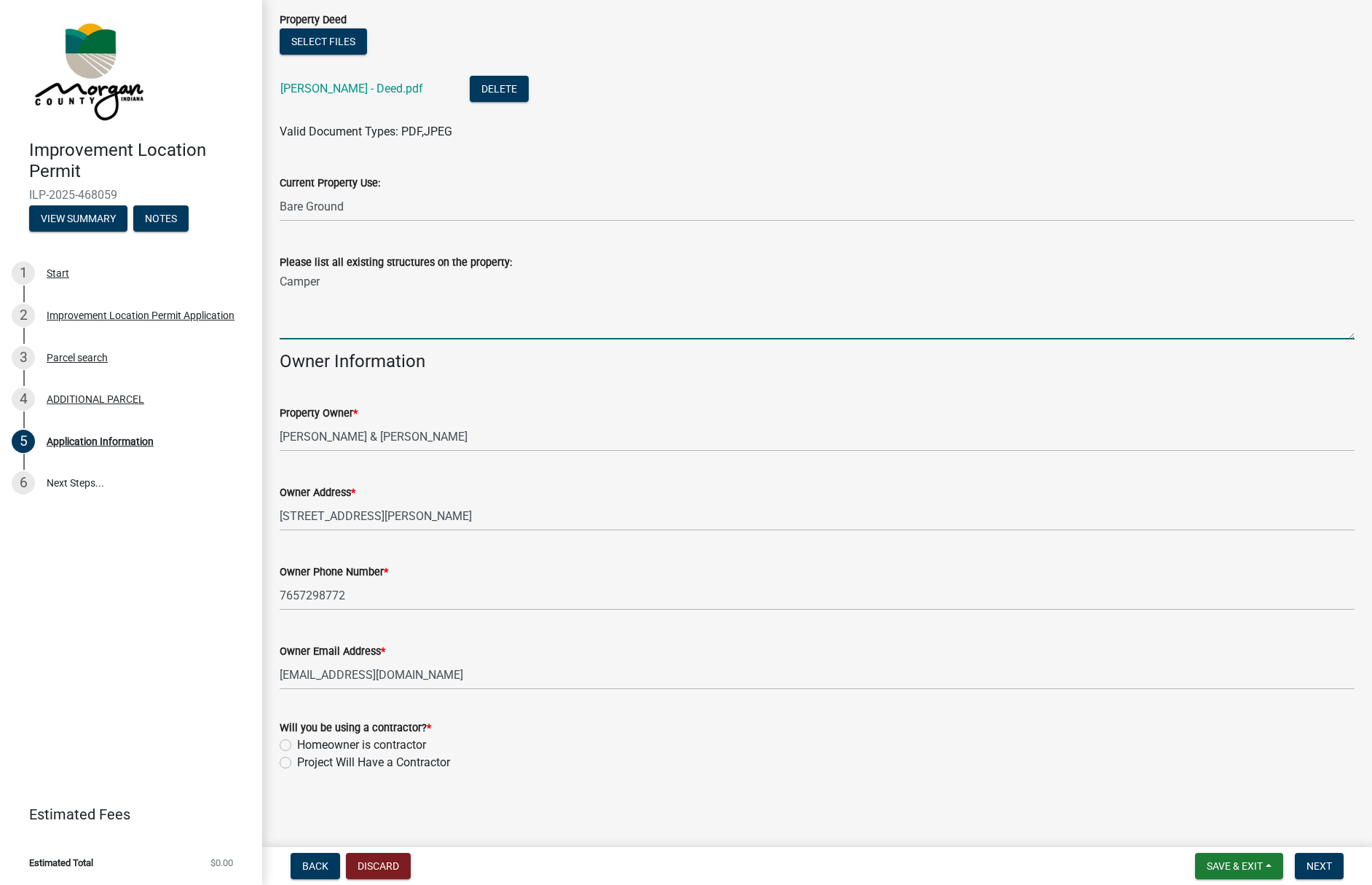
type textarea "Camper"
click at [297, 762] on label "Project Will Have a Contractor" at bounding box center [373, 762] width 153 height 18
click at [297, 762] on input "Project Will Have a Contractor" at bounding box center [302, 758] width 10 height 10
radio input "true"
click at [1327, 860] on span "Next" at bounding box center [1319, 866] width 25 height 12
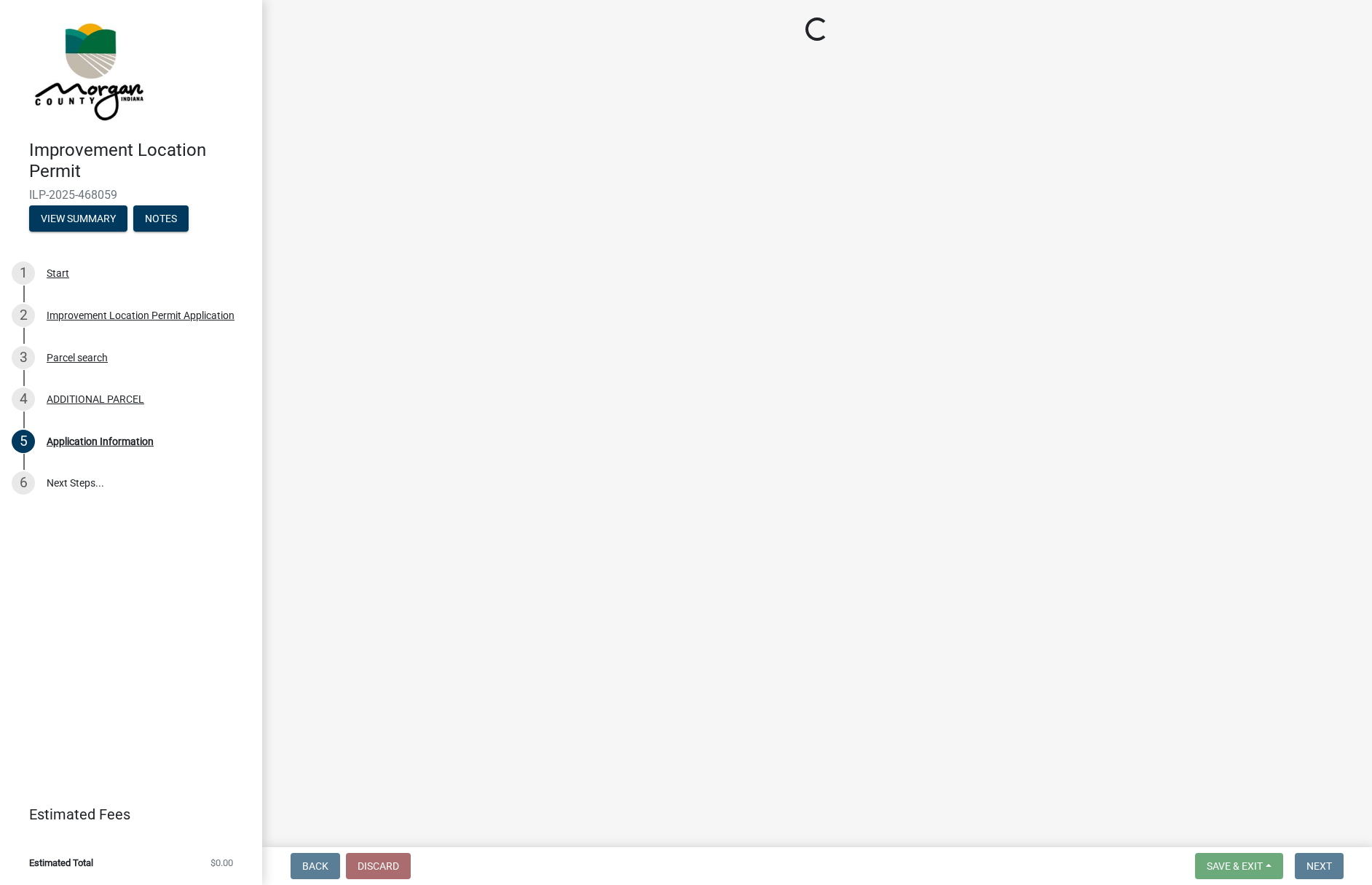
scroll to position [0, 0]
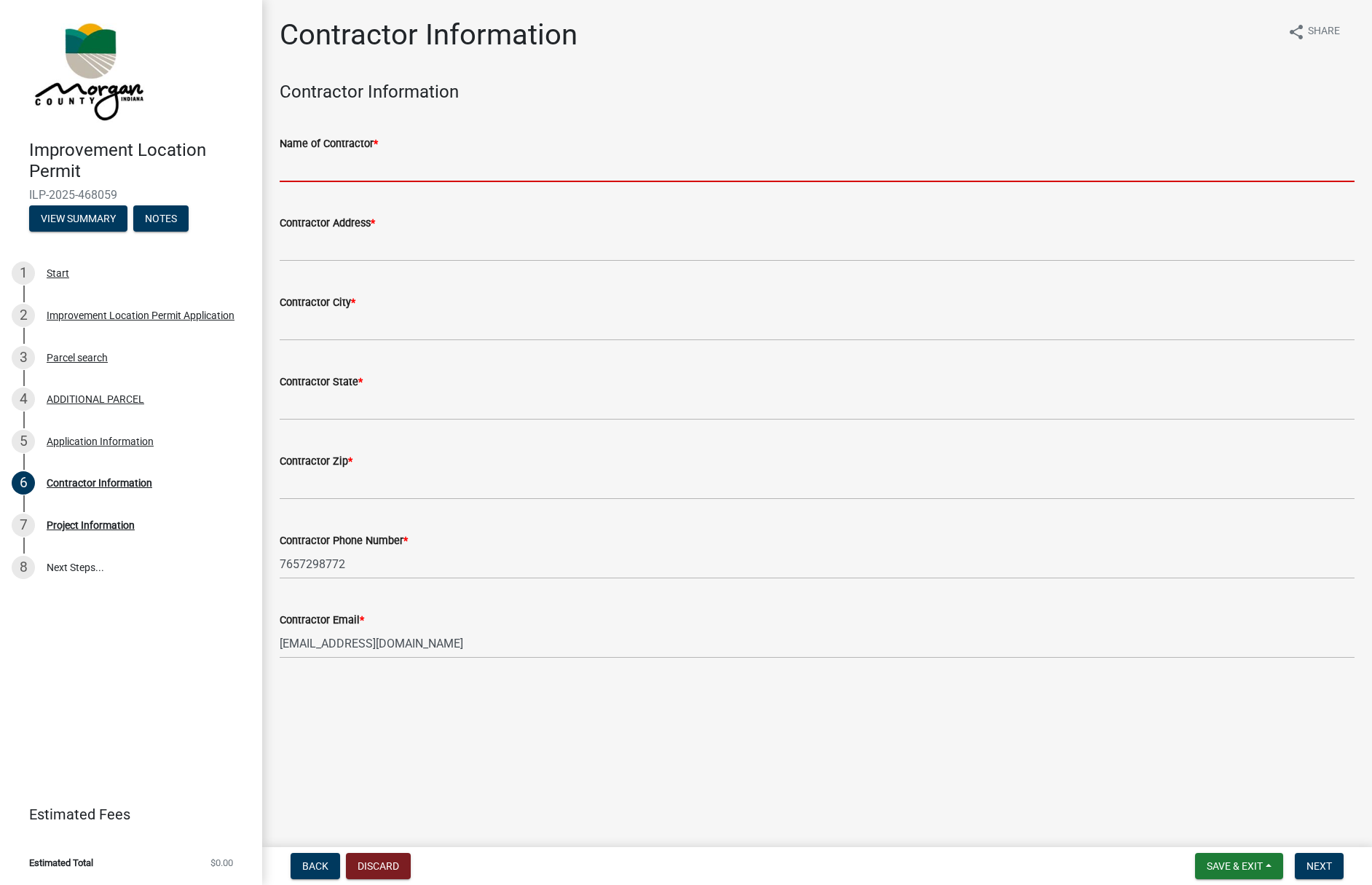
click at [345, 169] on input "Name of Contractor *" at bounding box center [817, 167] width 1075 height 30
type input "TK Constructors"
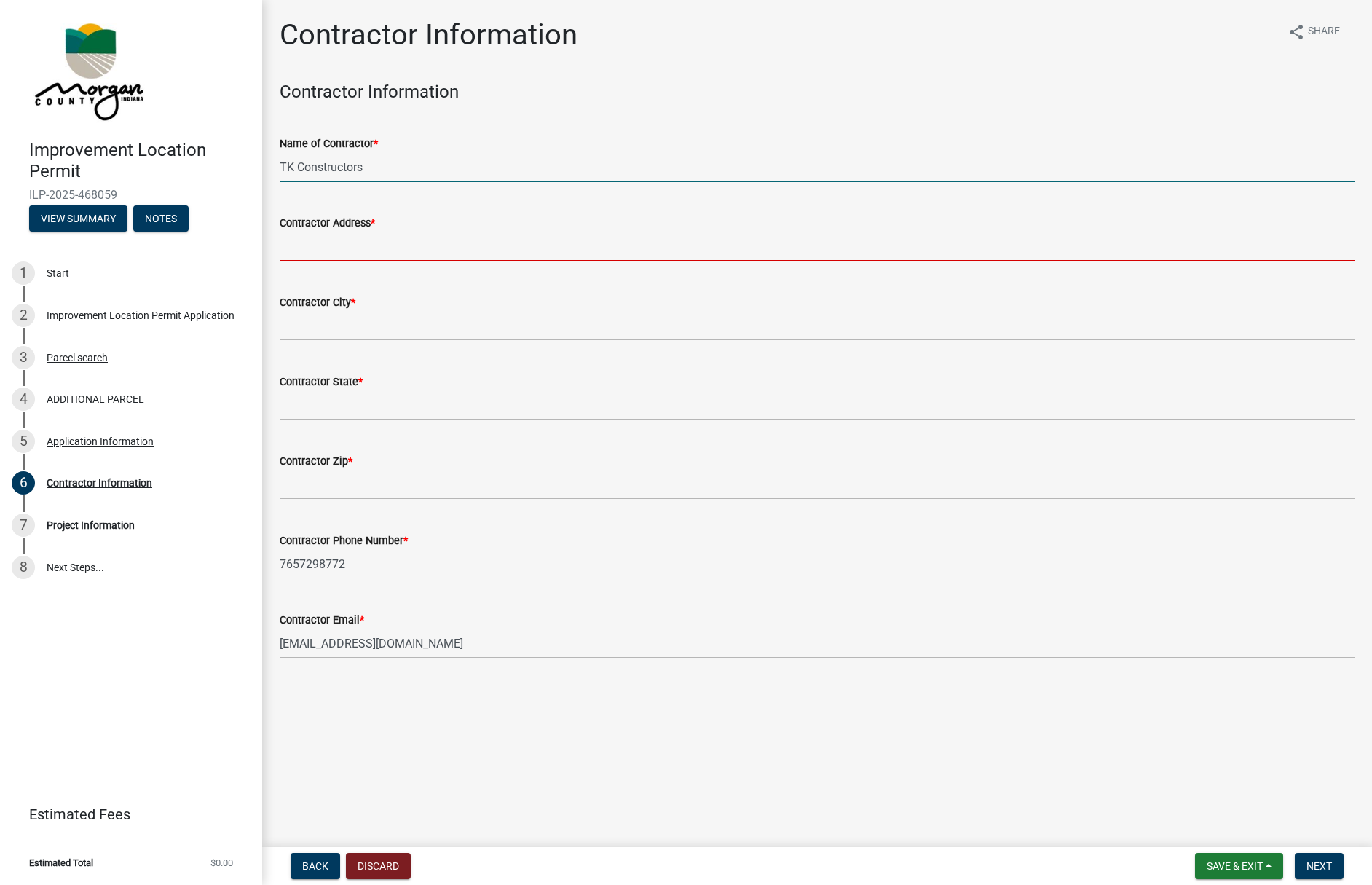
click at [394, 245] on input "Contractor Address *" at bounding box center [817, 247] width 1075 height 30
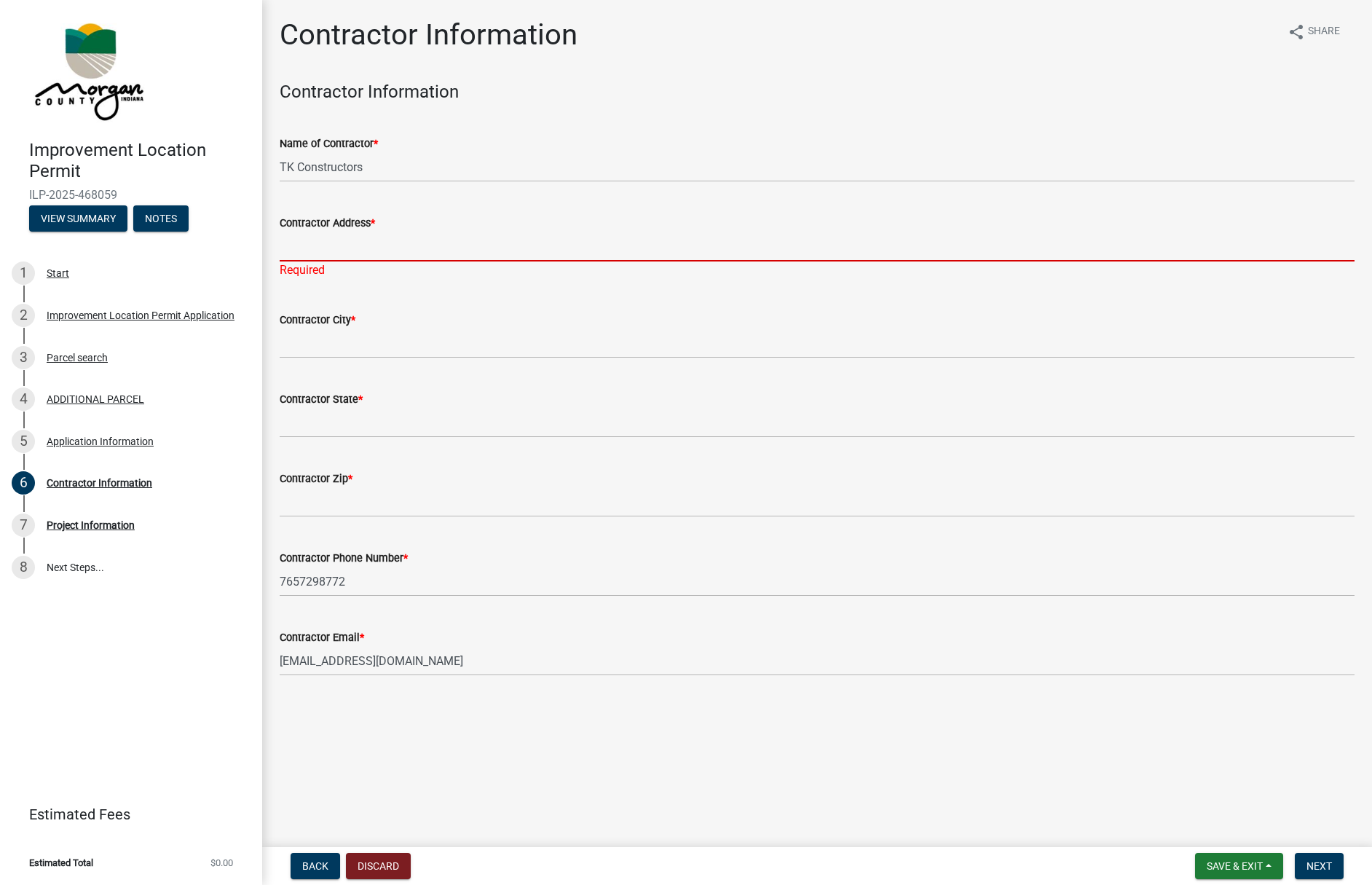
click at [357, 251] on input "Contractor Address *" at bounding box center [817, 247] width 1075 height 30
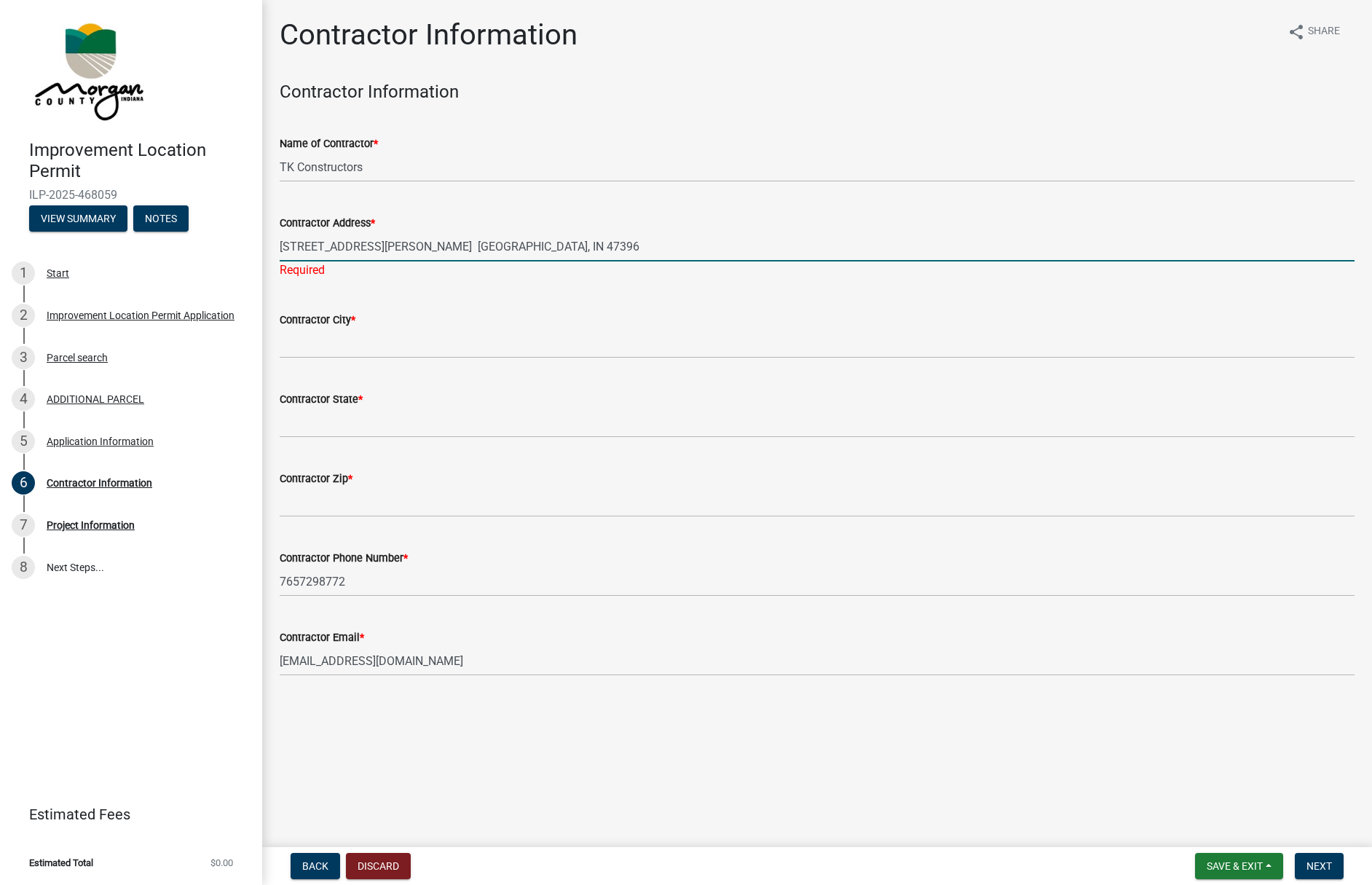
type input "[STREET_ADDRESS][PERSON_NAME] [GEOGRAPHIC_DATA], IN 47396"
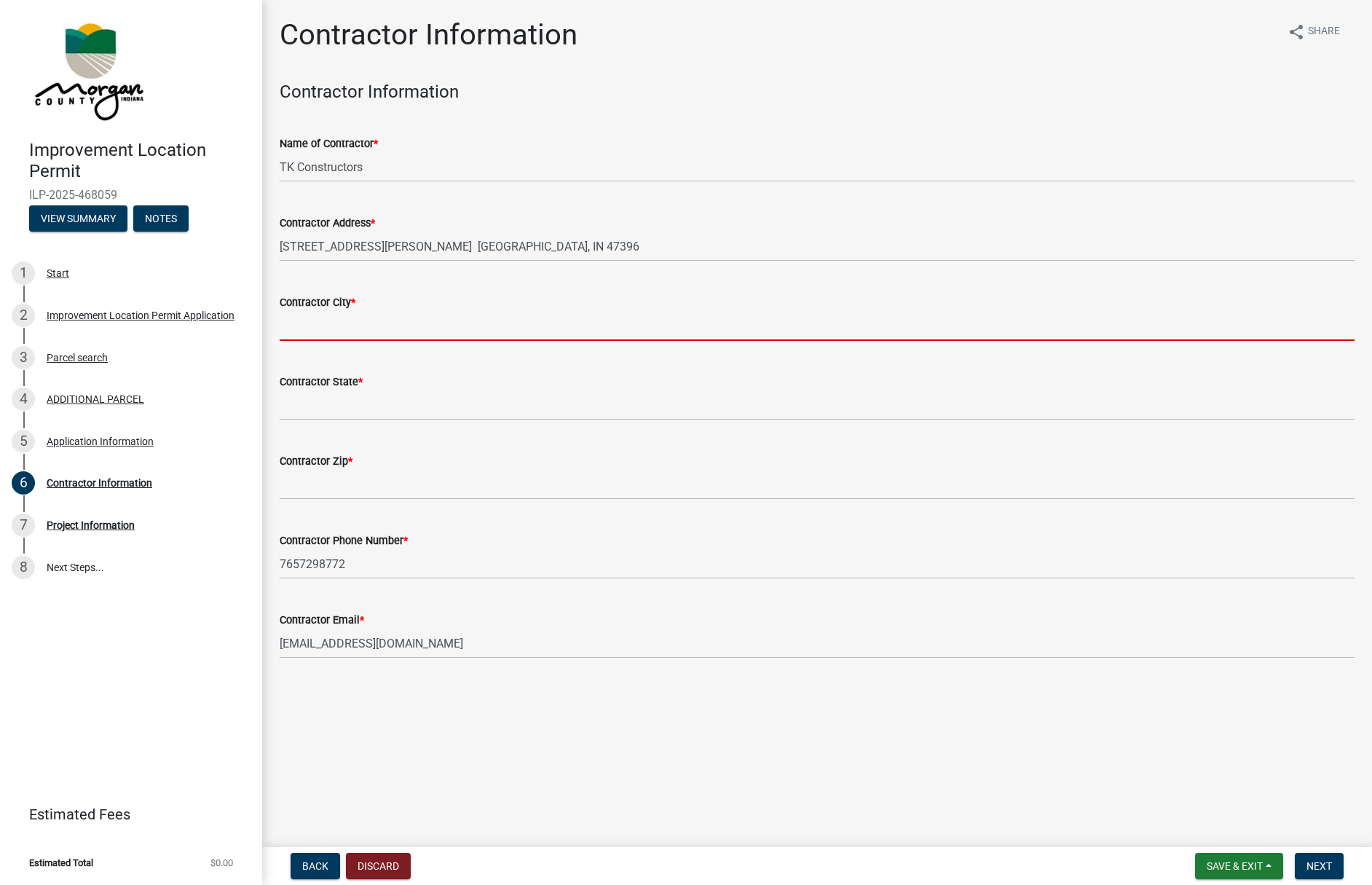
click at [340, 326] on input "Contractor City *" at bounding box center [817, 326] width 1075 height 30
type input "[GEOGRAPHIC_DATA]"
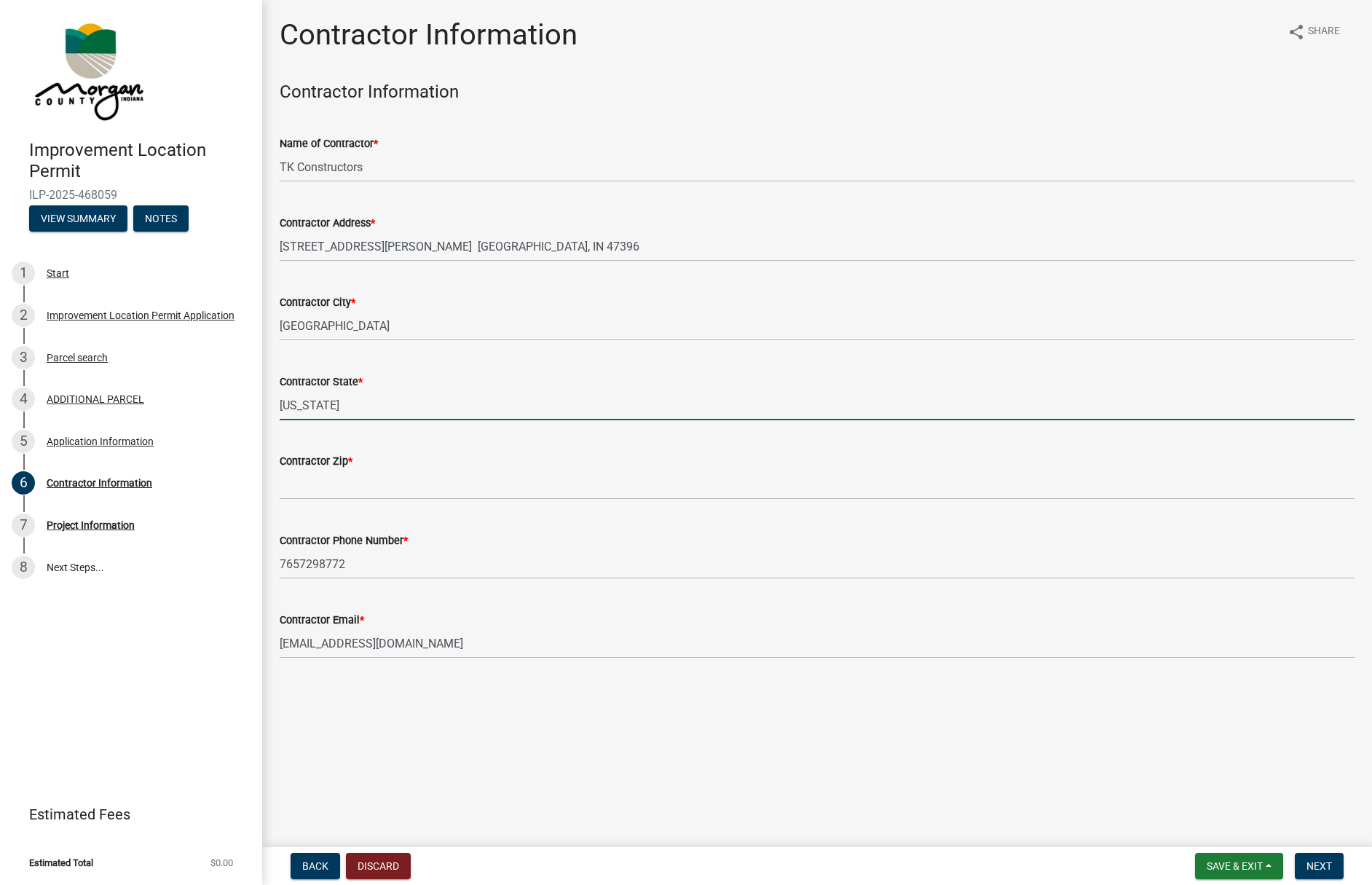
type input "[US_STATE]"
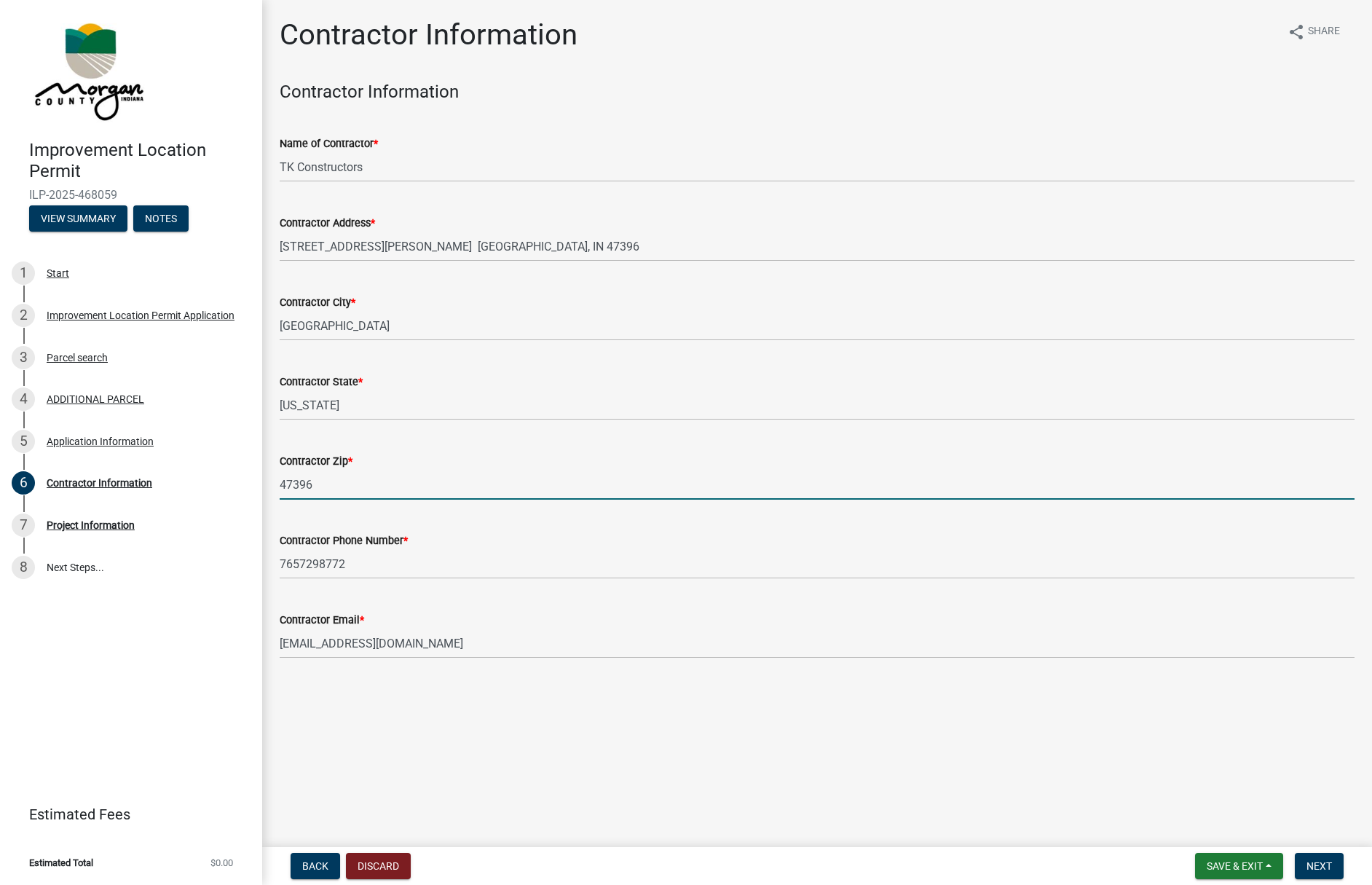
type input "47396"
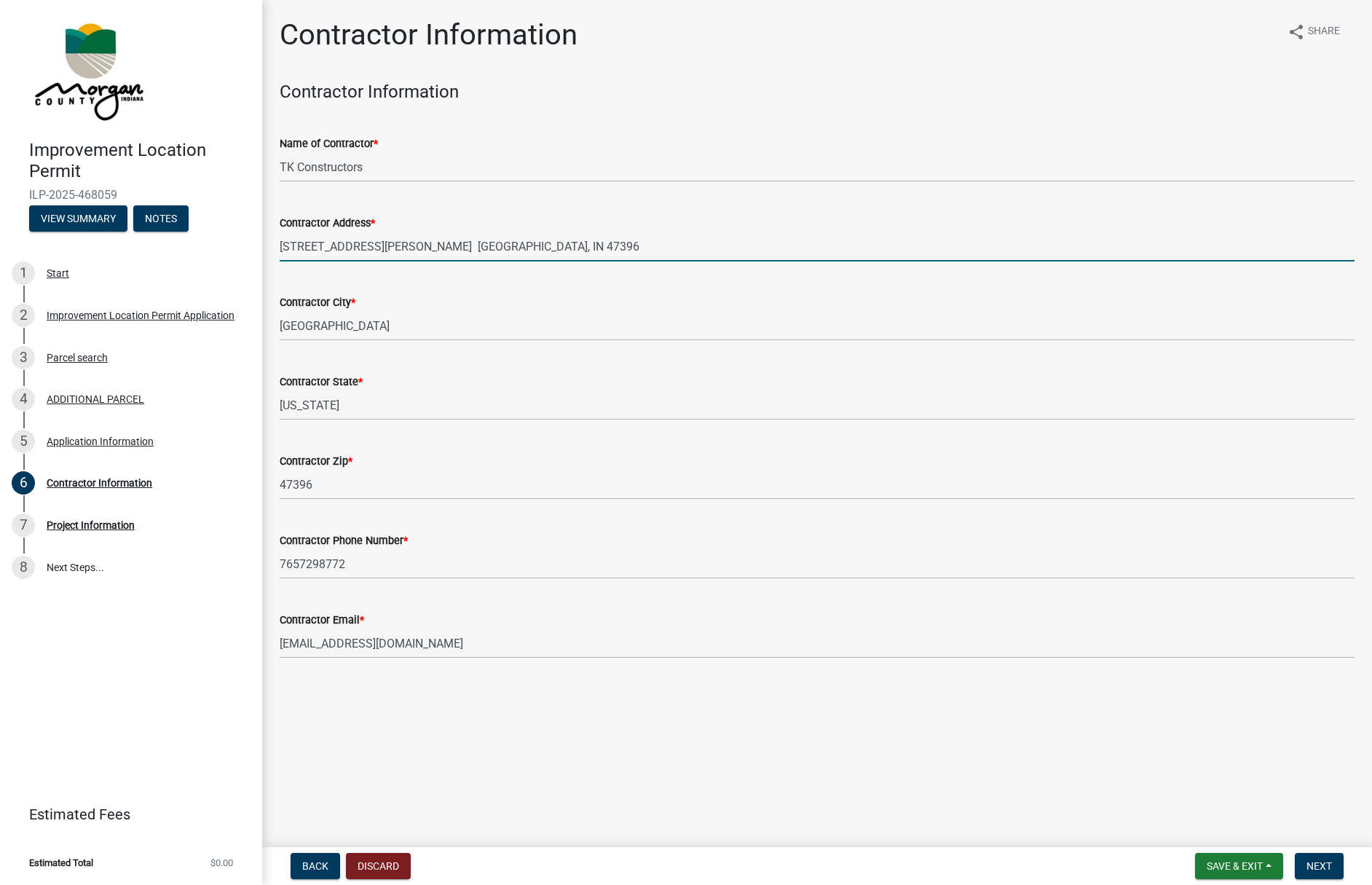
drag, startPoint x: 602, startPoint y: 245, endPoint x: 438, endPoint y: 254, distance: 164.2
click at [431, 253] on input "[STREET_ADDRESS][PERSON_NAME] [GEOGRAPHIC_DATA], IN 47396" at bounding box center [817, 247] width 1075 height 30
type input "[STREET_ADDRESS][PERSON_NAME] Suite 3"
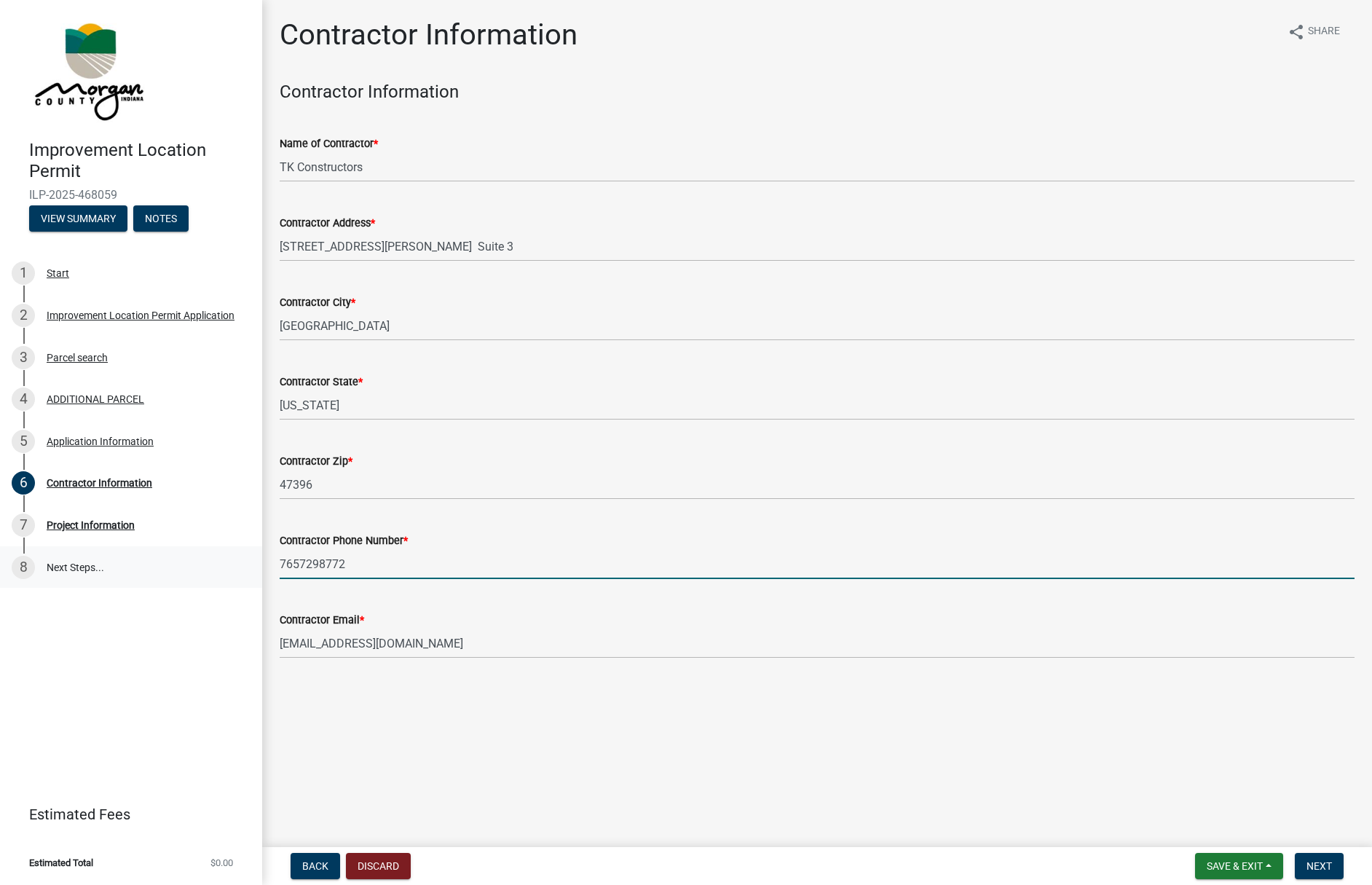
drag, startPoint x: 298, startPoint y: 563, endPoint x: 222, endPoint y: 546, distance: 77.9
click at [223, 548] on div "Improvement Location Permit ILP-2025-468059 View Summary Notes 1 Start 2 Improv…" at bounding box center [686, 442] width 1372 height 885
type input "3"
type input "[PHONE_NUMBER]"
drag, startPoint x: 1323, startPoint y: 863, endPoint x: 1338, endPoint y: 839, distance: 28.3
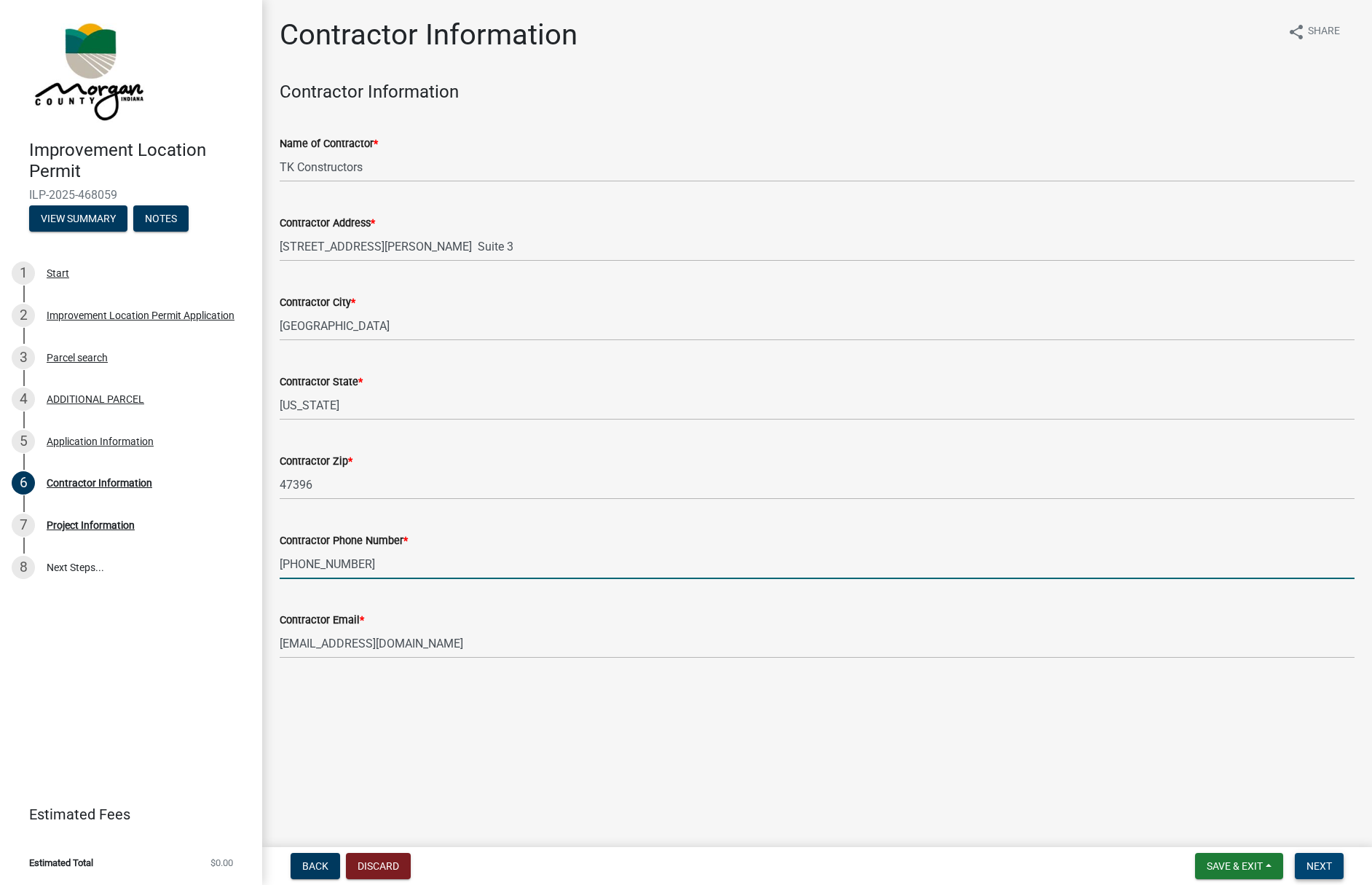
click at [1326, 861] on span "Next" at bounding box center [1319, 866] width 25 height 12
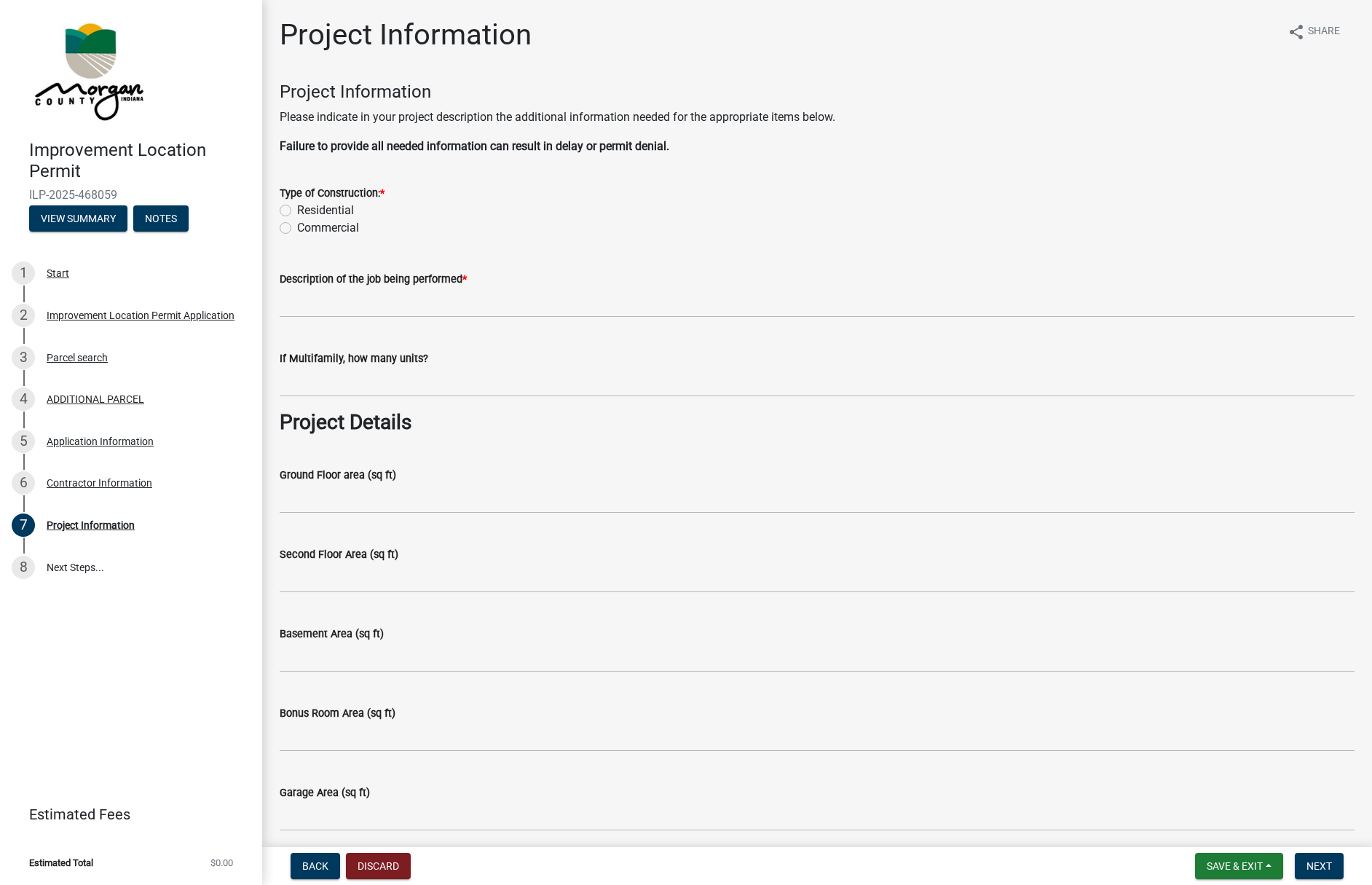
click at [297, 209] on label "Residential" at bounding box center [325, 211] width 57 height 18
click at [297, 209] on input "Residential" at bounding box center [302, 207] width 10 height 10
radio input "true"
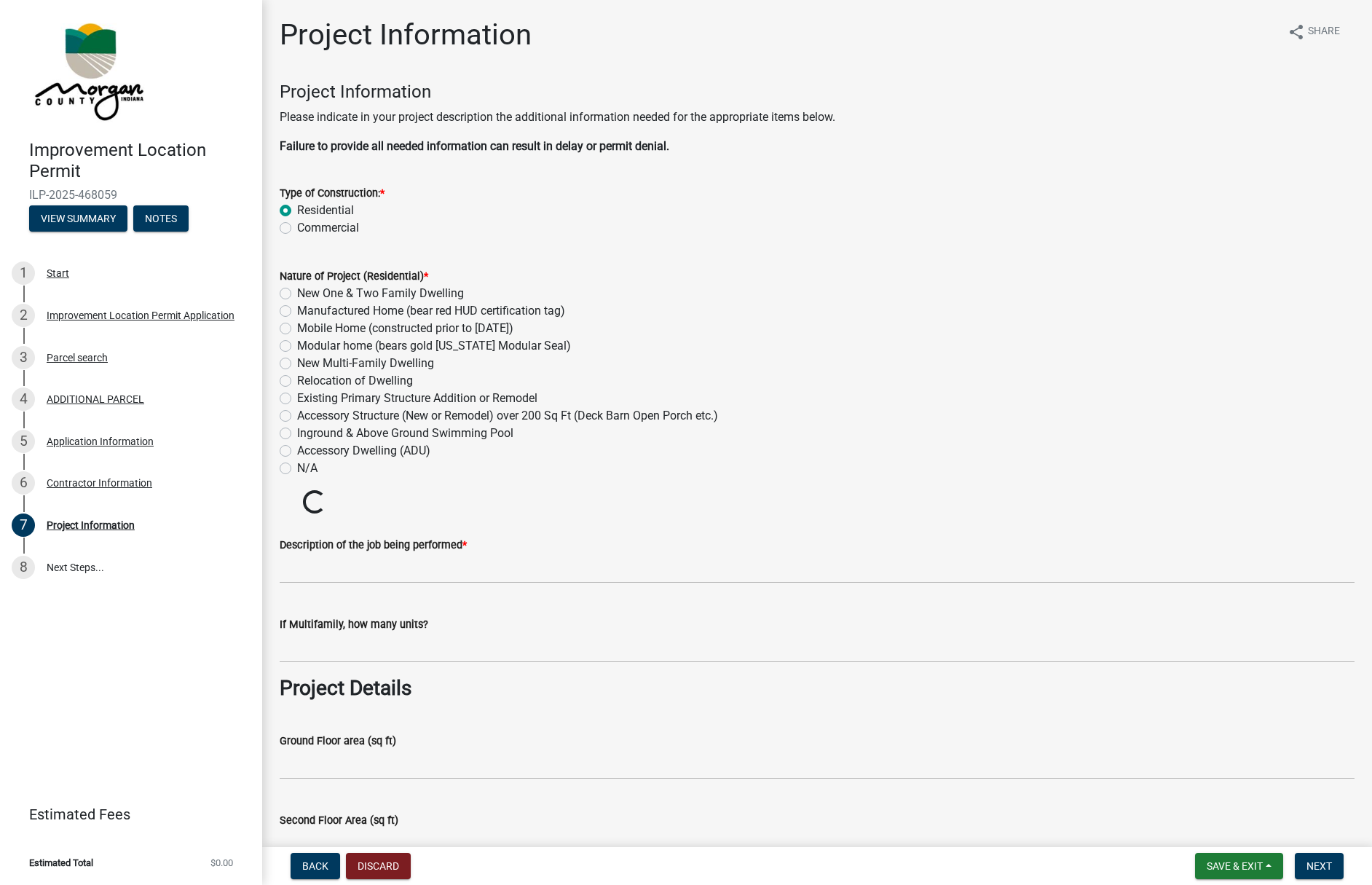
click at [297, 294] on label "New One & Two Family Dwelling" at bounding box center [380, 294] width 167 height 18
click at [297, 294] on input "New One & Two Family Dwelling" at bounding box center [302, 290] width 10 height 10
radio input "true"
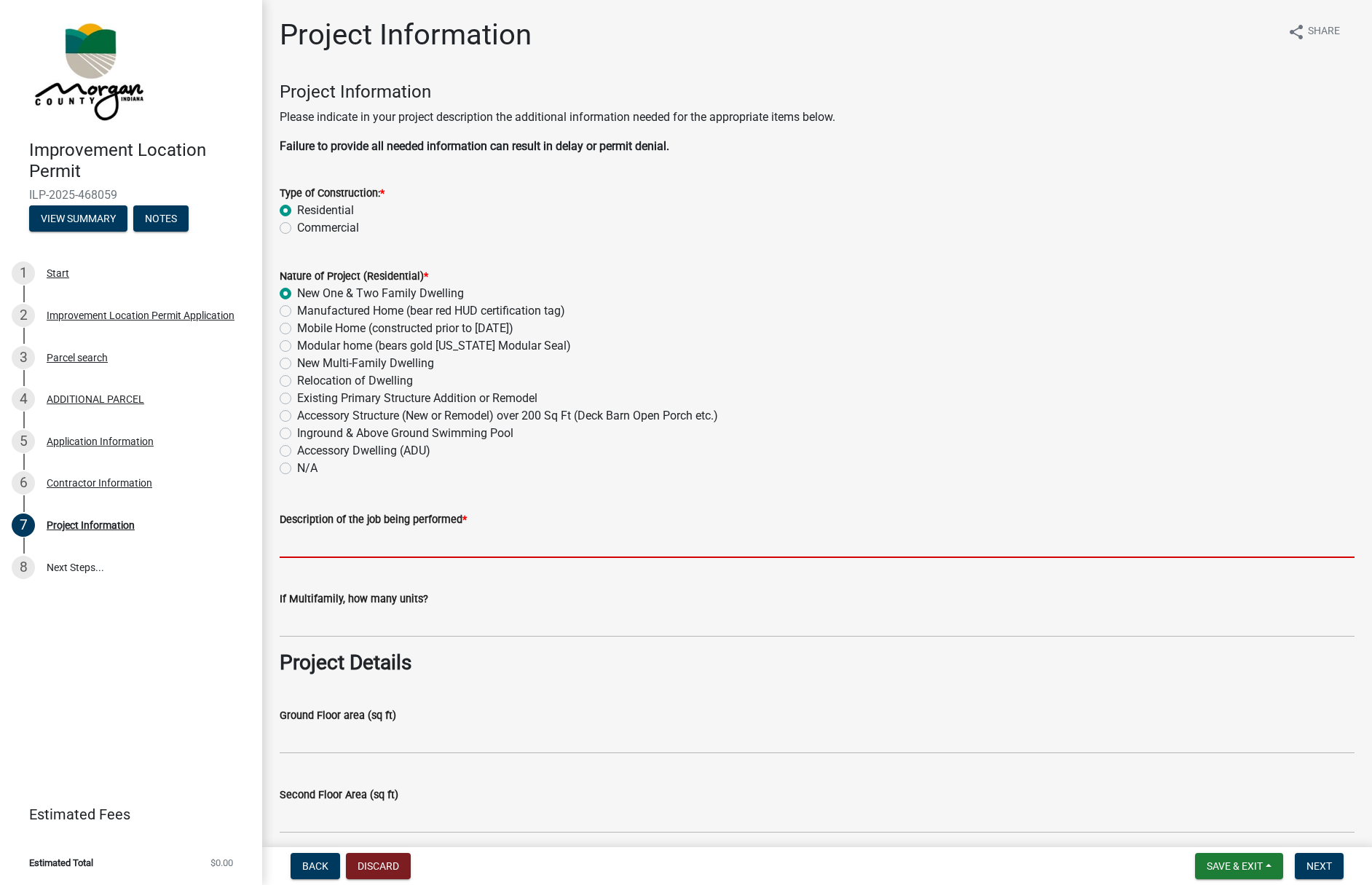
drag, startPoint x: 322, startPoint y: 540, endPoint x: 353, endPoint y: 528, distance: 33.2
click at [322, 540] on input "Description of the job being performed *" at bounding box center [817, 544] width 1075 height 30
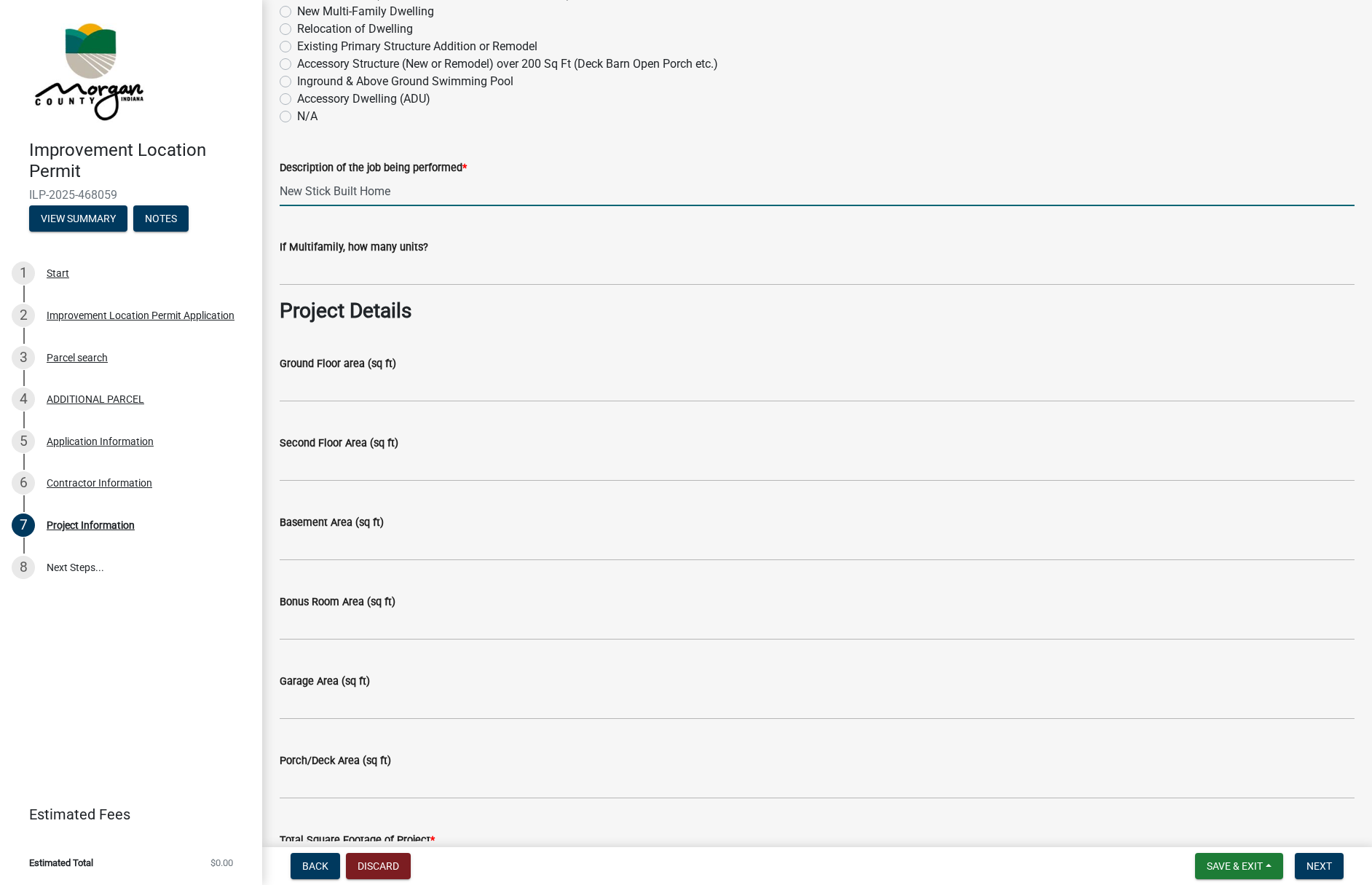
scroll to position [365, 0]
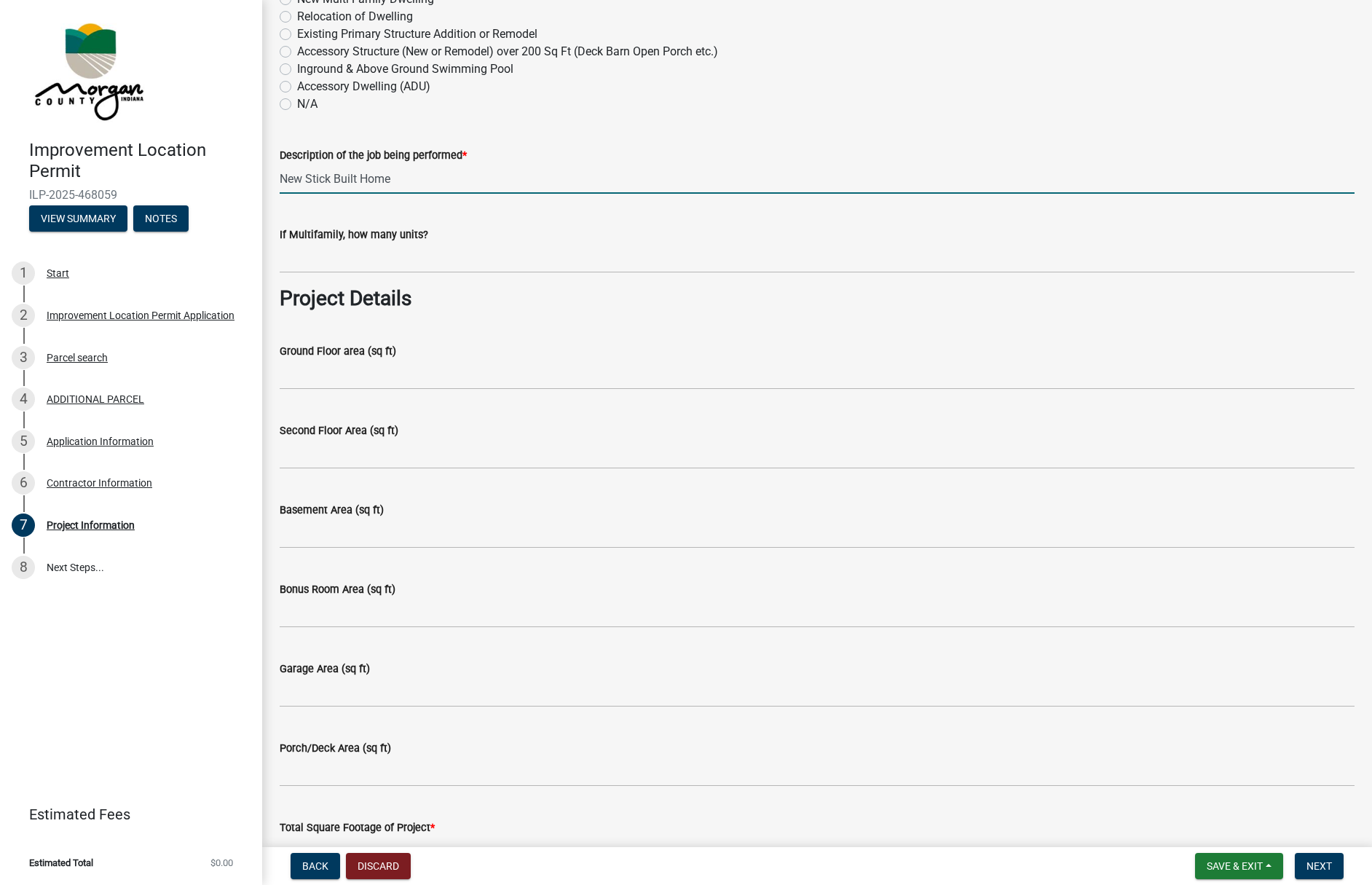
type input "New Stick Built Home"
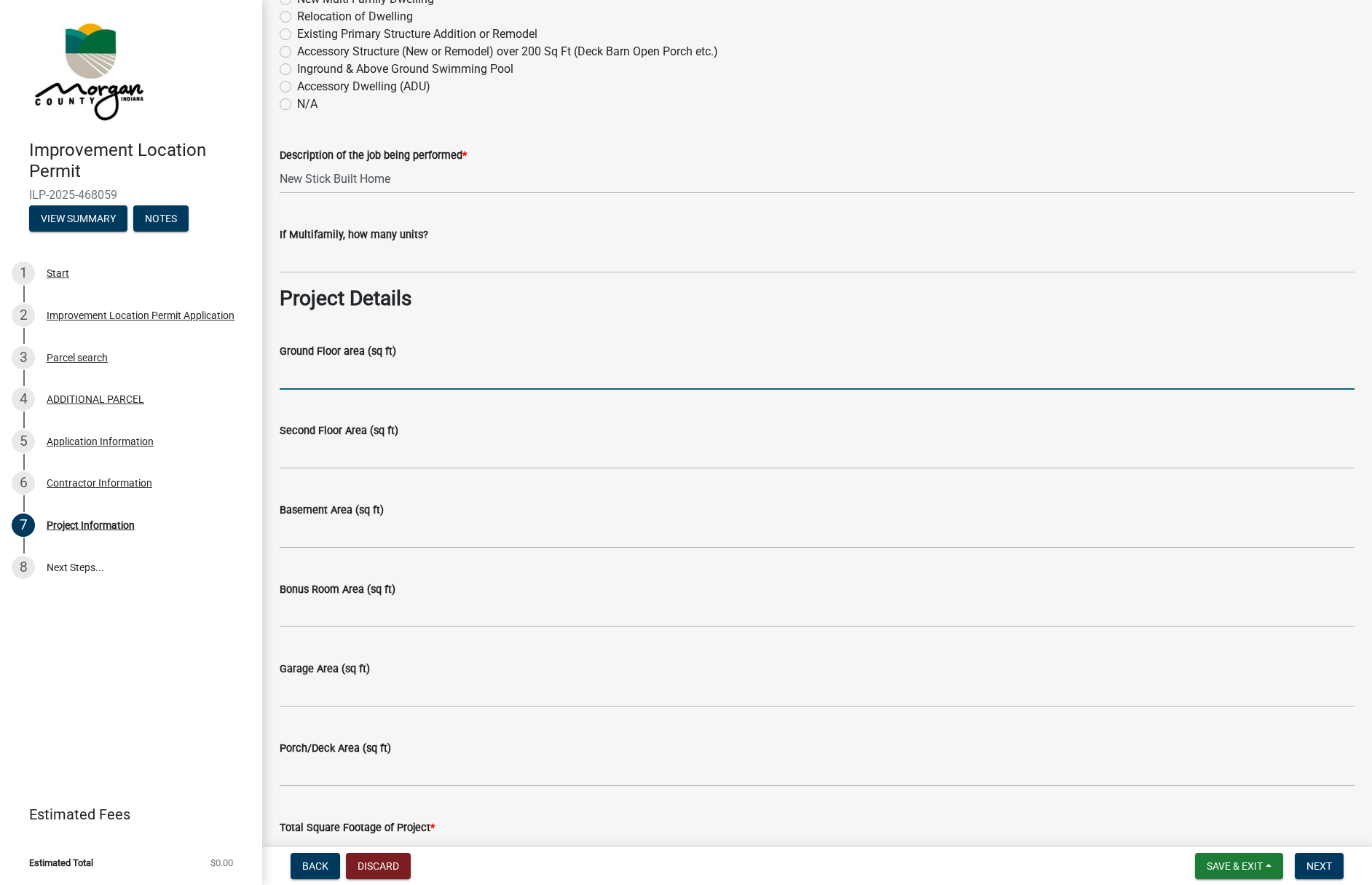
click at [346, 372] on input "Ground Floor area (sq ft)" at bounding box center [817, 375] width 1075 height 30
click at [351, 373] on input "Ground Floor area (sq ft)" at bounding box center [817, 375] width 1075 height 30
type input "1,739"
click at [348, 458] on input "Second Floor Area (sq ft)" at bounding box center [817, 454] width 1075 height 30
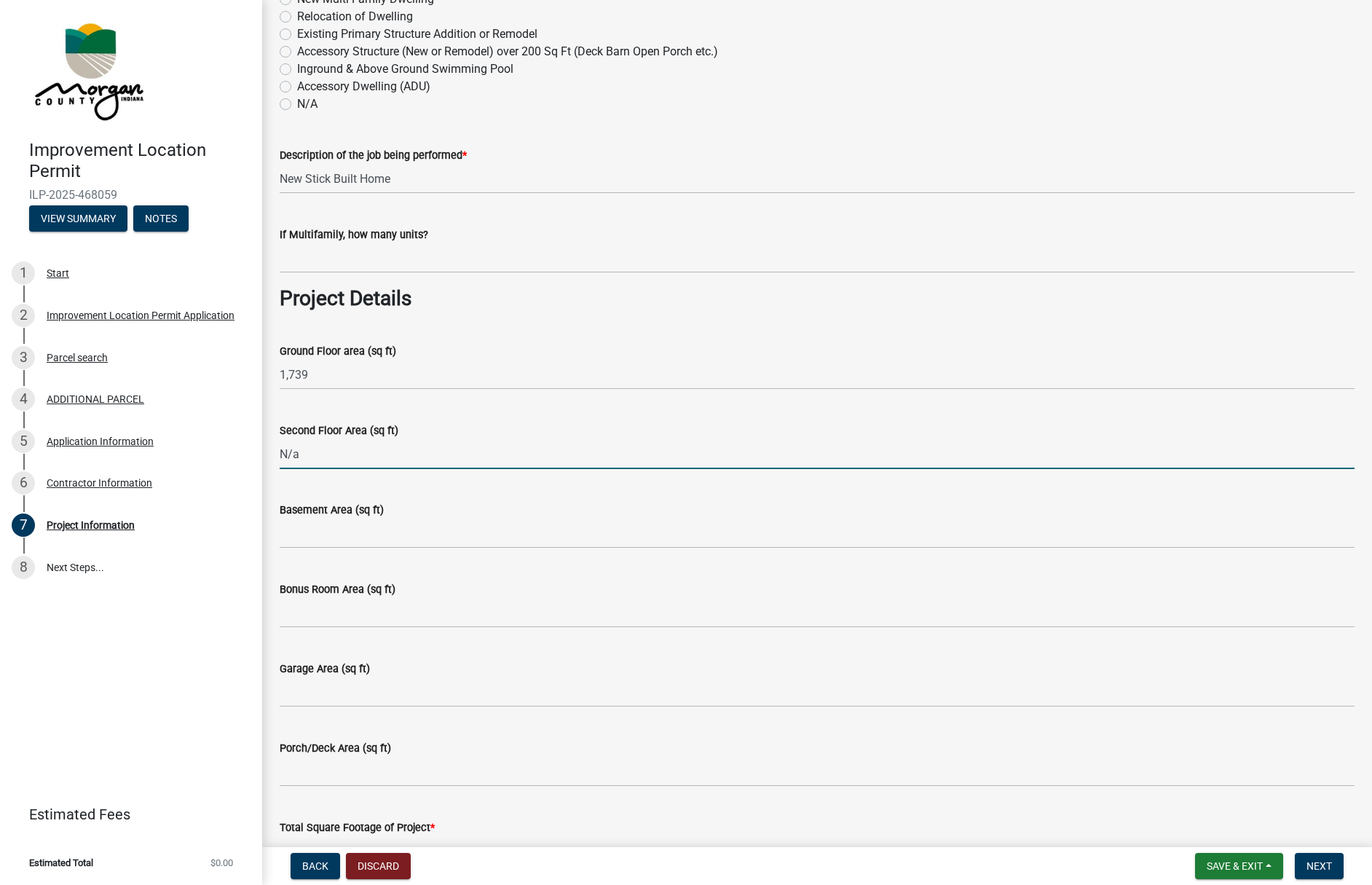
type input "N/a"
click at [337, 527] on input "Basement Area (sq ft)" at bounding box center [817, 534] width 1075 height 30
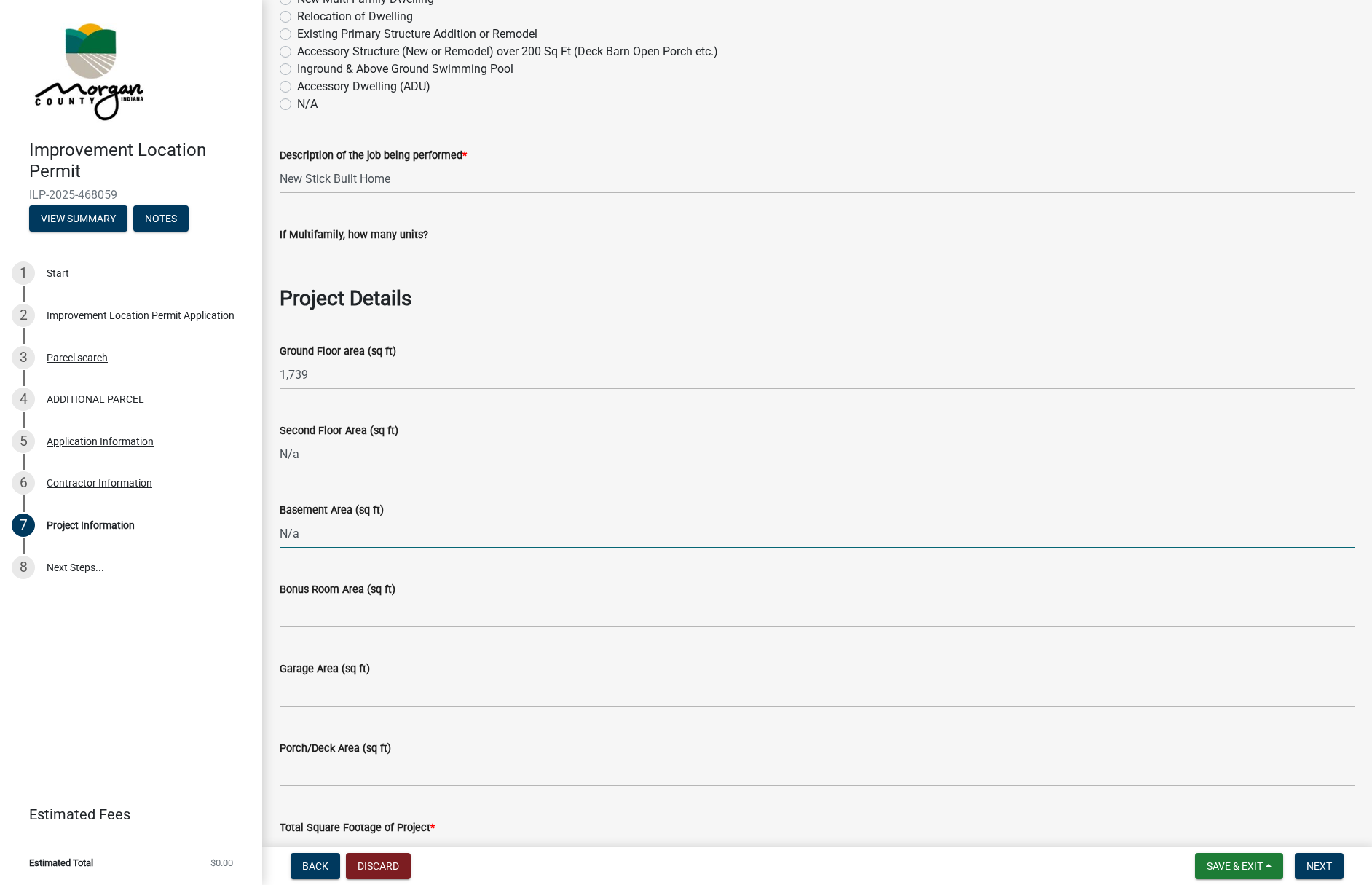
type input "N/a"
click at [340, 610] on input "Bonus Room Area (sq ft)" at bounding box center [817, 613] width 1075 height 30
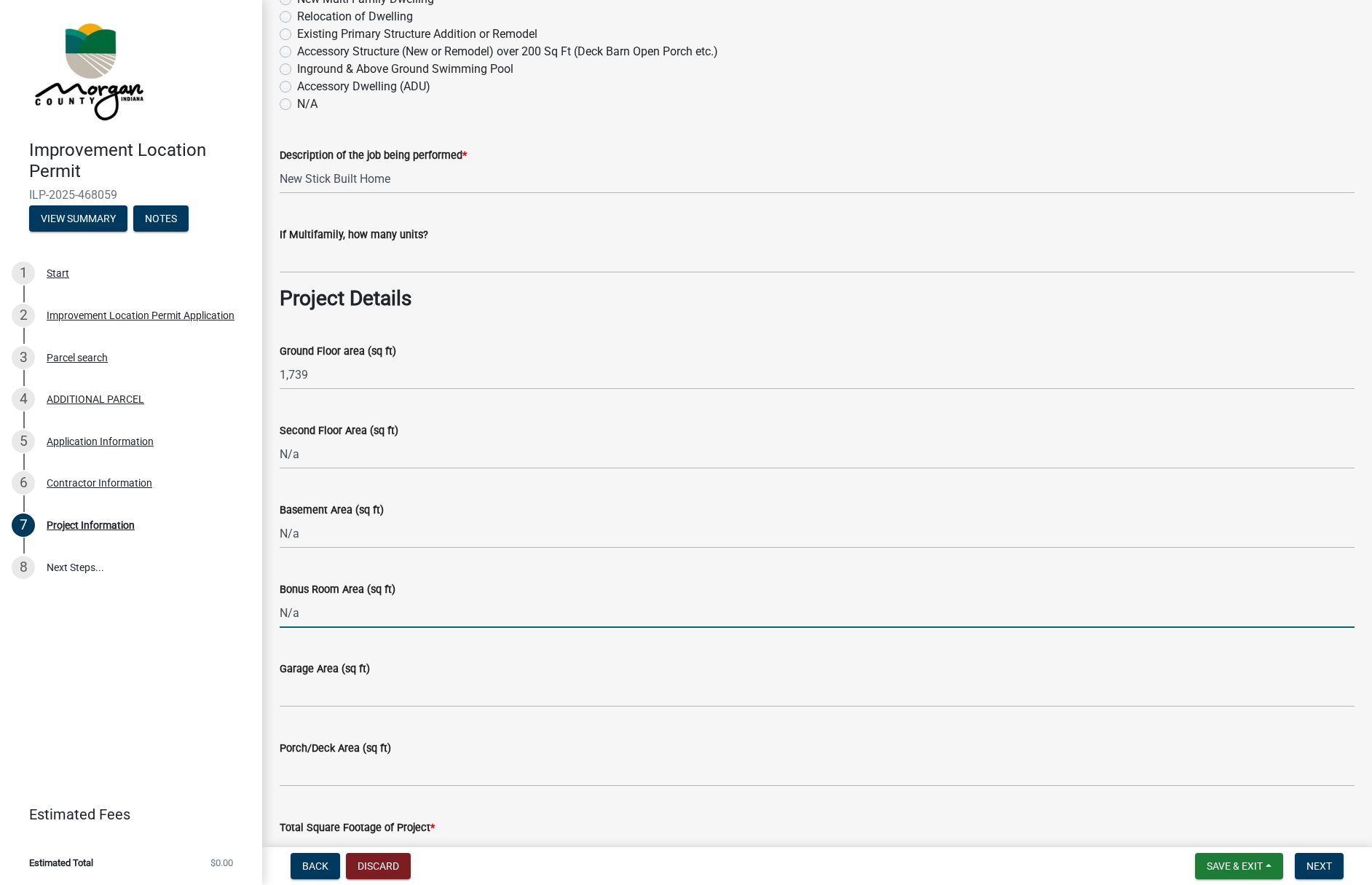
type input "N/a"
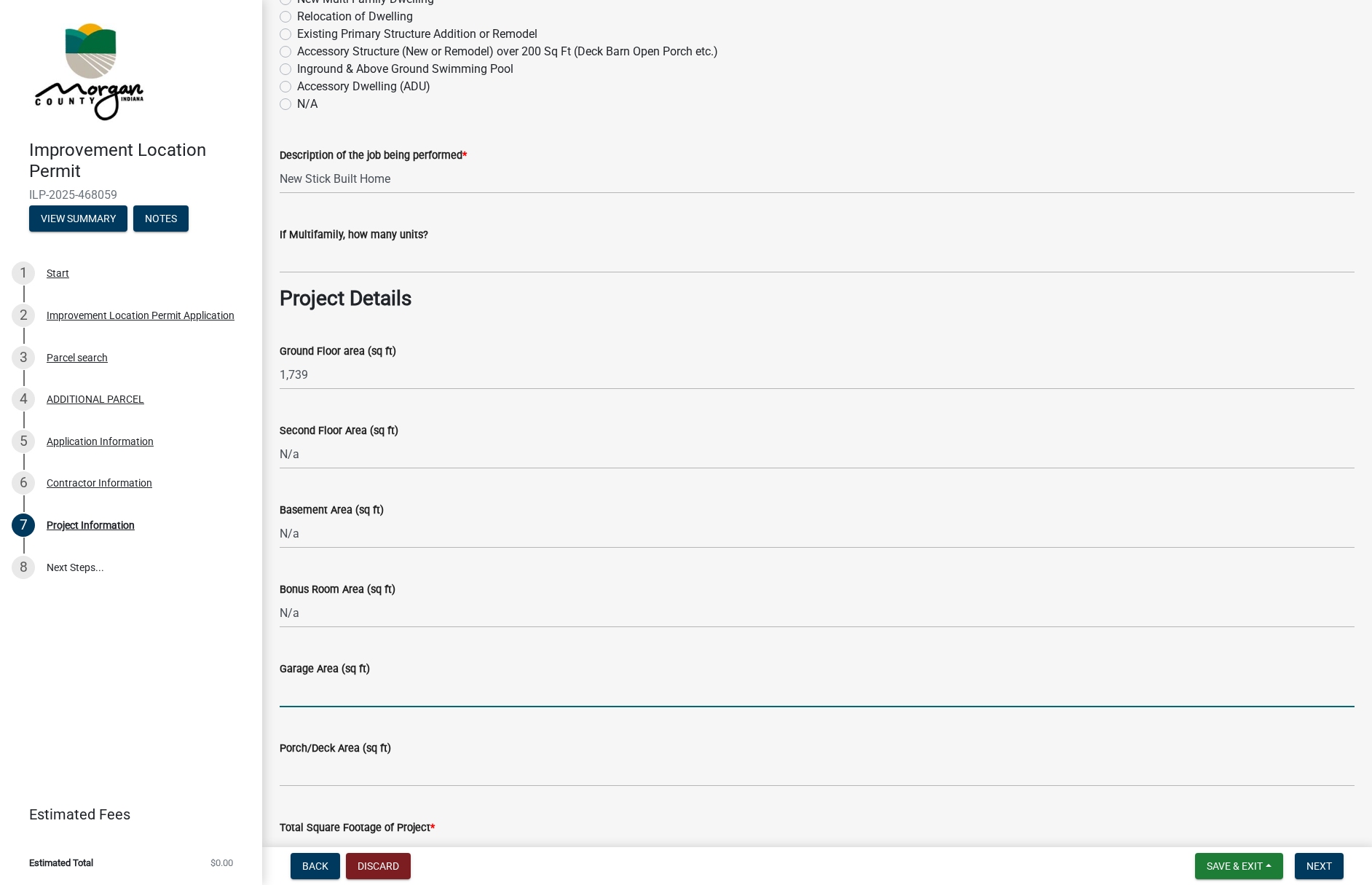
click at [325, 692] on input "Garage Area (sq ft)" at bounding box center [817, 692] width 1075 height 30
type input "532"
click at [322, 770] on input "Porch/Deck Area (sq ft)" at bounding box center [817, 772] width 1075 height 30
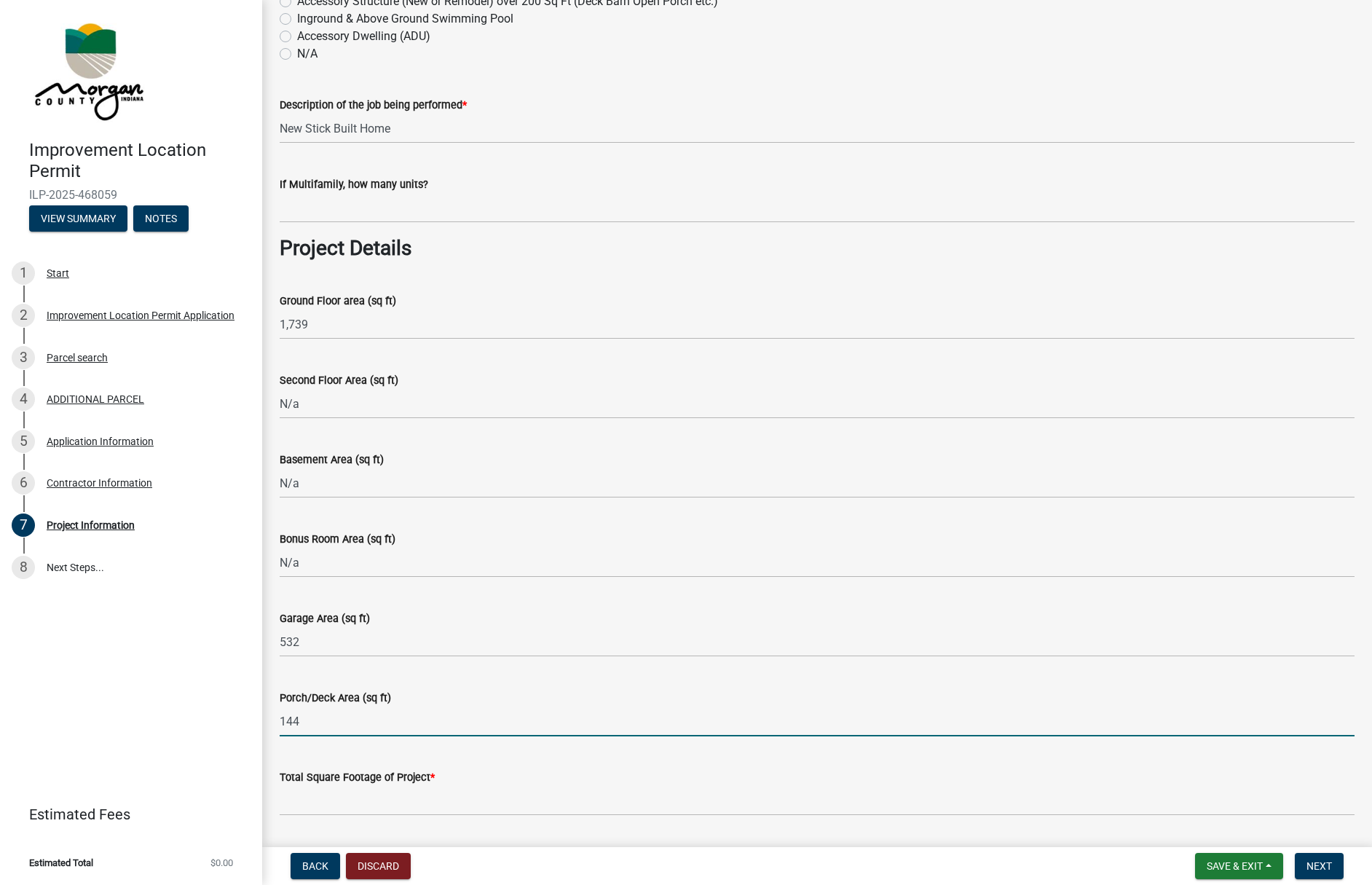
scroll to position [510, 0]
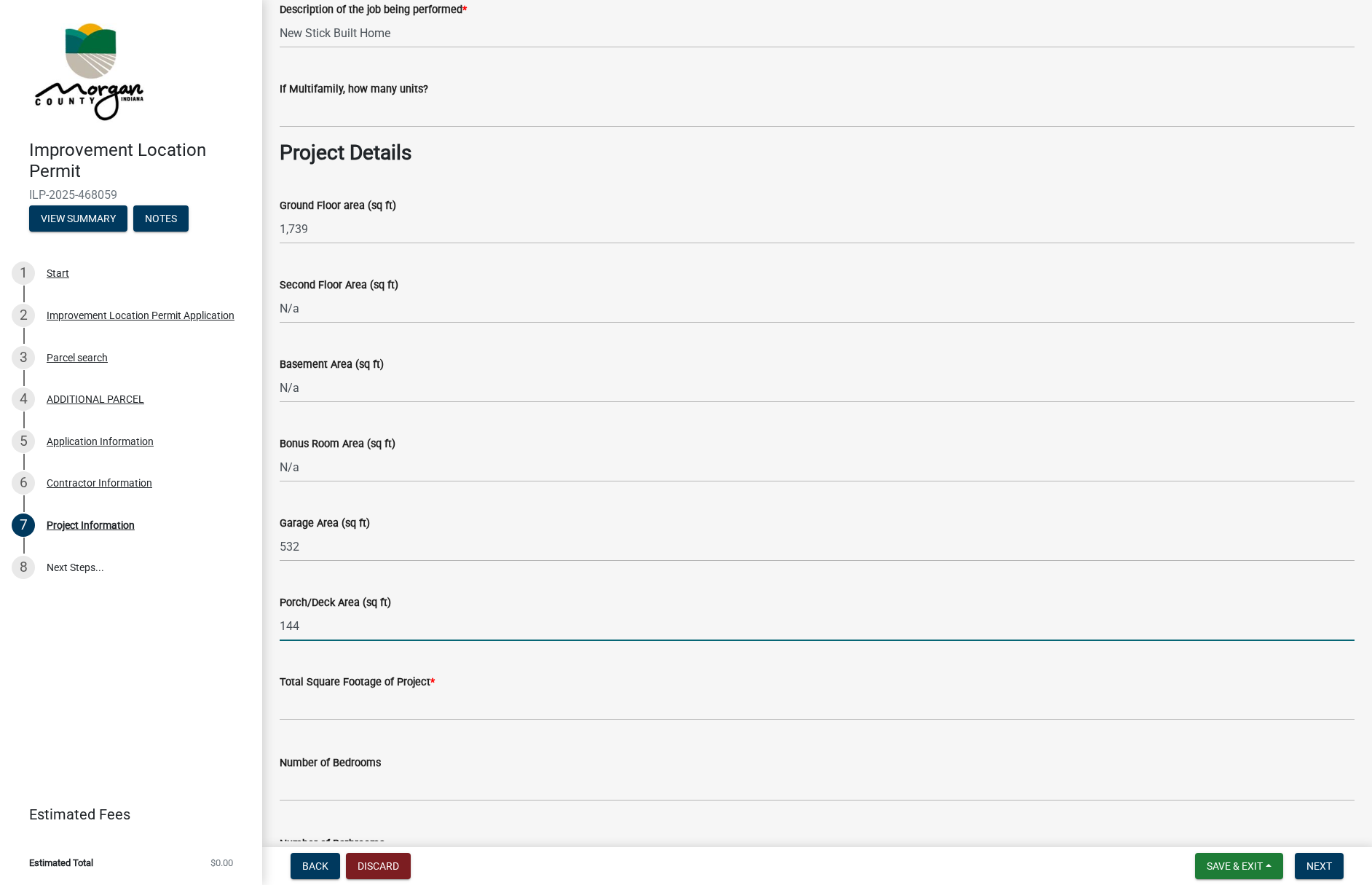
type input "144"
click at [407, 702] on input "text" at bounding box center [817, 706] width 1075 height 30
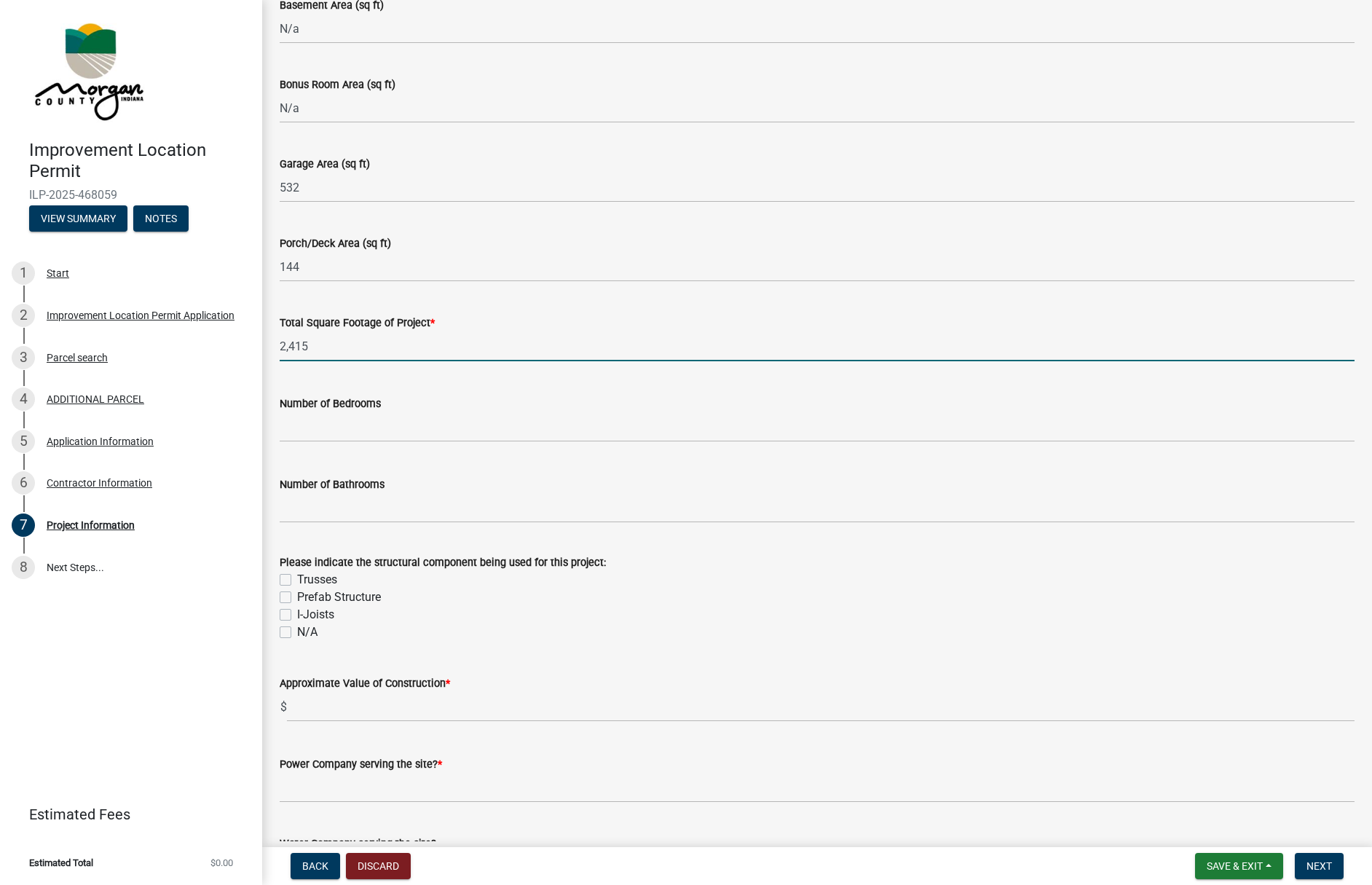
scroll to position [874, 0]
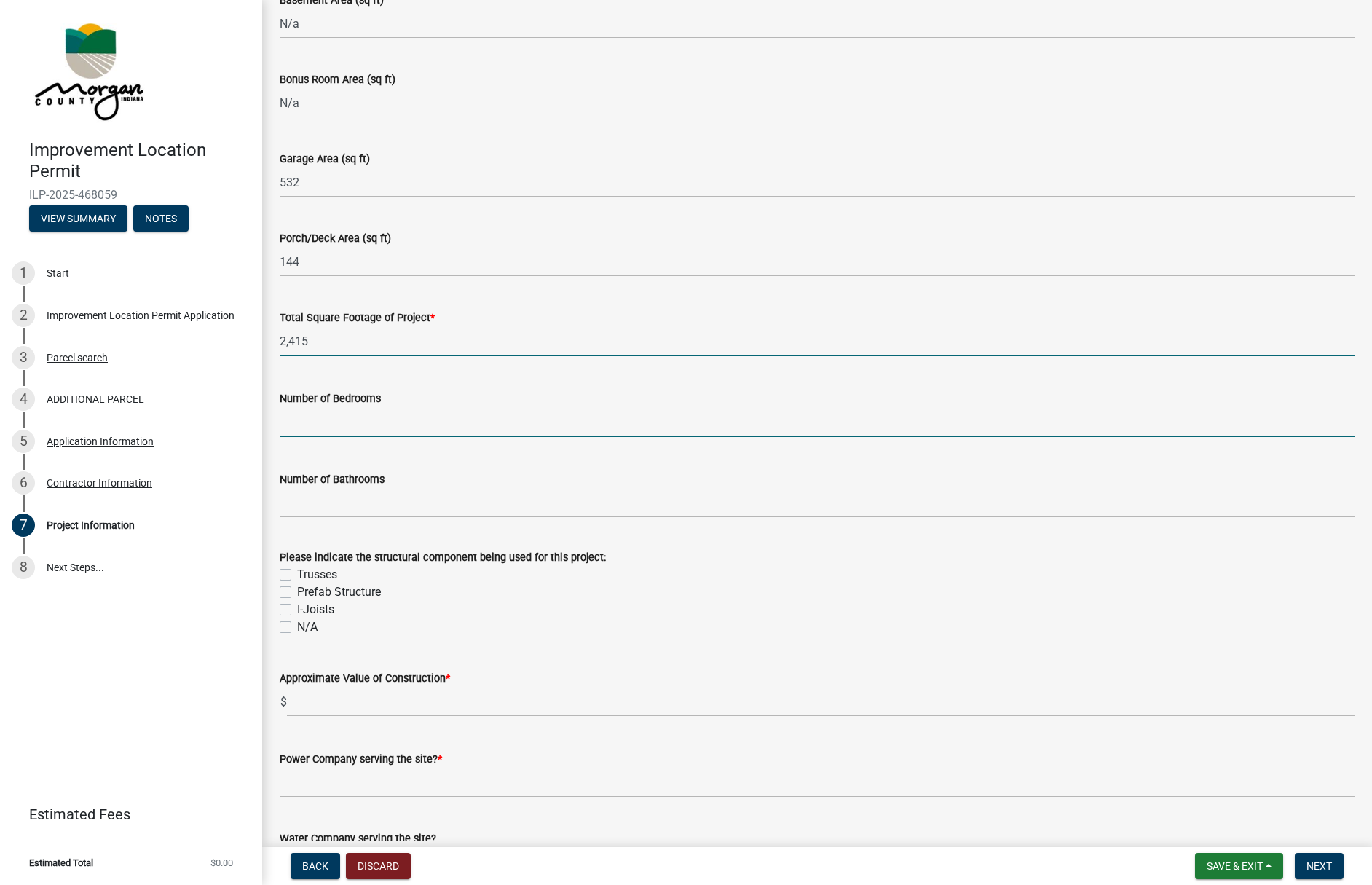
type input "2415"
click at [333, 420] on input "text" at bounding box center [817, 423] width 1075 height 30
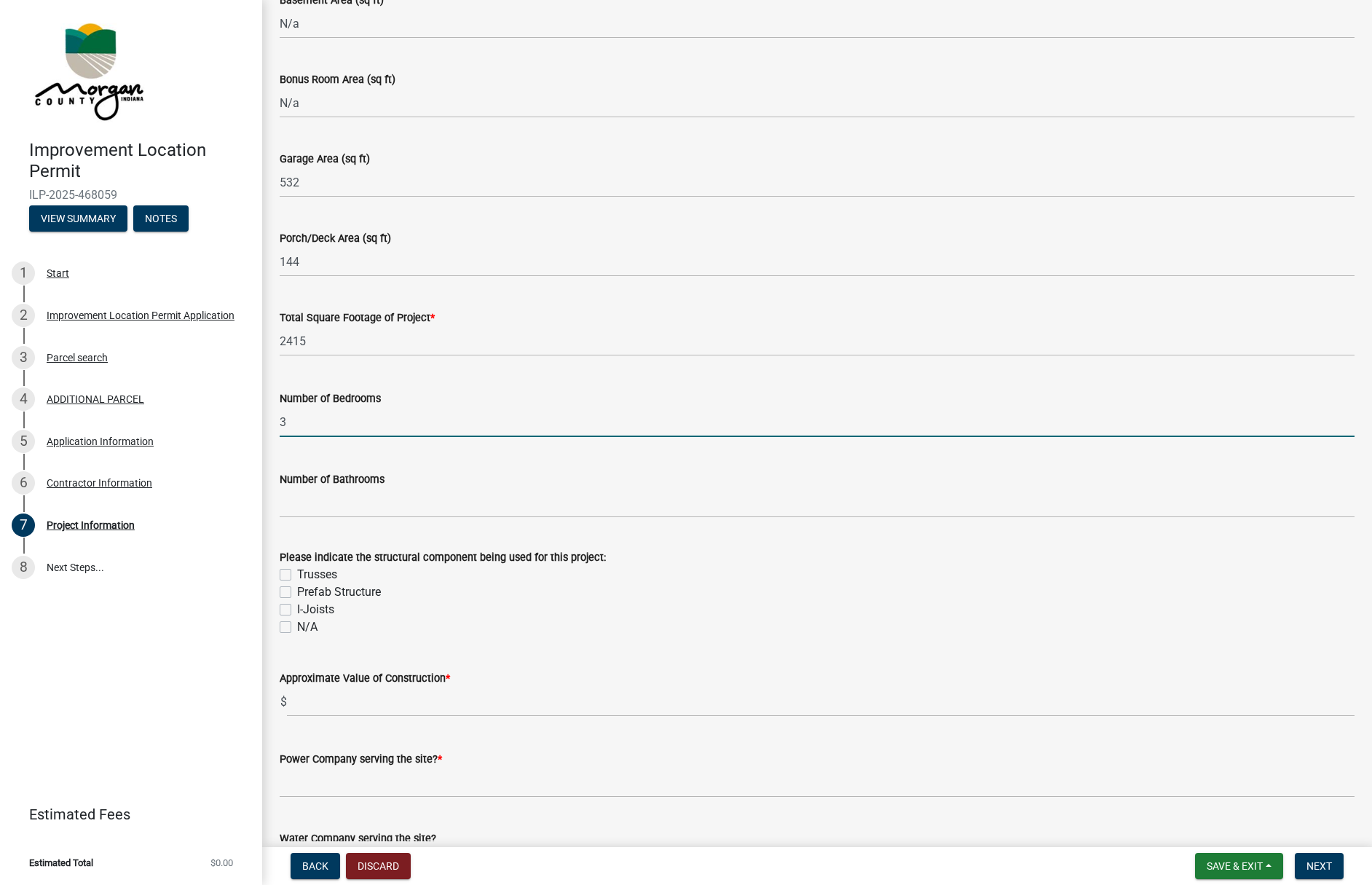
type input "3"
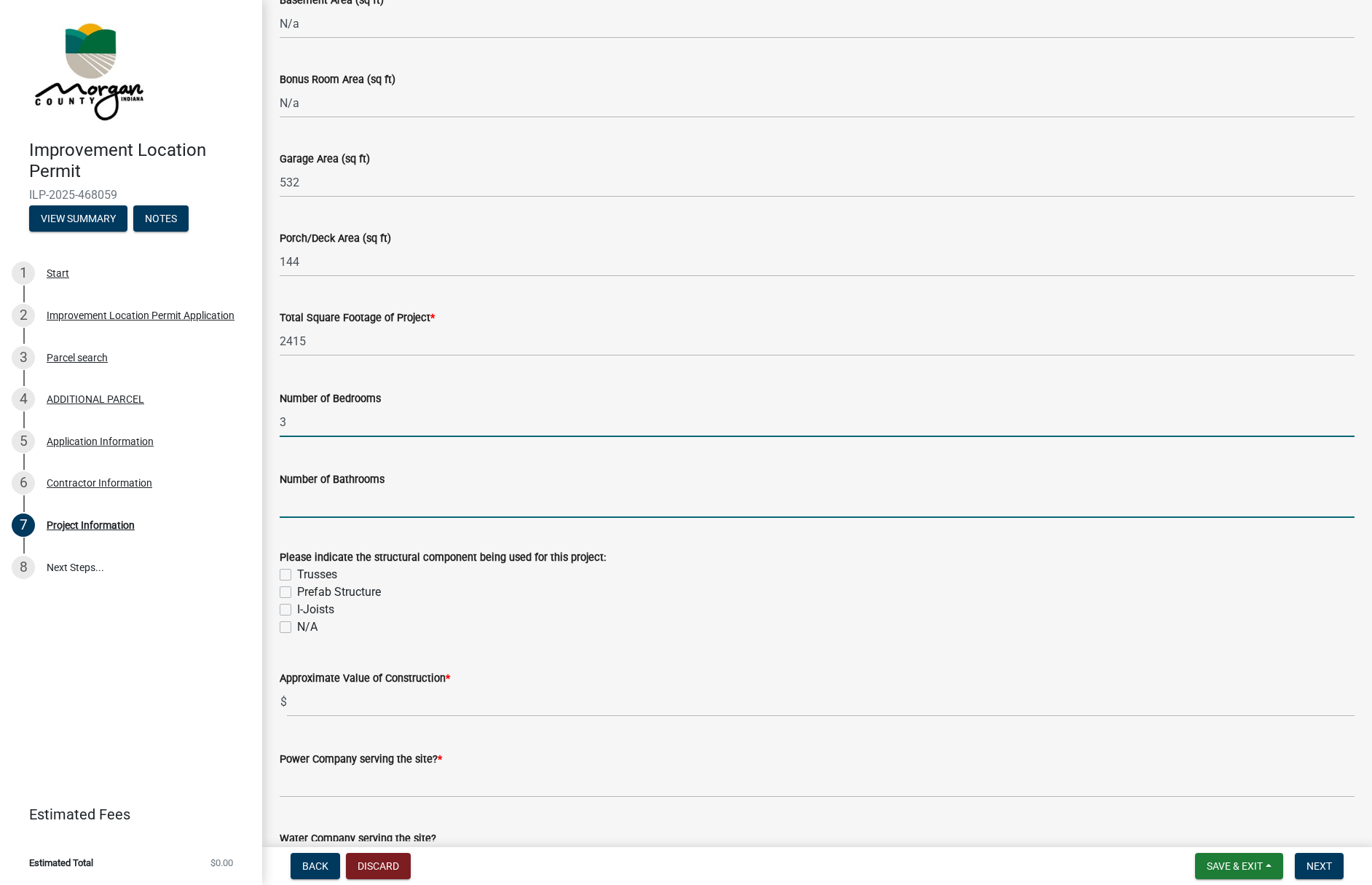
click at [309, 501] on input "text" at bounding box center [817, 503] width 1075 height 30
type input "2"
click at [297, 572] on label "Trusses" at bounding box center [317, 575] width 40 height 18
click at [297, 572] on input "Trusses" at bounding box center [302, 571] width 10 height 10
checkbox input "true"
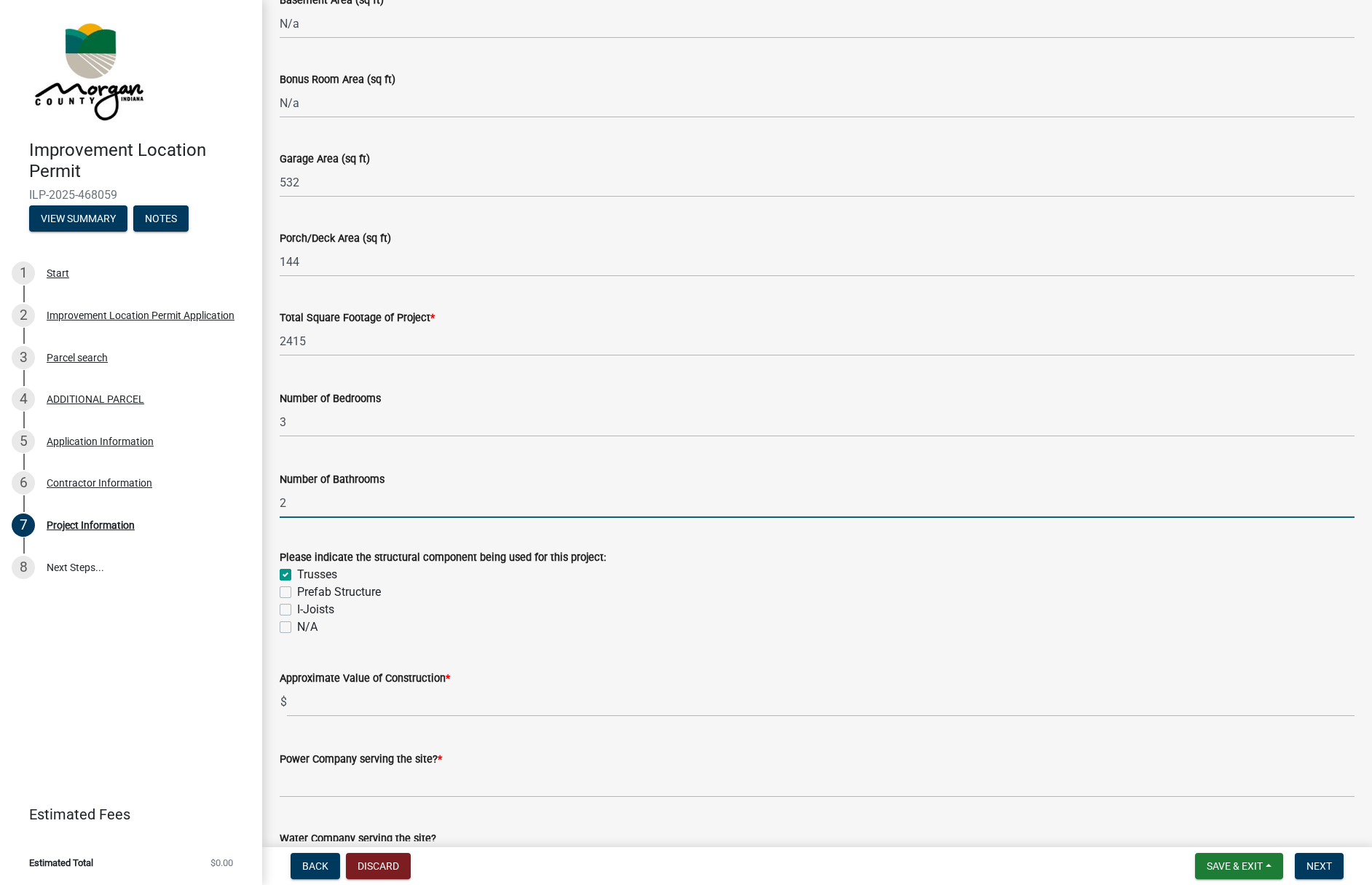
checkbox input "false"
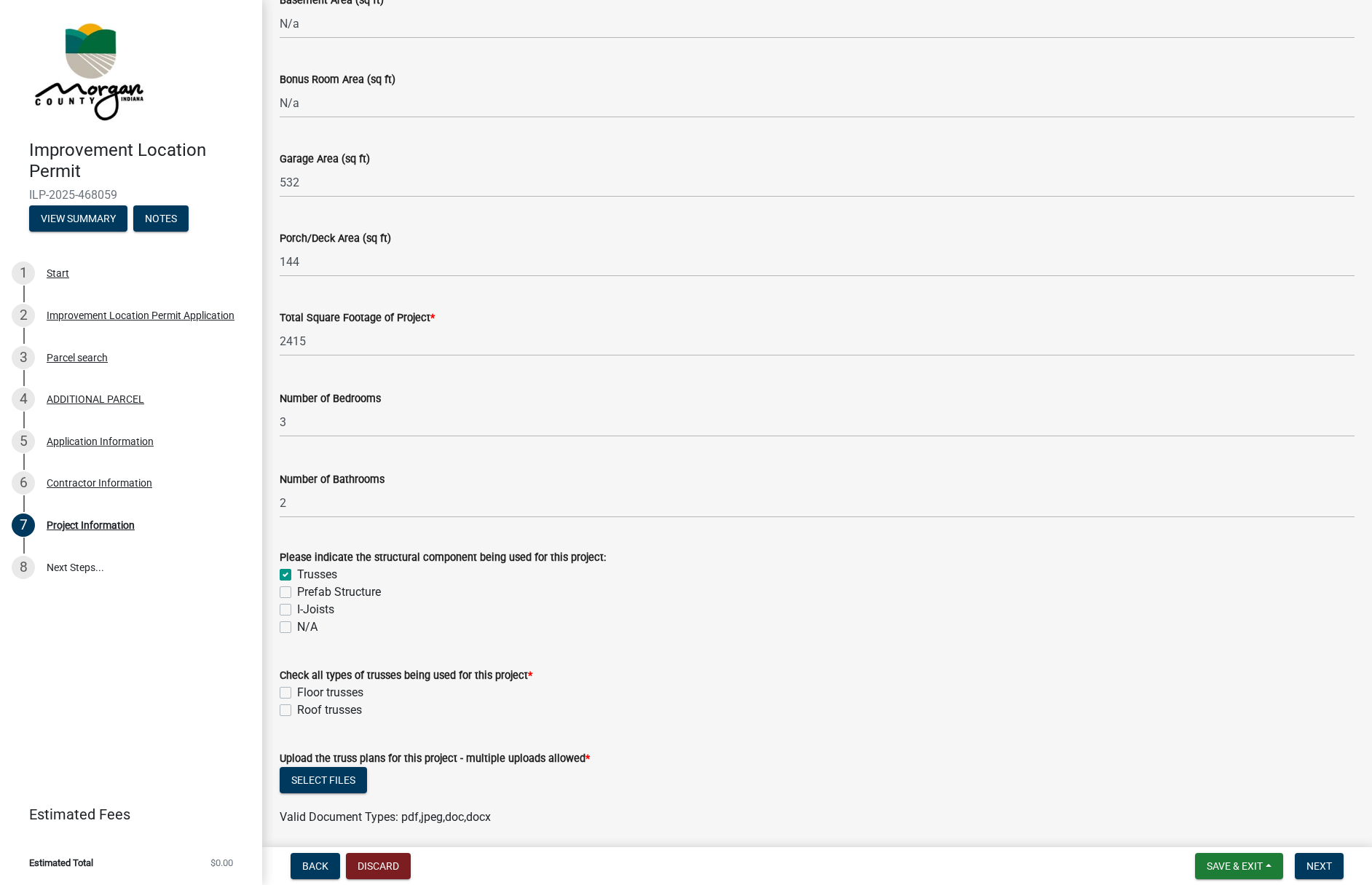
scroll to position [947, 0]
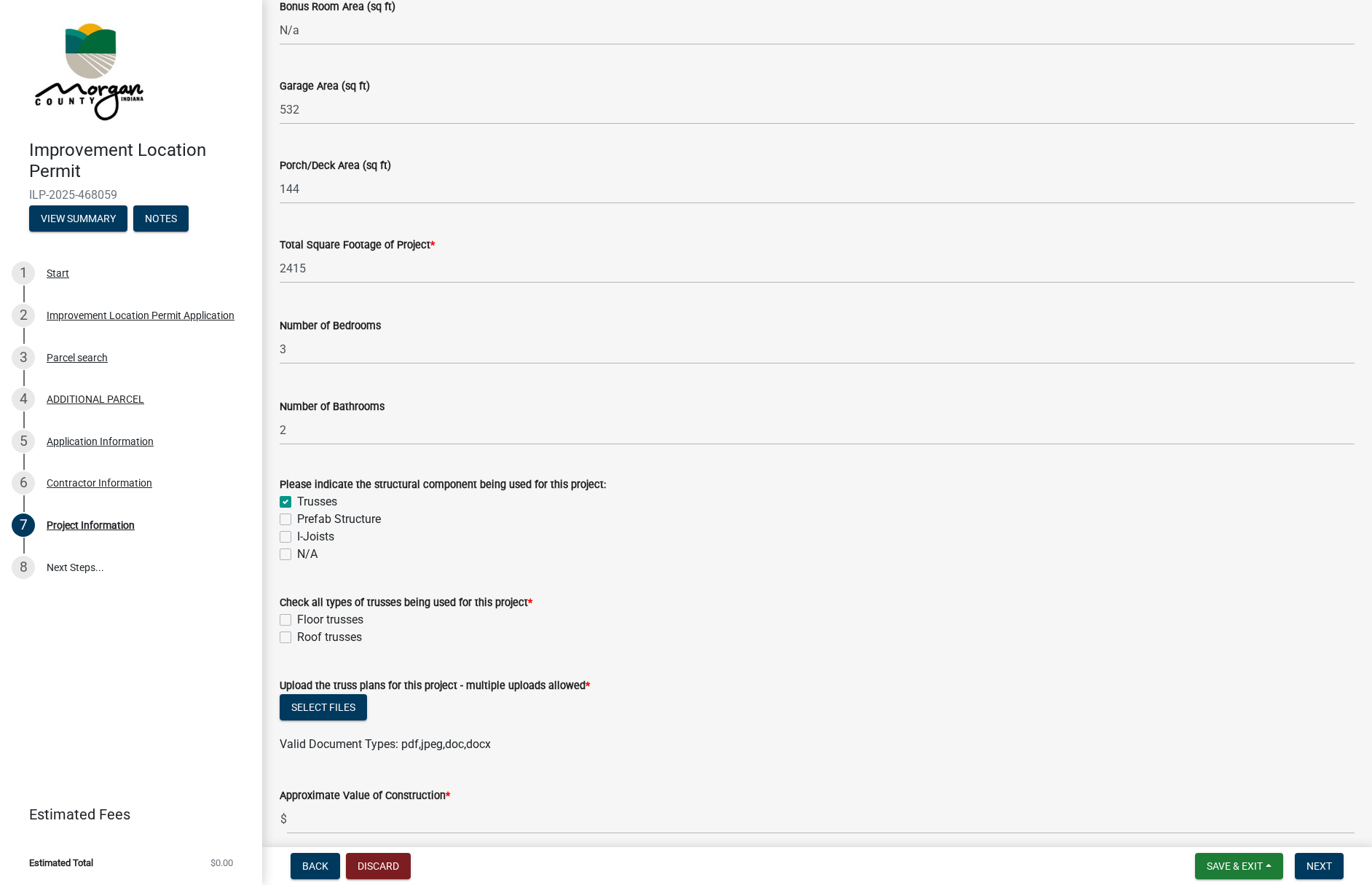
click at [297, 636] on label "Roof trusses" at bounding box center [329, 637] width 64 height 18
click at [297, 636] on input "Roof trusses" at bounding box center [302, 634] width 10 height 10
checkbox input "true"
checkbox input "false"
checkbox input "true"
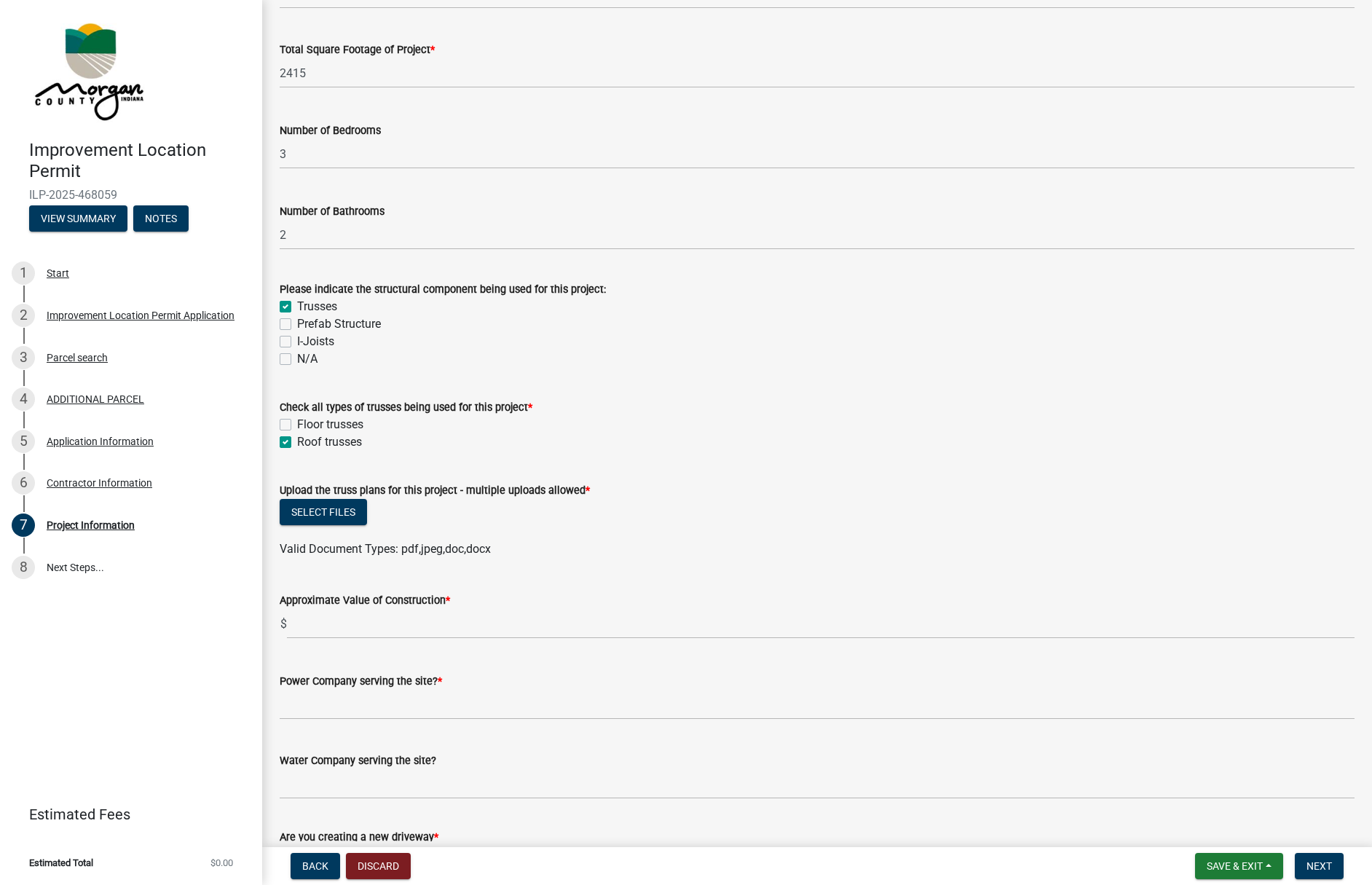
scroll to position [1165, 0]
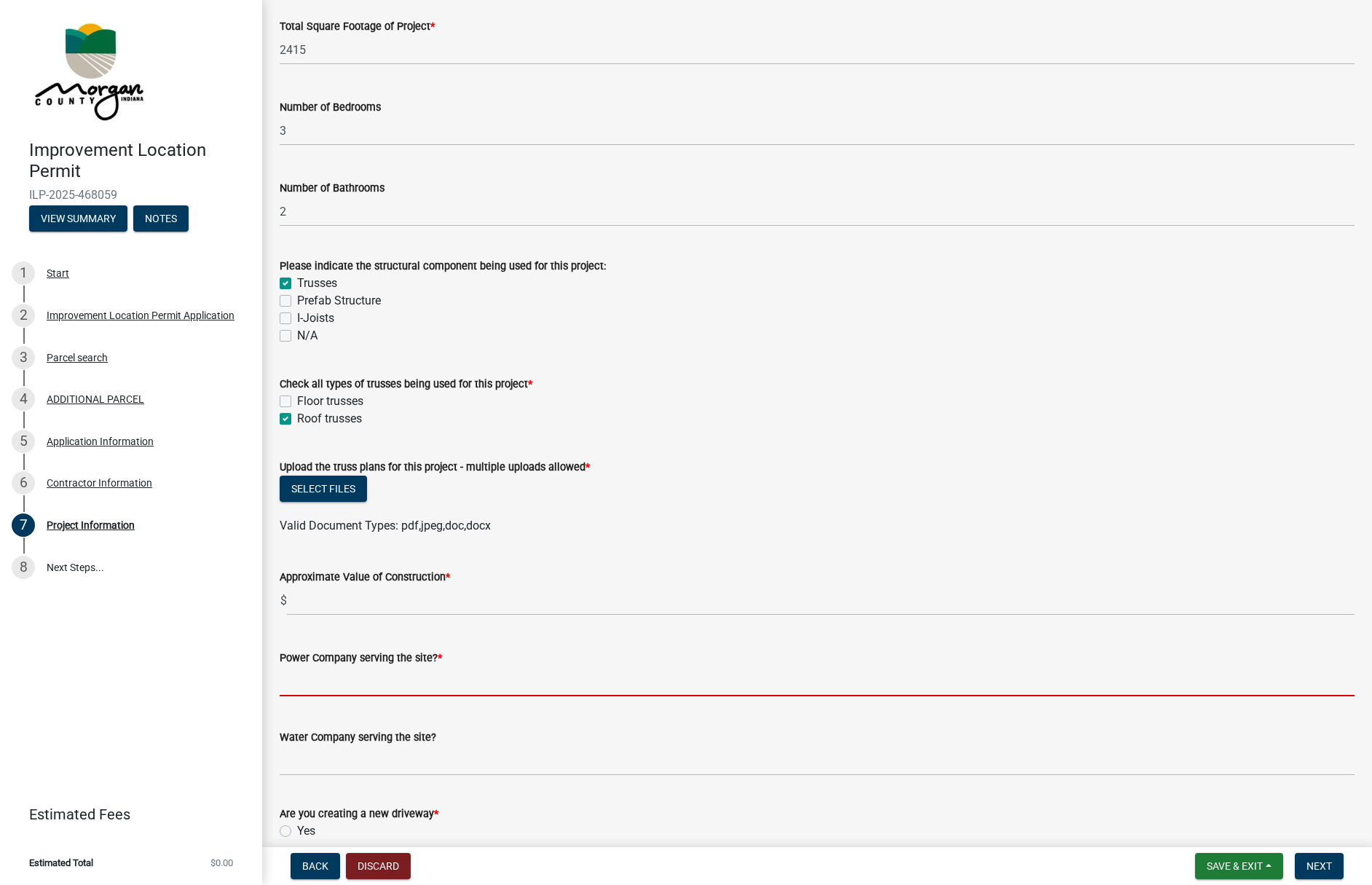
click at [326, 680] on input "Power Company serving the site? *" at bounding box center [817, 682] width 1075 height 30
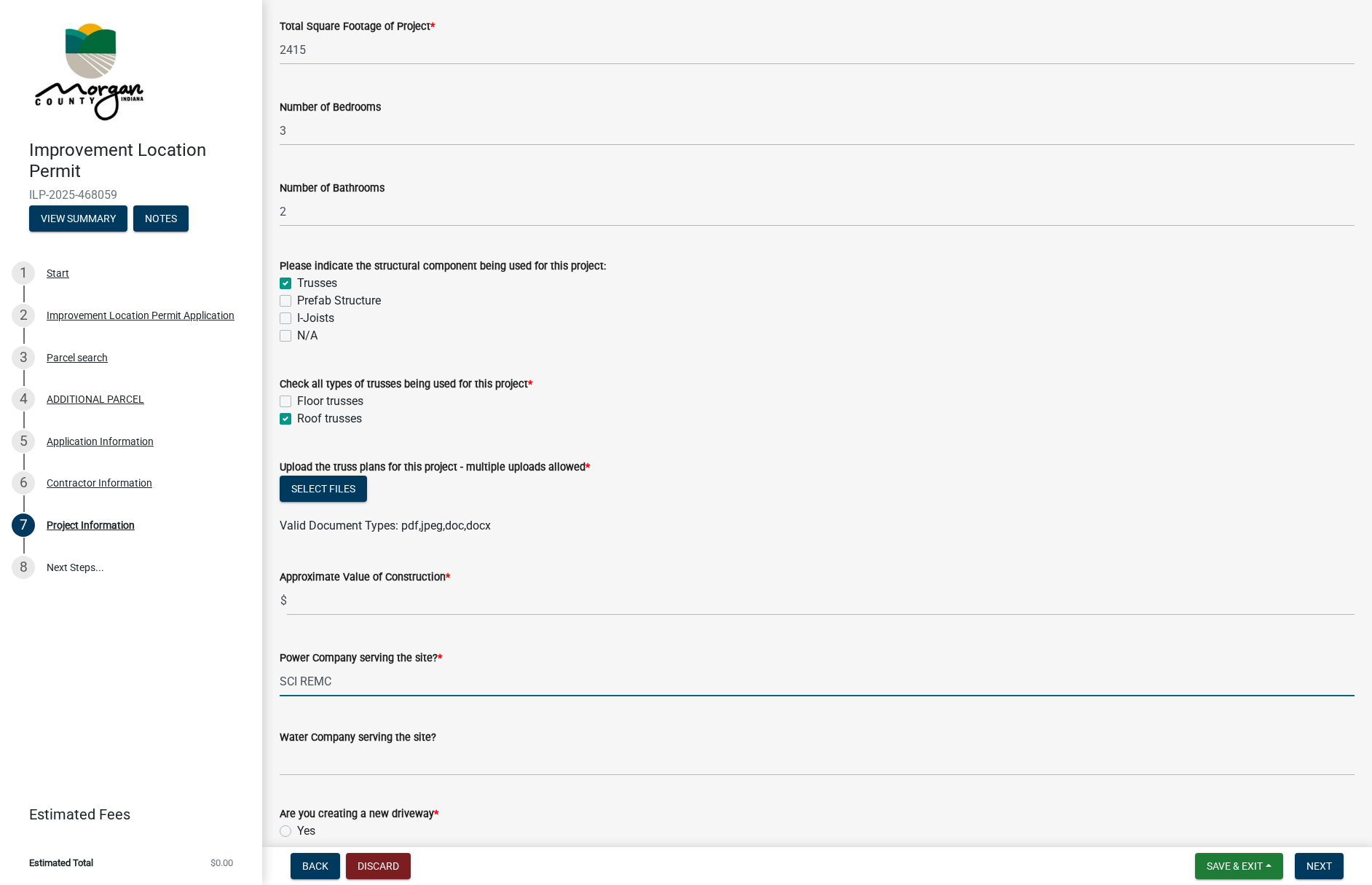
type input "SCI REMC"
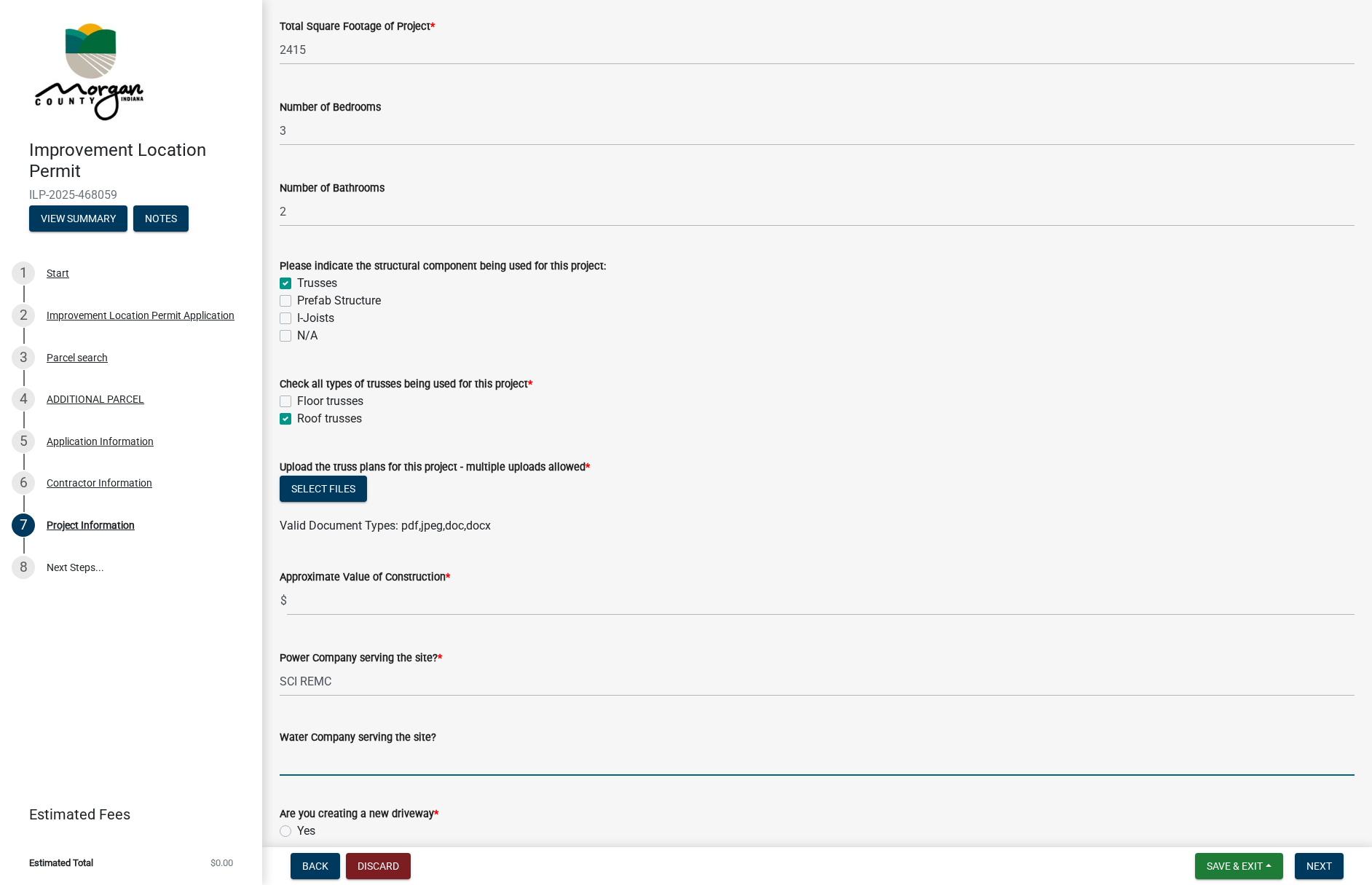
click at [392, 757] on input "Water Company serving the site?" at bounding box center [817, 761] width 1075 height 30
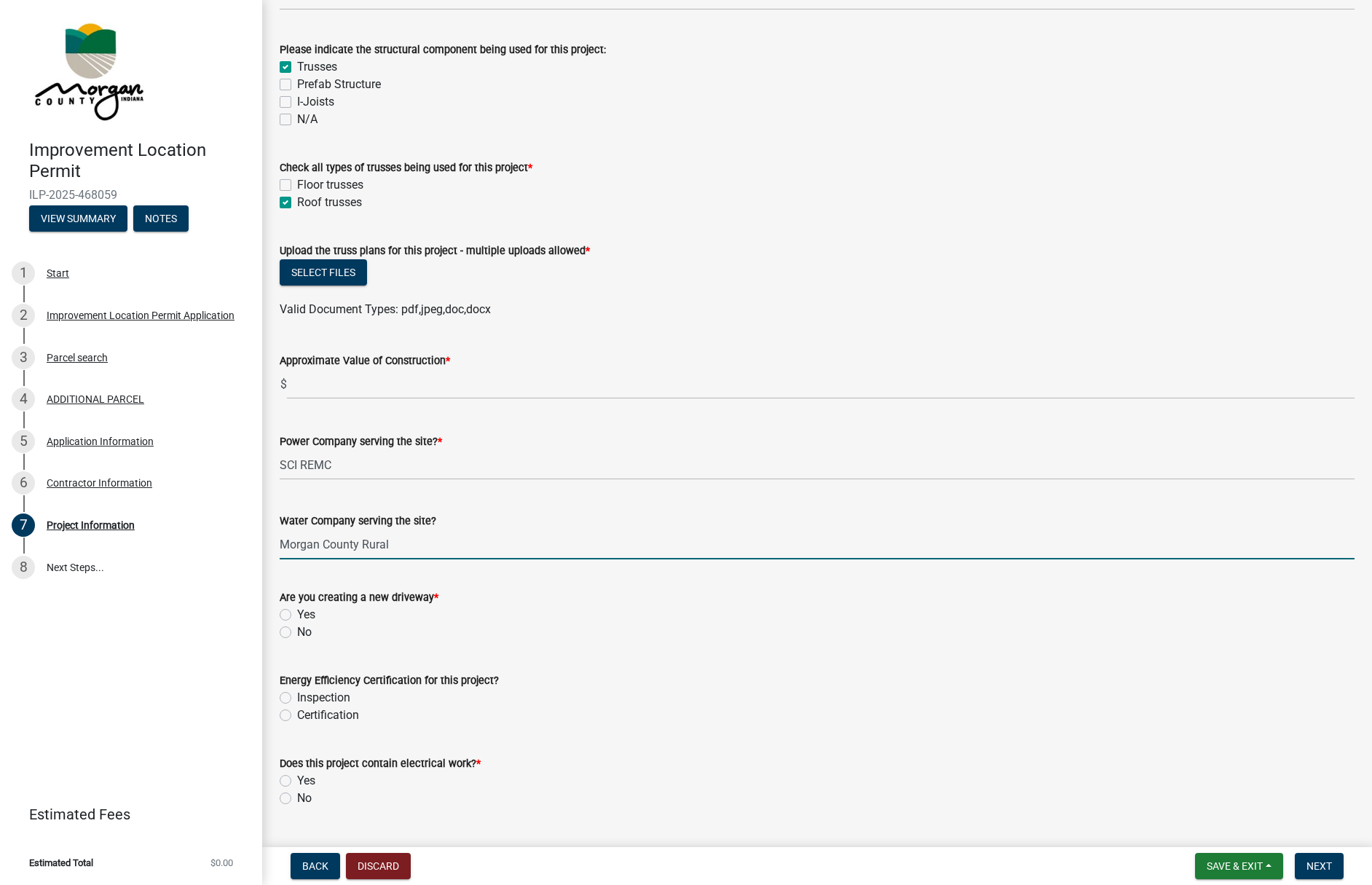
scroll to position [1384, 0]
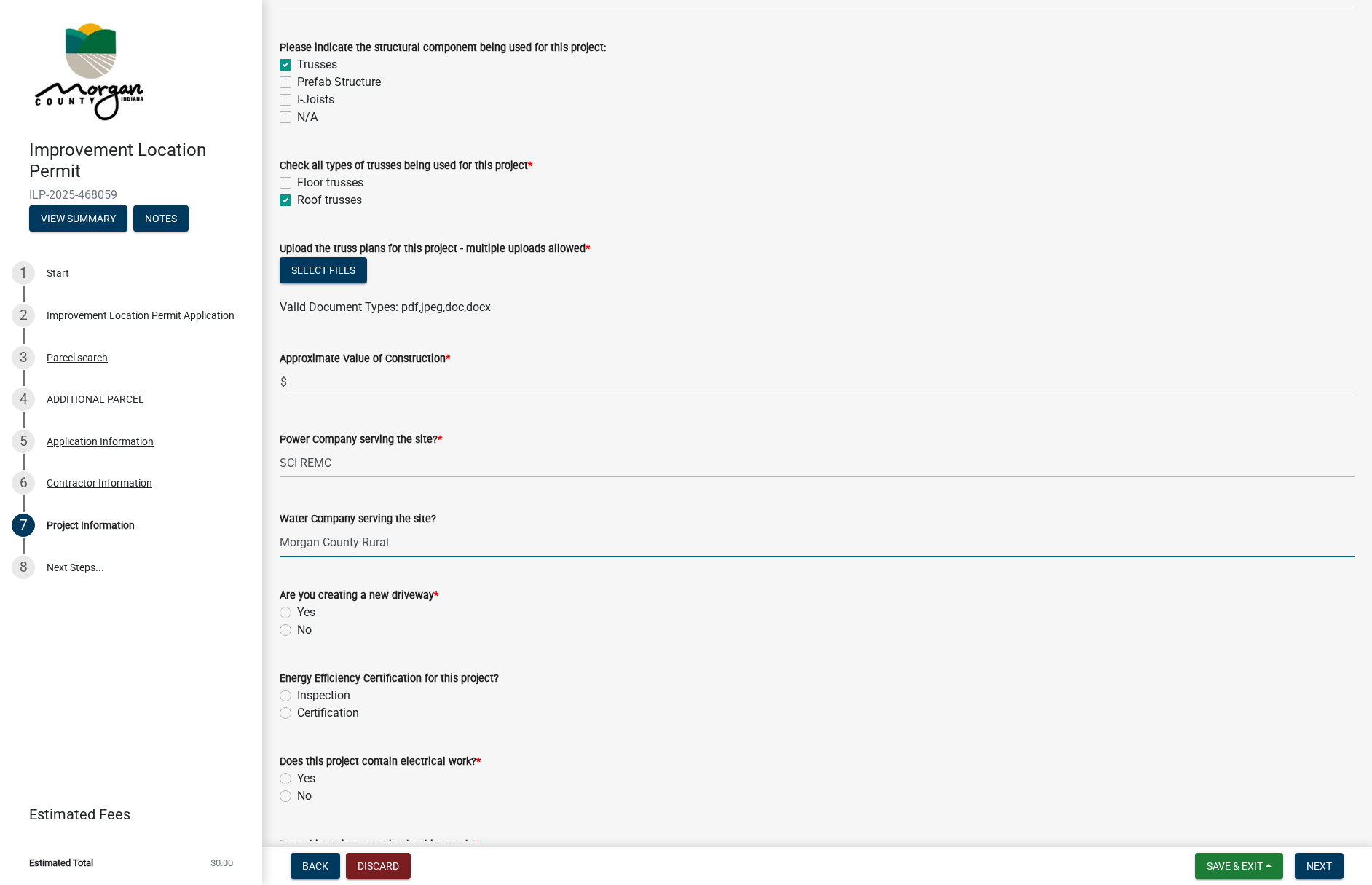
type input "Morgan County Rural"
click at [297, 612] on label "Yes" at bounding box center [306, 613] width 18 height 18
click at [297, 612] on input "Yes" at bounding box center [302, 609] width 10 height 10
radio input "true"
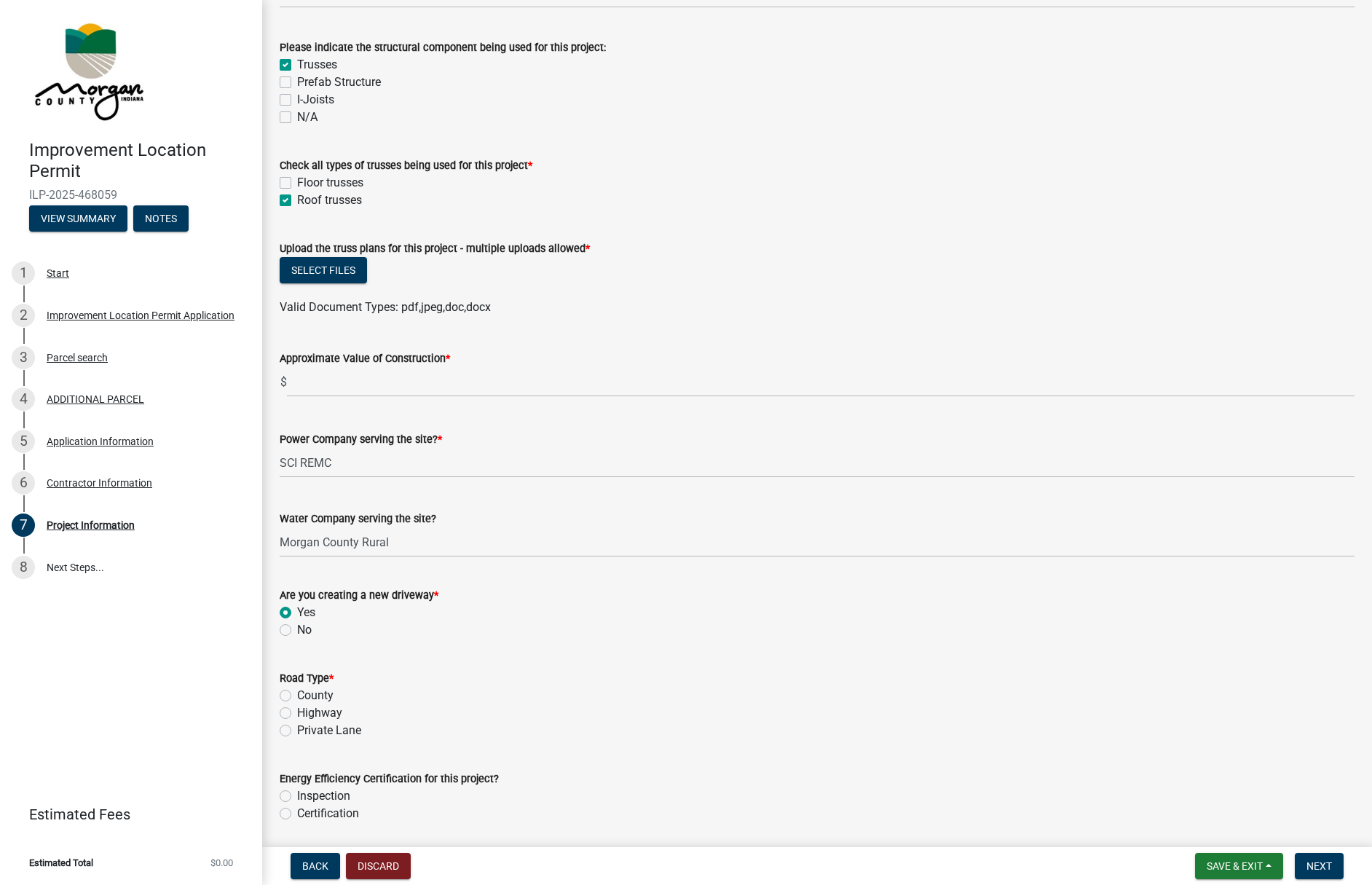
click at [297, 694] on label "County" at bounding box center [315, 696] width 37 height 18
click at [297, 694] on input "County" at bounding box center [302, 692] width 10 height 10
radio input "true"
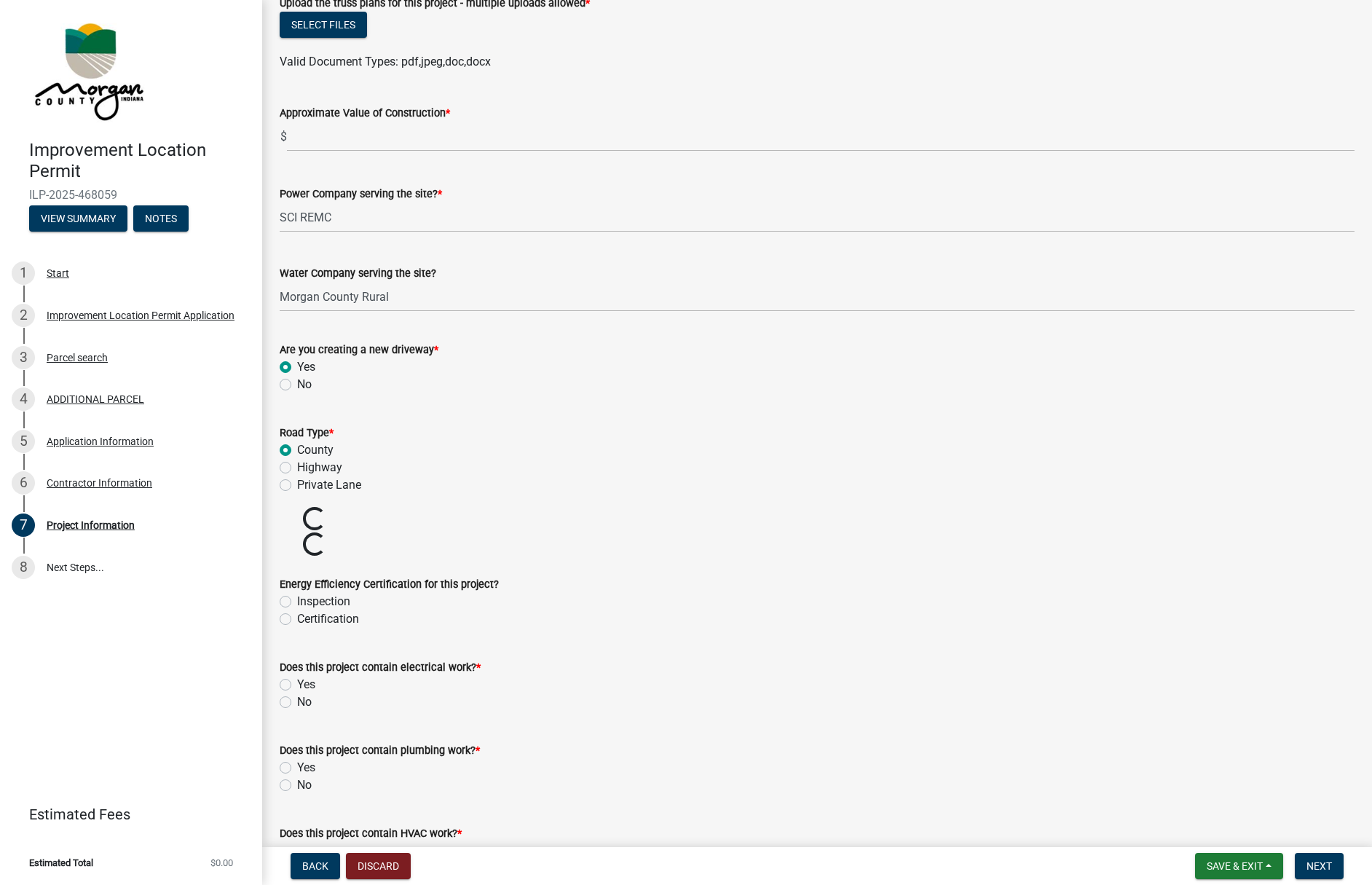
scroll to position [1675, 0]
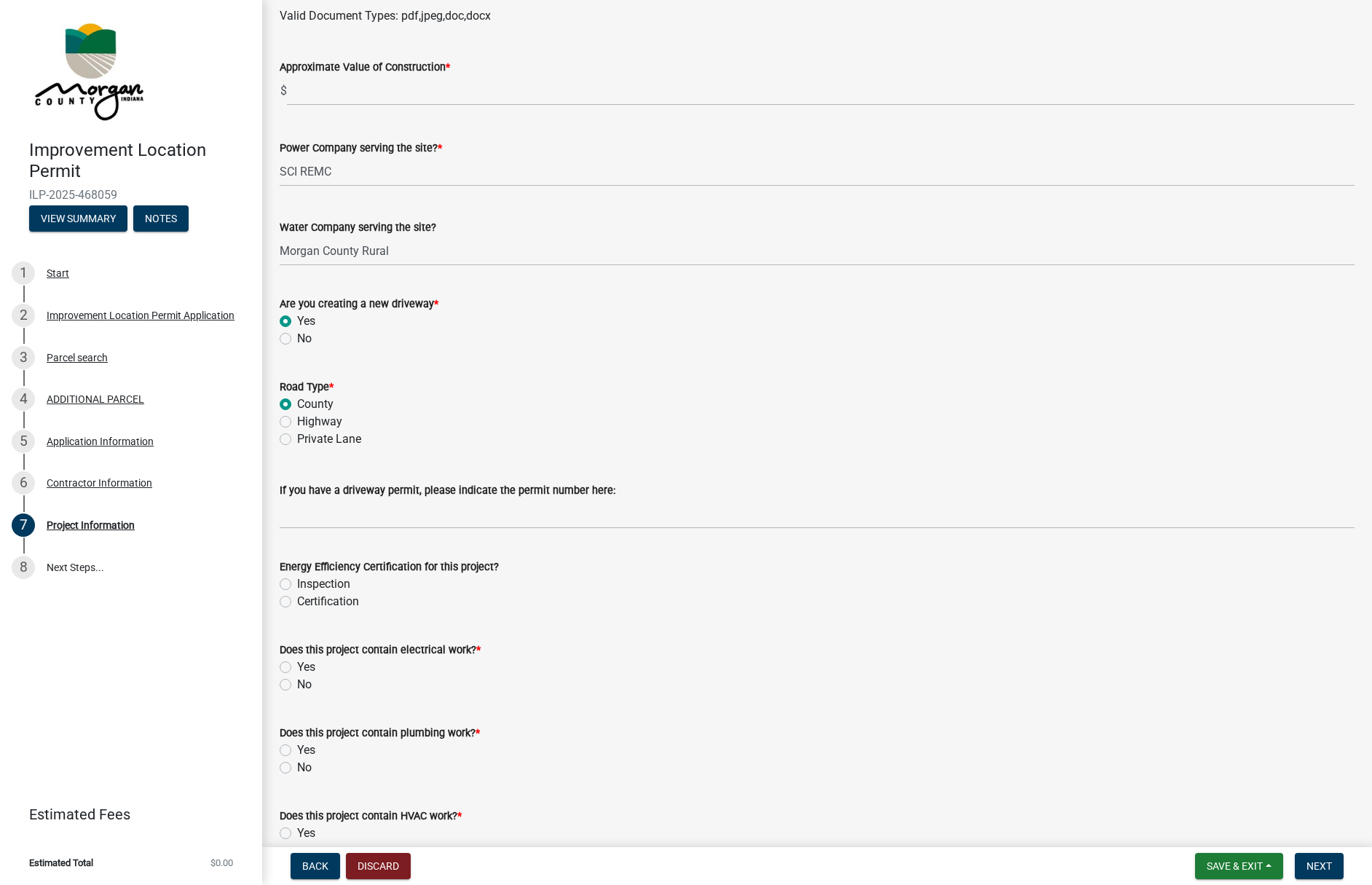
click at [297, 667] on label "Yes" at bounding box center [306, 667] width 18 height 18
click at [297, 667] on input "Yes" at bounding box center [302, 663] width 10 height 10
radio input "true"
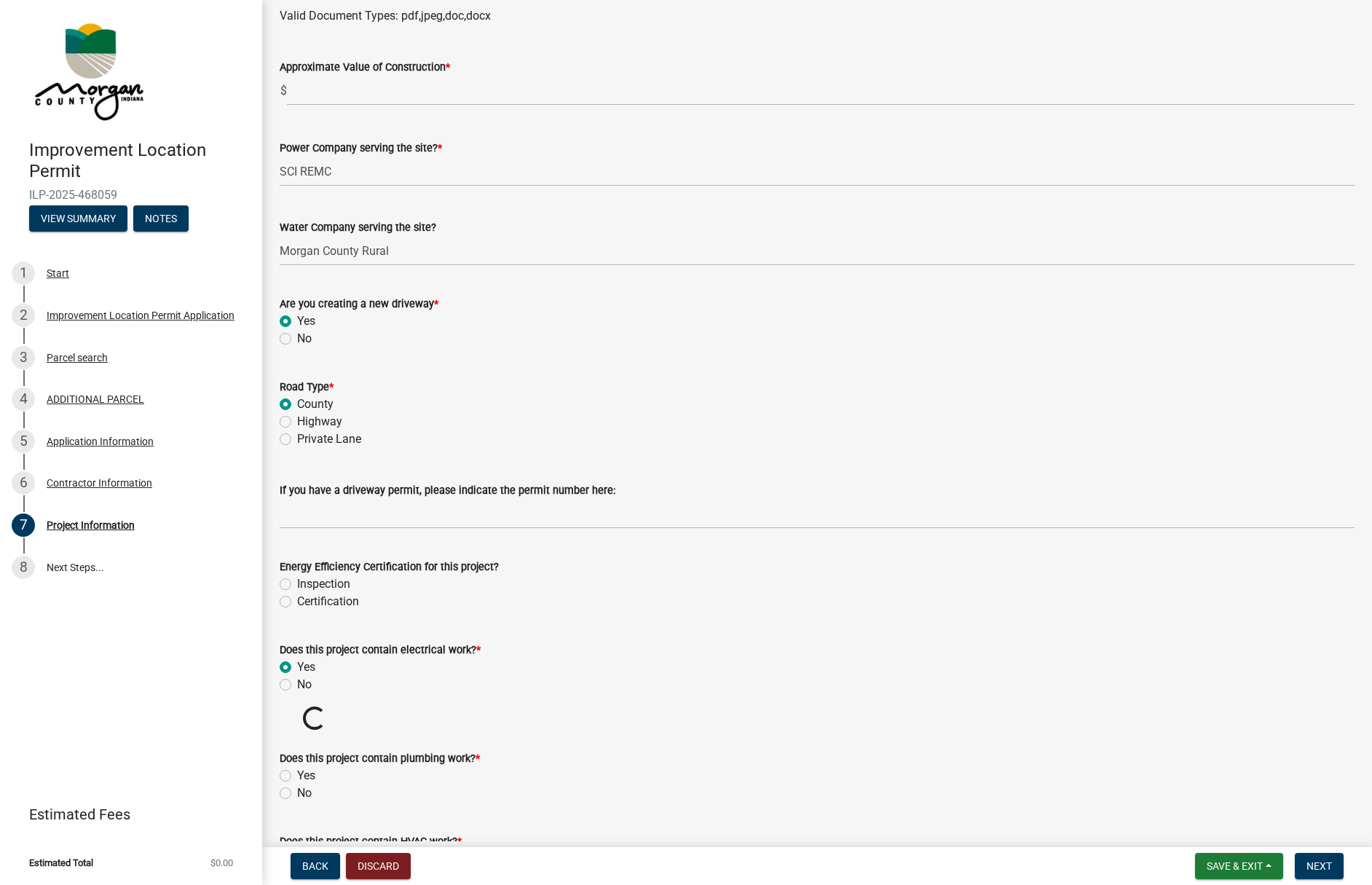
click at [297, 775] on label "Yes" at bounding box center [306, 776] width 18 height 18
click at [297, 775] on input "Yes" at bounding box center [302, 772] width 10 height 10
radio input "true"
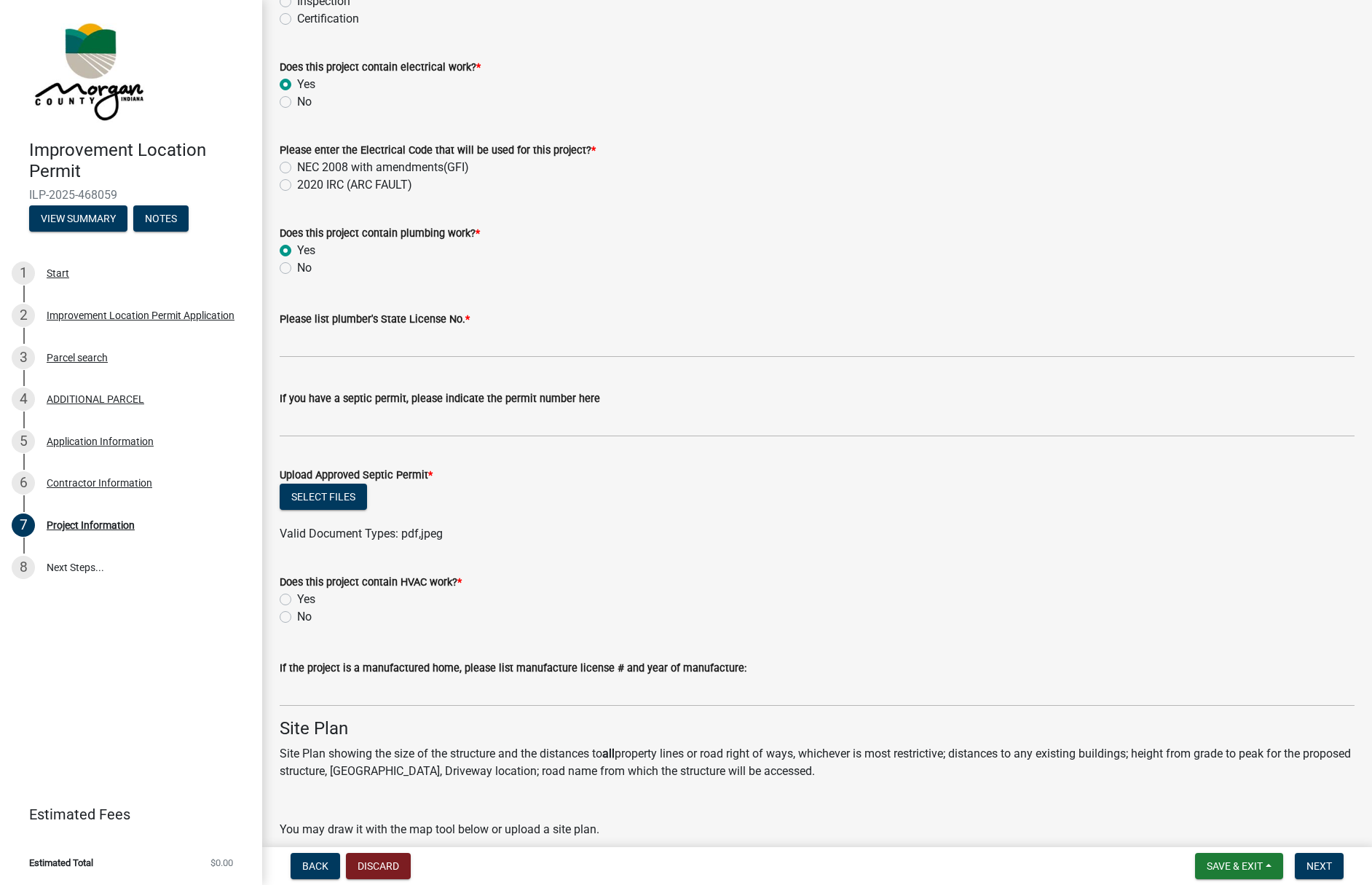
scroll to position [2331, 0]
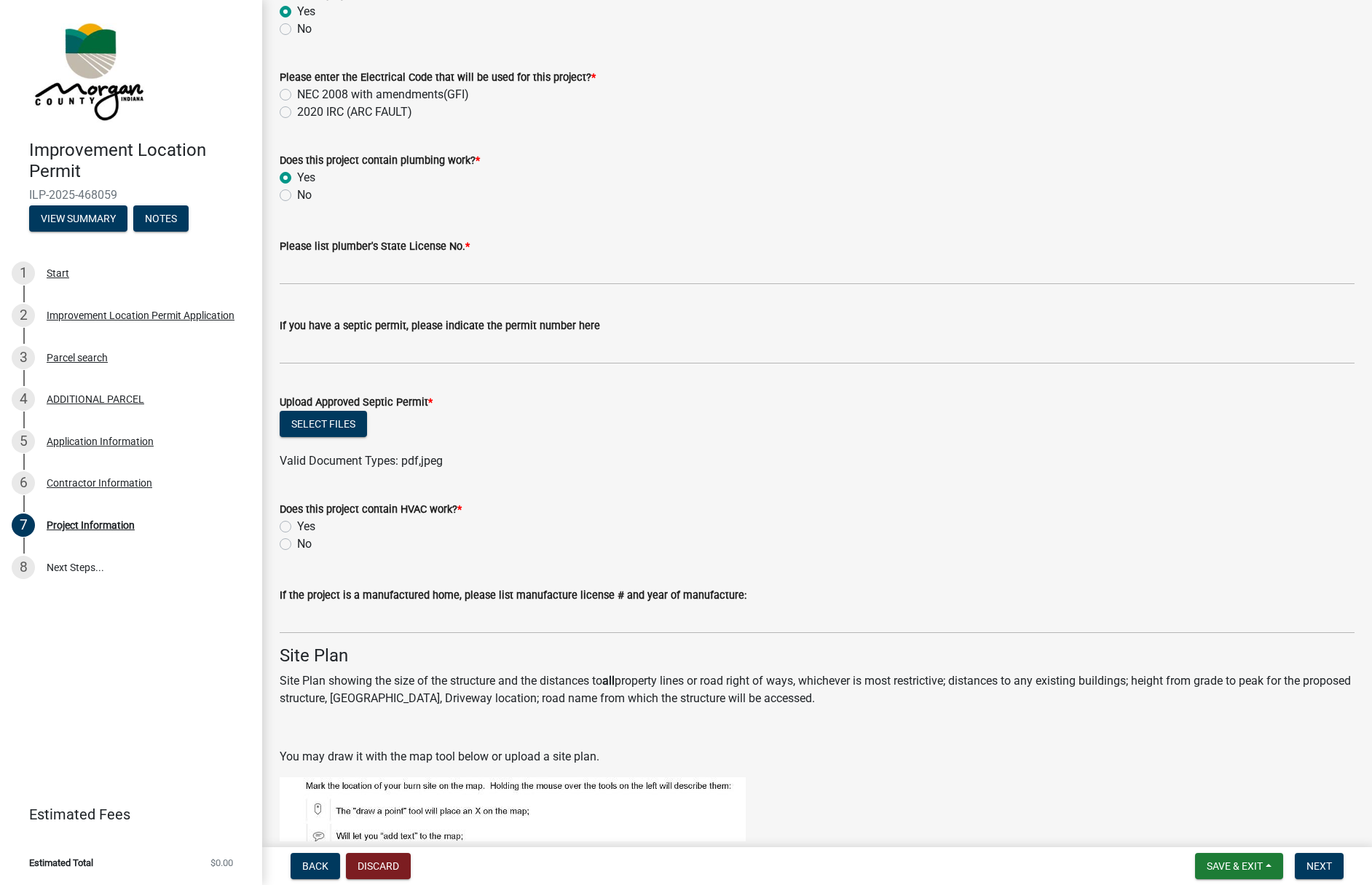
click at [297, 526] on label "Yes" at bounding box center [306, 527] width 18 height 18
click at [297, 526] on input "Yes" at bounding box center [302, 523] width 10 height 10
radio input "true"
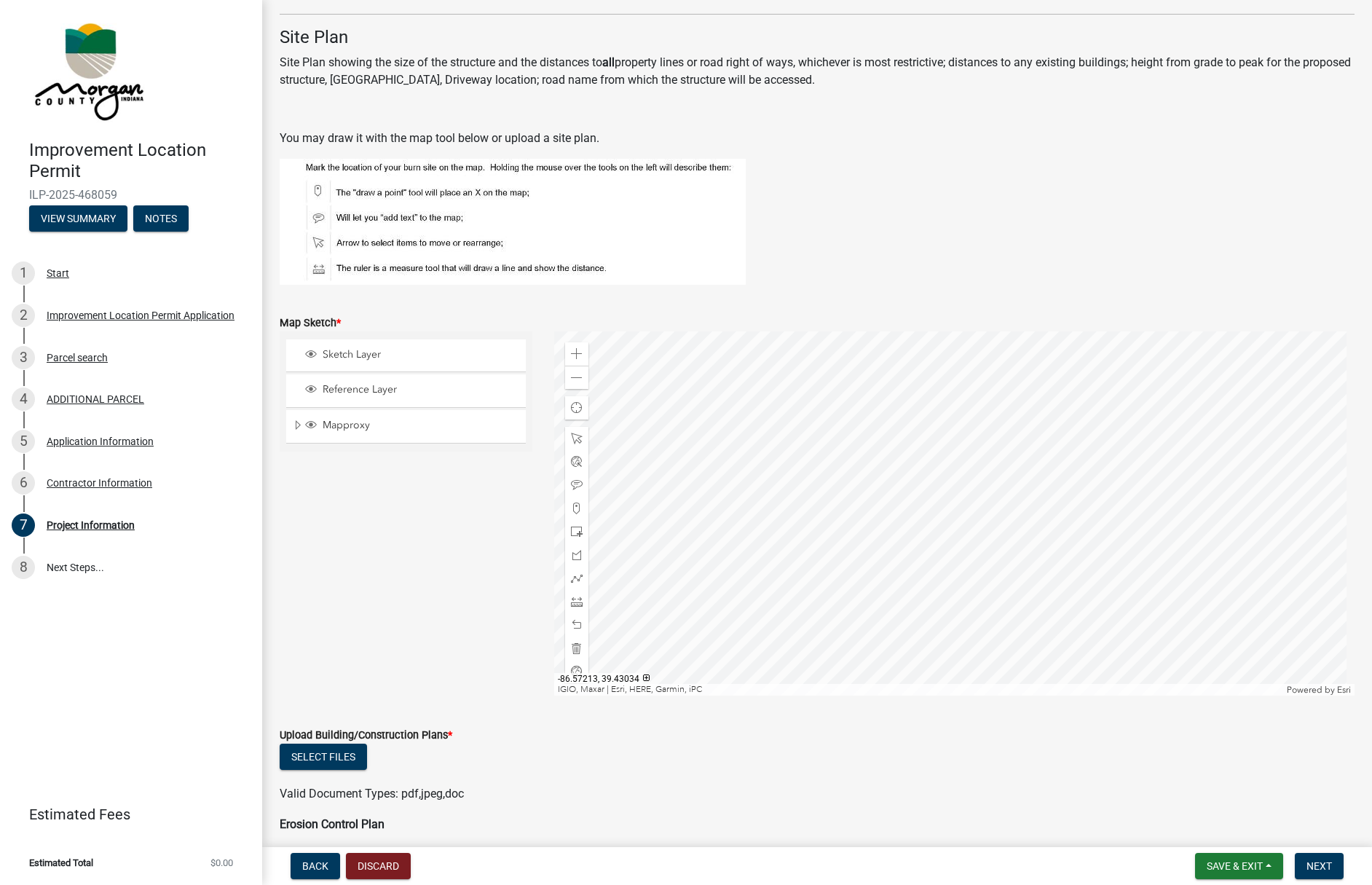
scroll to position [2987, 0]
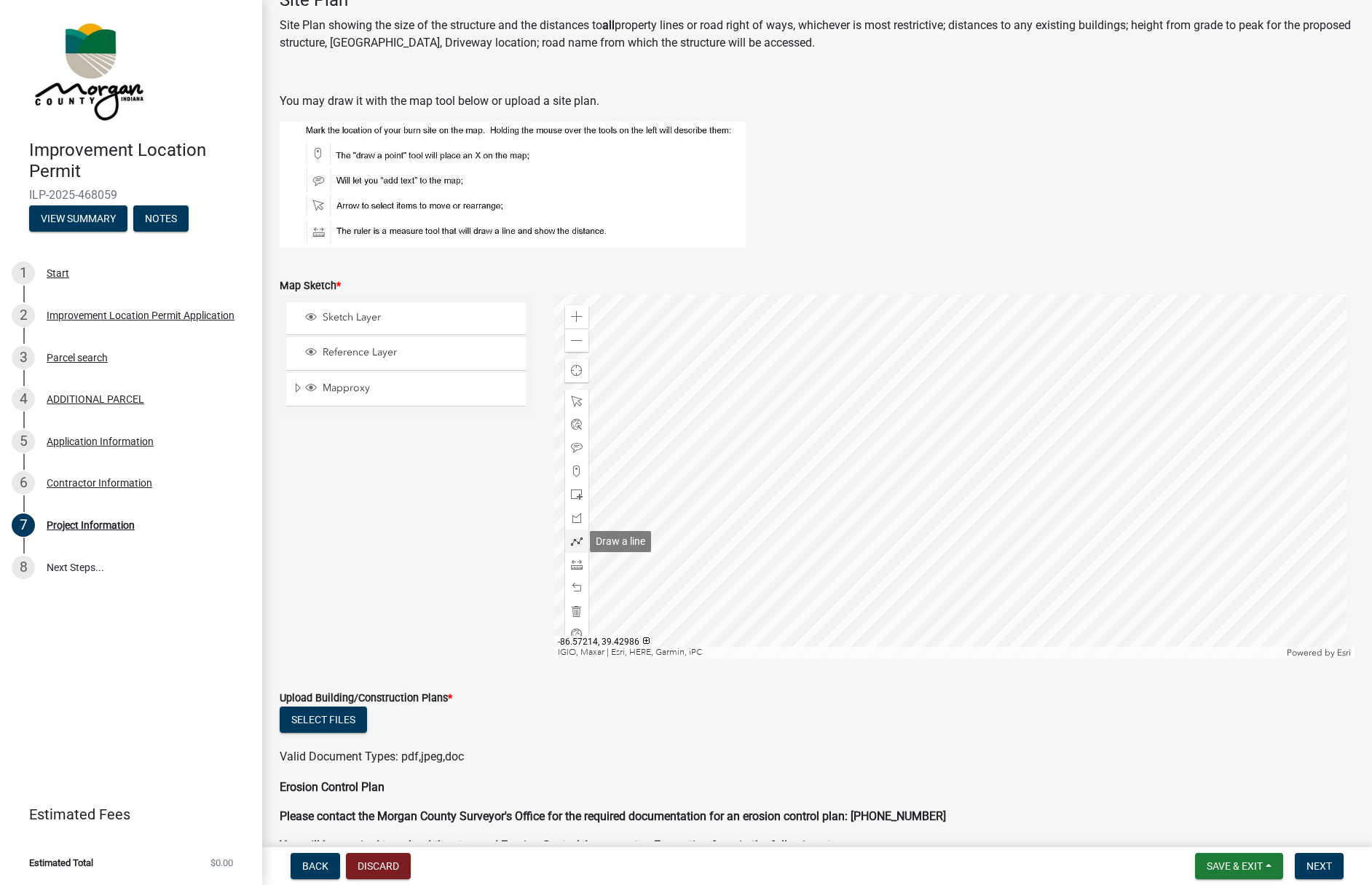
click at [572, 540] on span at bounding box center [577, 541] width 12 height 12
click at [1008, 445] on div at bounding box center [955, 477] width 801 height 365
click at [998, 461] on div at bounding box center [955, 477] width 801 height 365
click at [978, 446] on div at bounding box center [955, 477] width 801 height 365
click at [988, 435] on div at bounding box center [955, 477] width 801 height 365
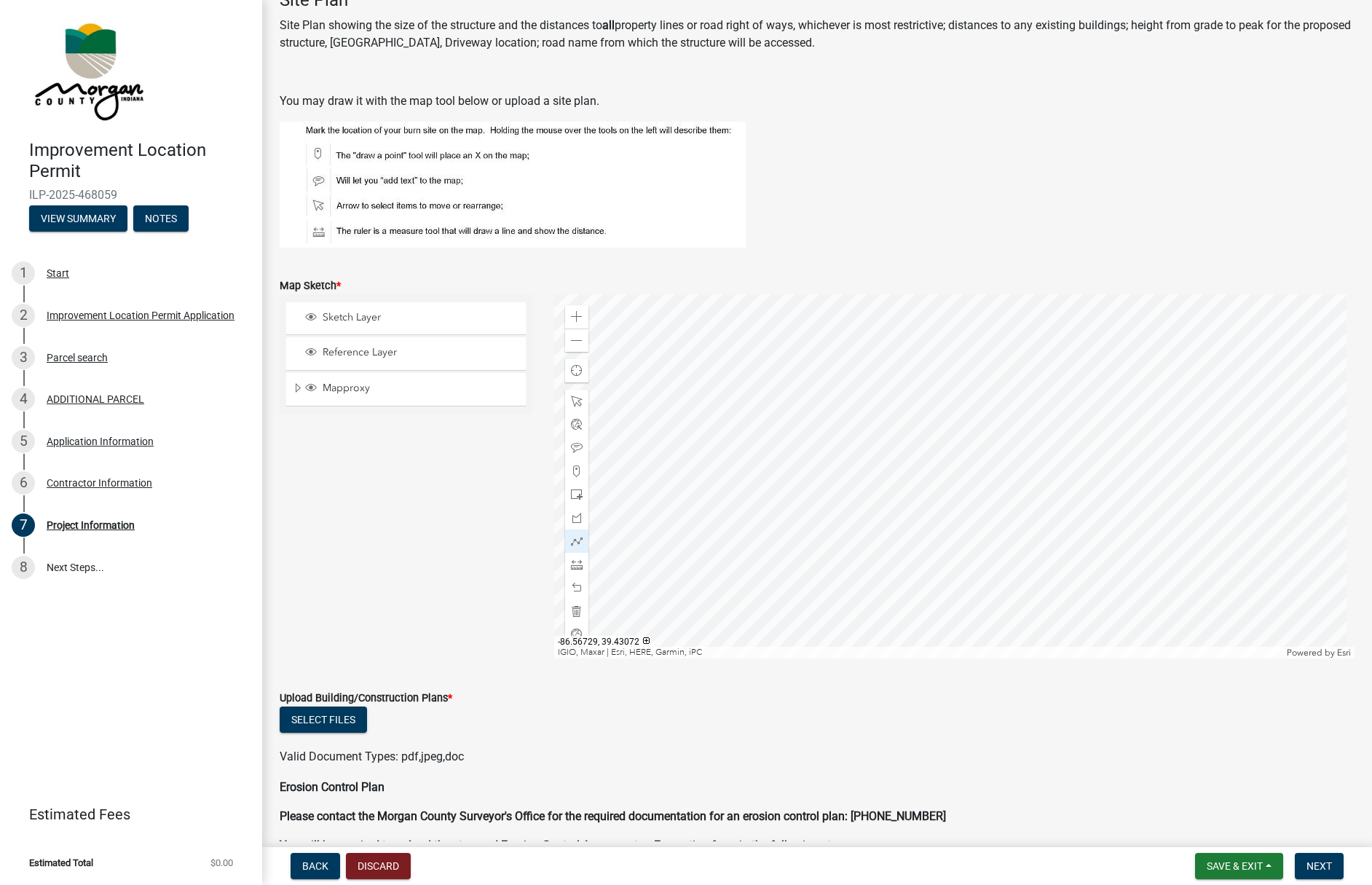
click at [1008, 447] on div at bounding box center [955, 477] width 801 height 365
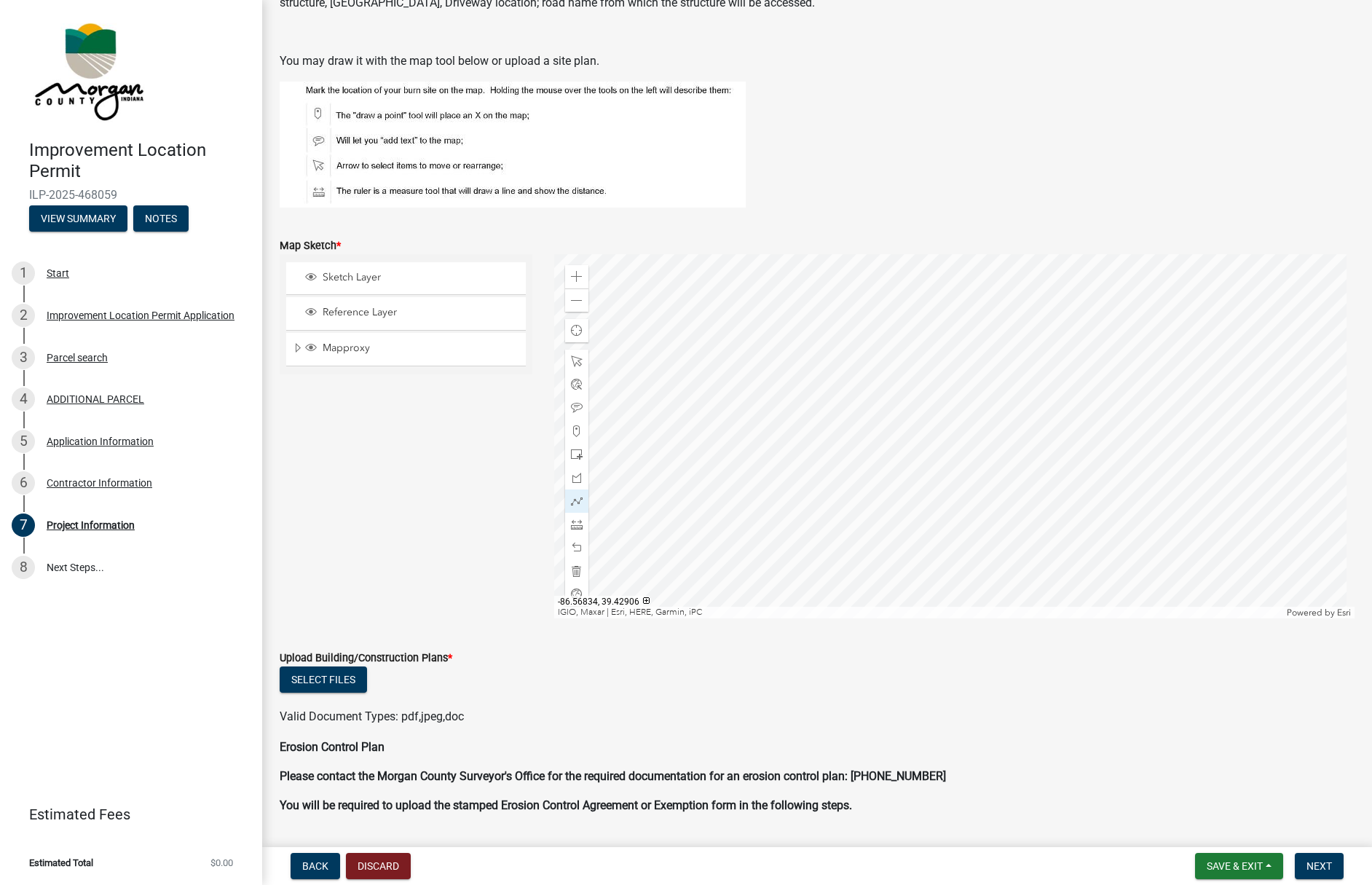
scroll to position [3069, 0]
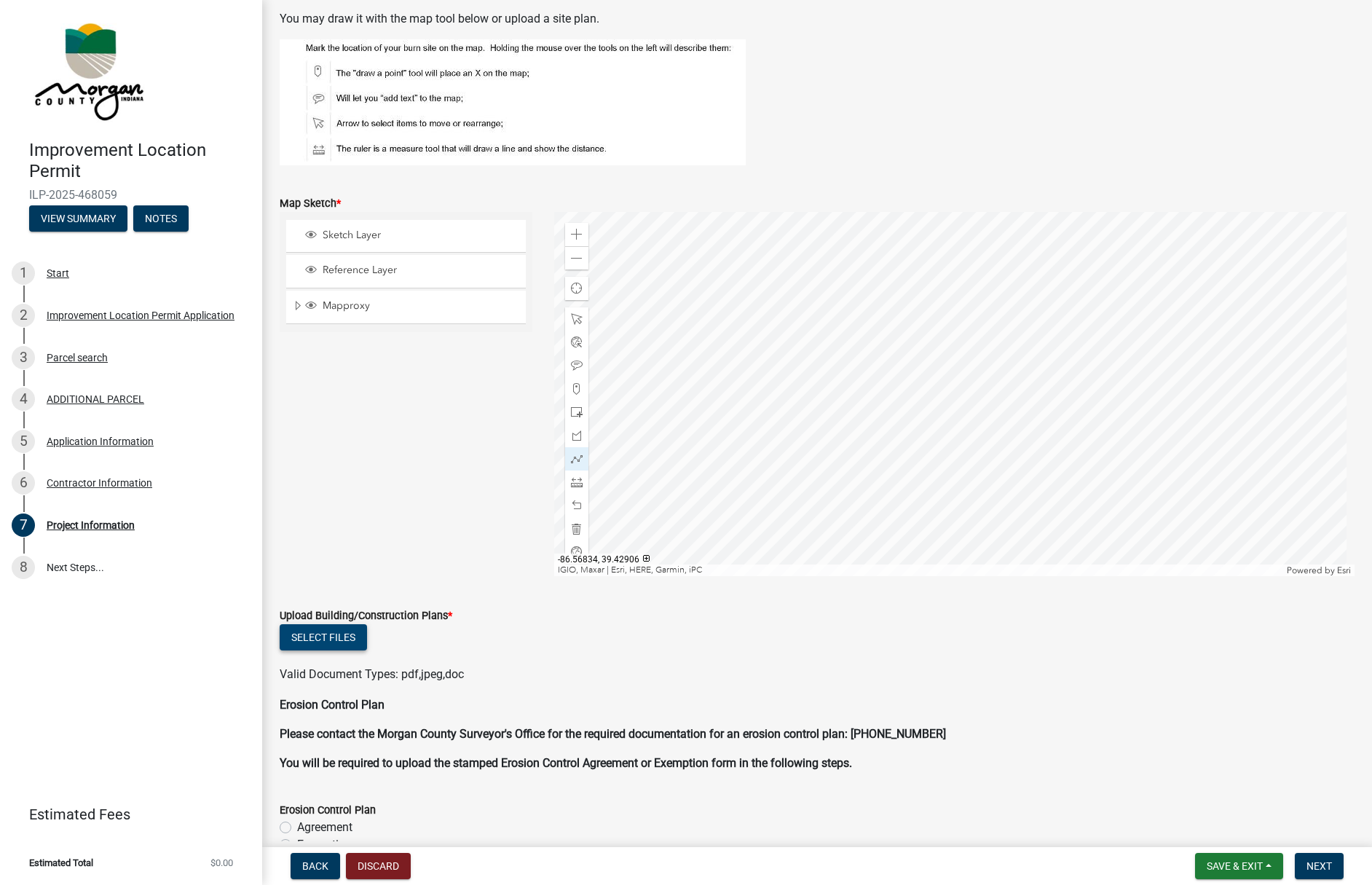
click at [315, 637] on button "Select files" at bounding box center [323, 637] width 88 height 26
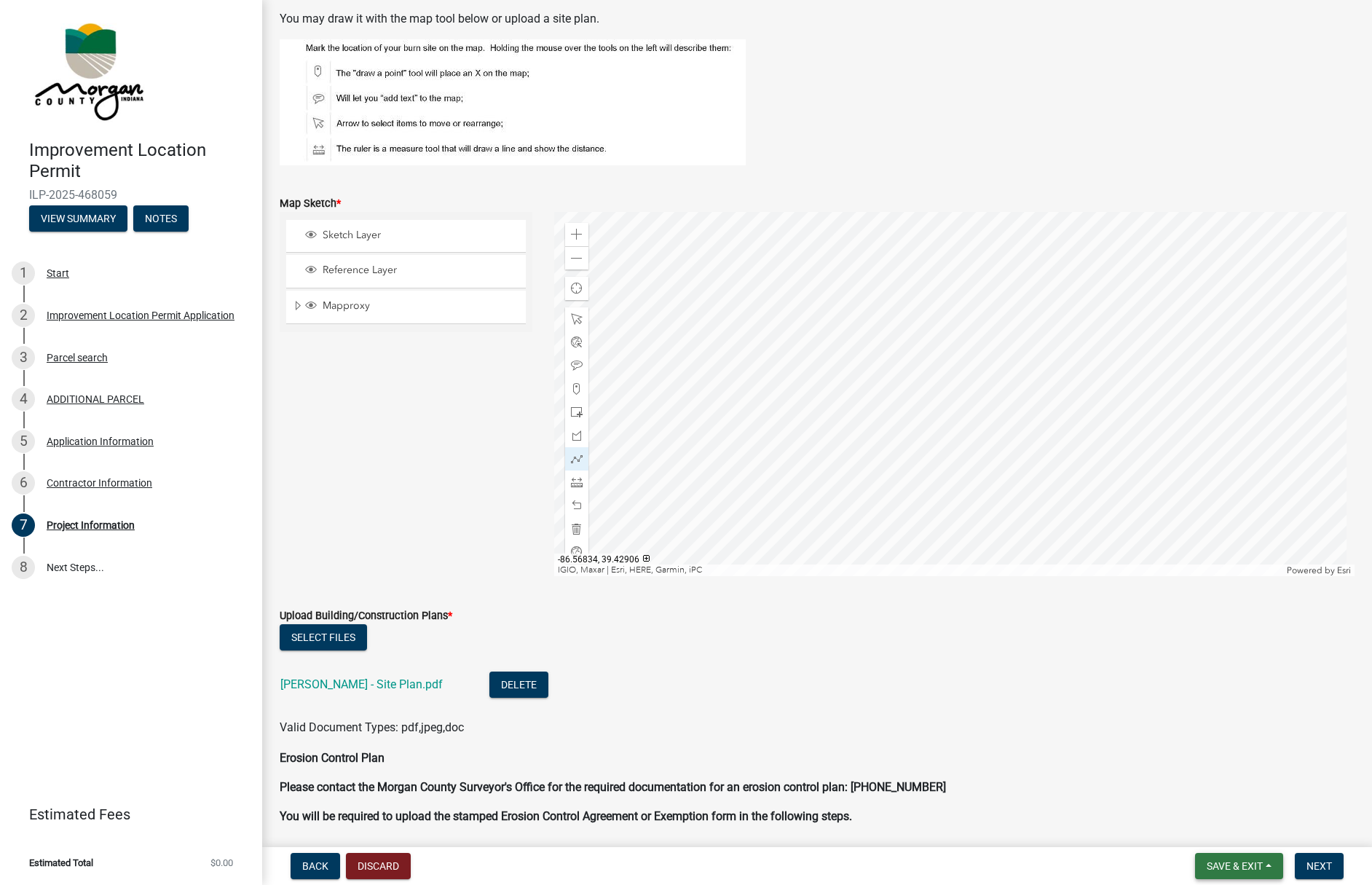
click at [1236, 860] on span "Save & Exit" at bounding box center [1235, 866] width 56 height 12
click at [1186, 825] on button "Save & Exit" at bounding box center [1225, 828] width 116 height 35
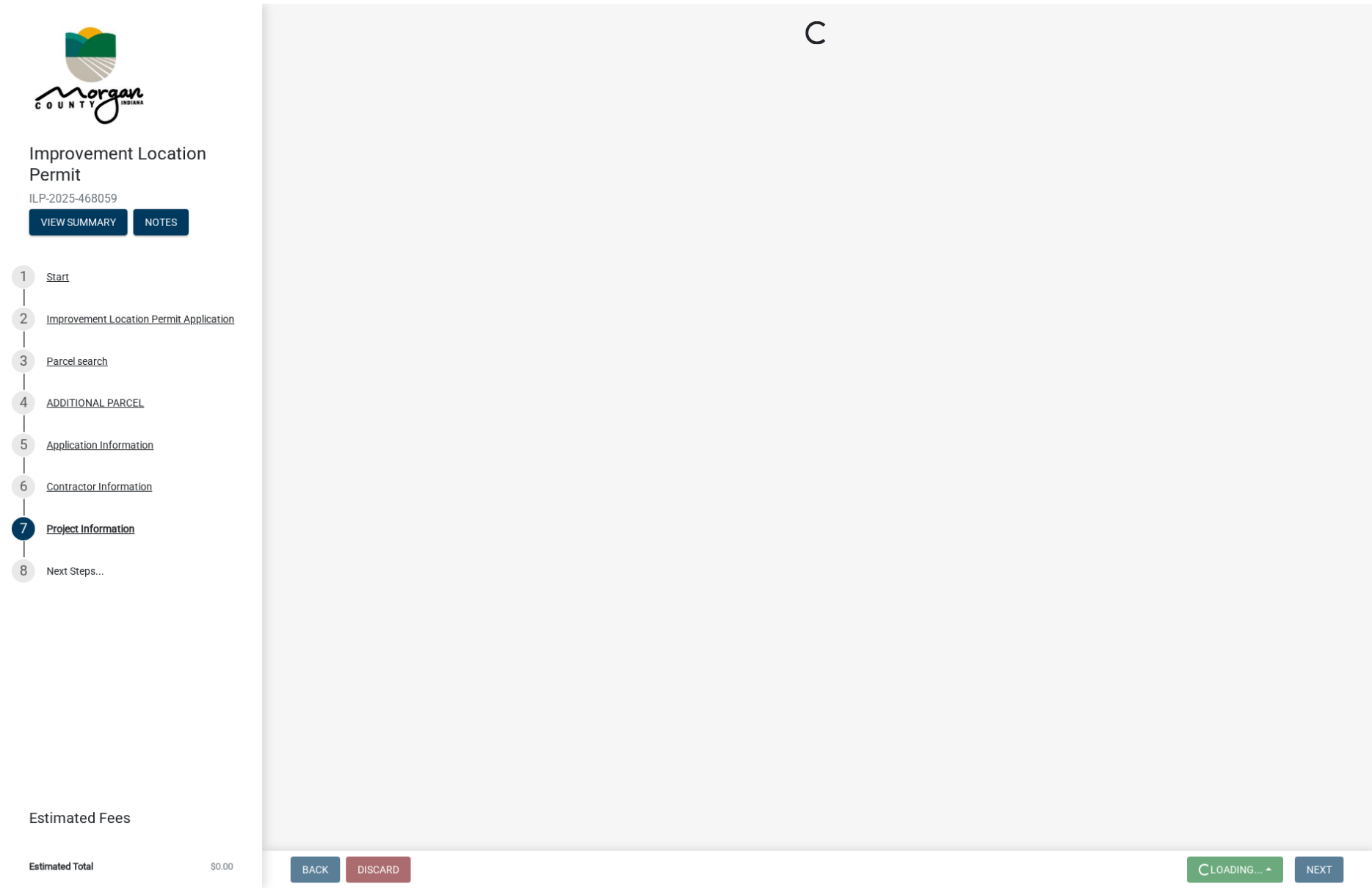
scroll to position [0, 0]
